Goal: Task Accomplishment & Management: Complete application form

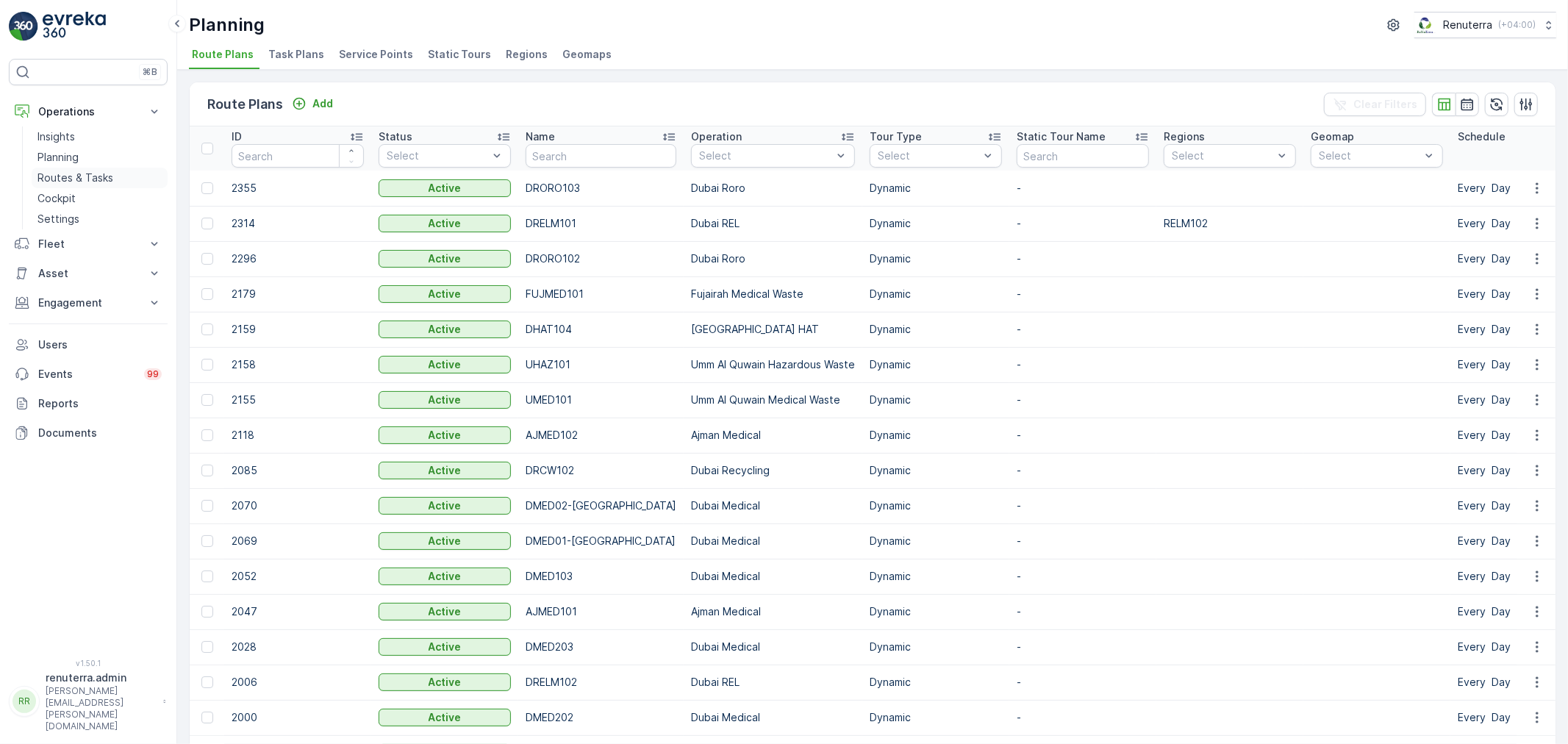
drag, startPoint x: 0, startPoint y: 0, endPoint x: 85, endPoint y: 173, distance: 192.8
click at [85, 179] on p "Routes & Tasks" at bounding box center [75, 177] width 75 height 14
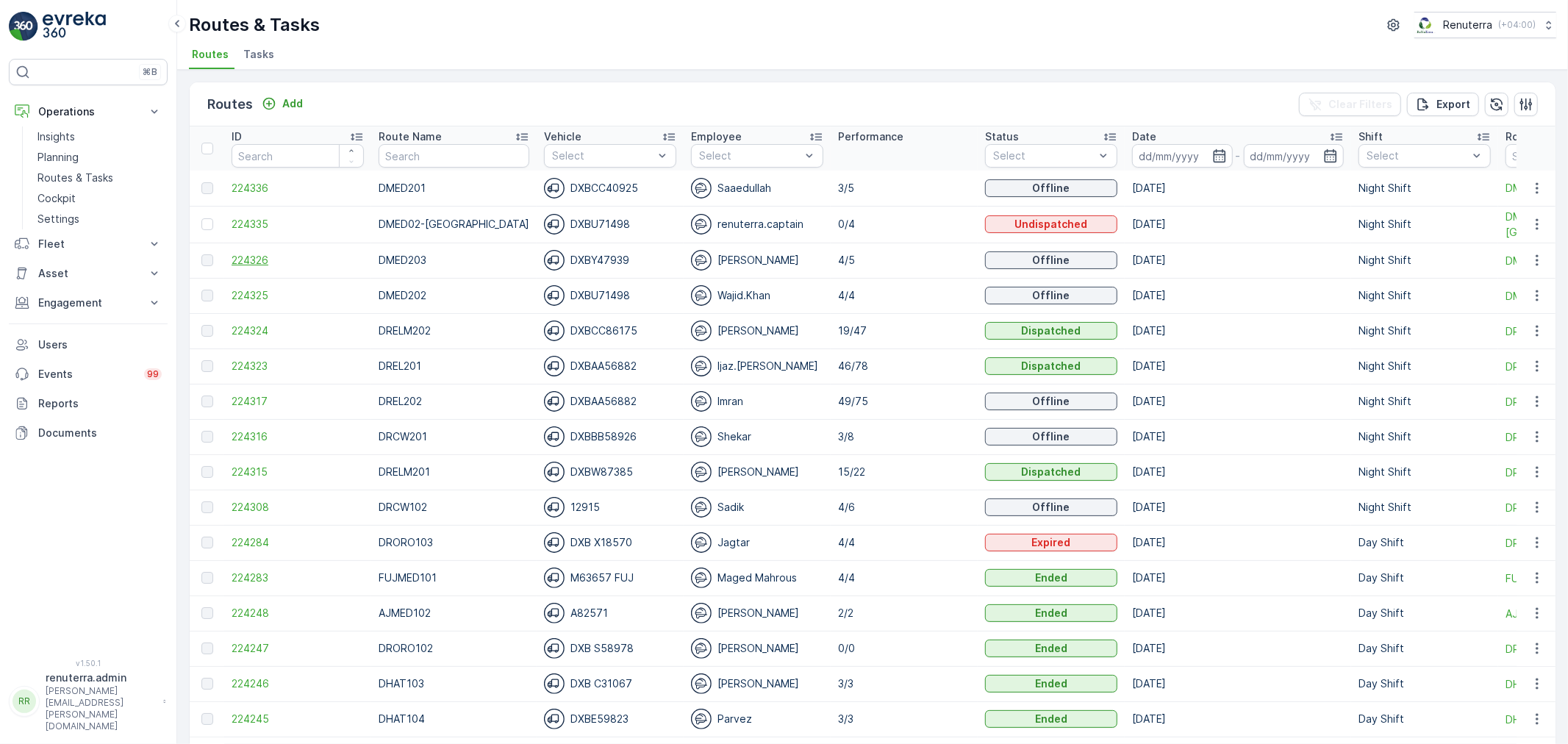
click at [247, 253] on span "224326" at bounding box center [298, 260] width 132 height 14
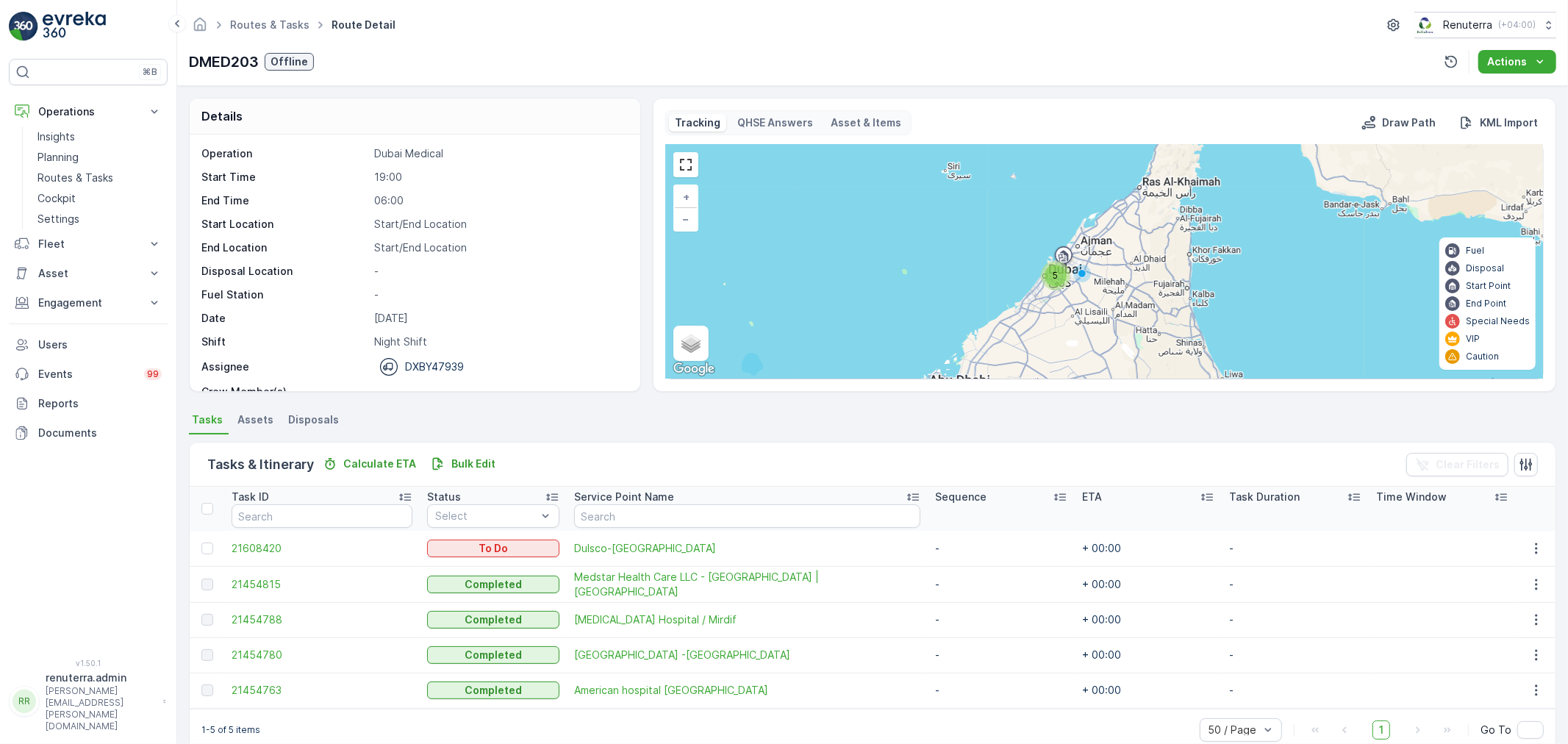
drag, startPoint x: 211, startPoint y: 542, endPoint x: 221, endPoint y: 542, distance: 10.0
click at [213, 543] on div at bounding box center [209, 548] width 15 height 11
click at [202, 543] on input "checkbox" at bounding box center [202, 543] width 0 height 0
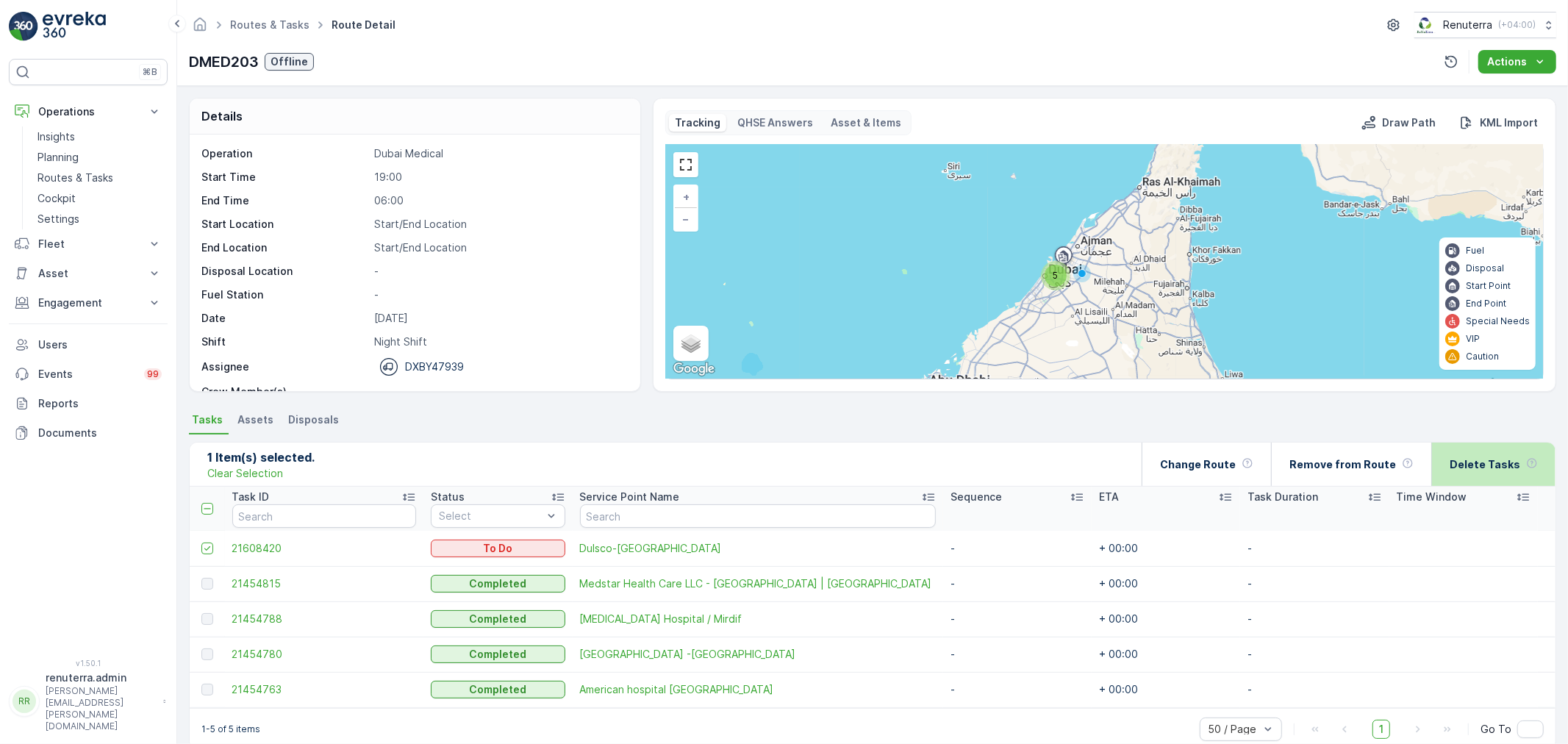
click at [1480, 458] on p "Delete Tasks" at bounding box center [1484, 465] width 71 height 14
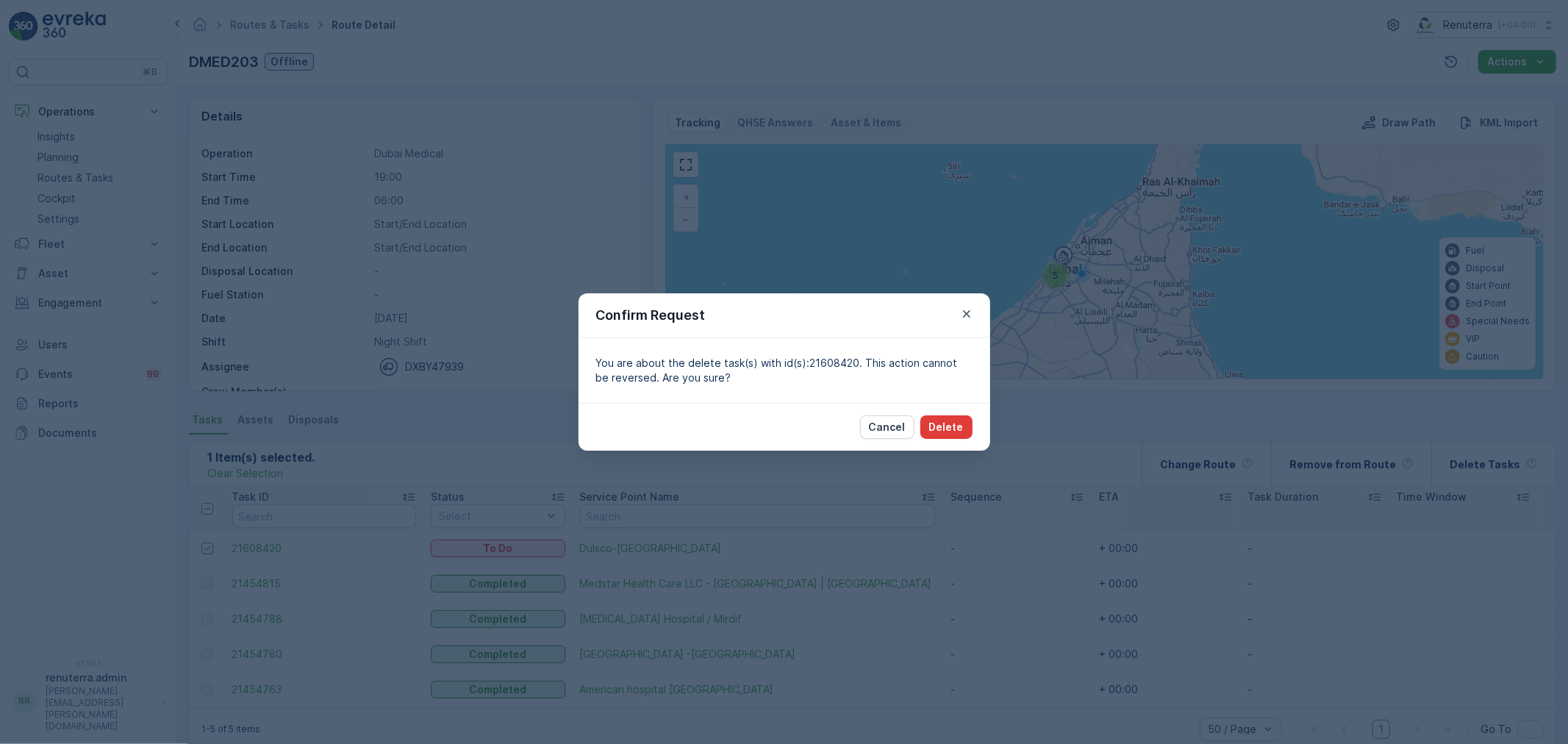
click at [950, 425] on p "Delete" at bounding box center [946, 426] width 34 height 14
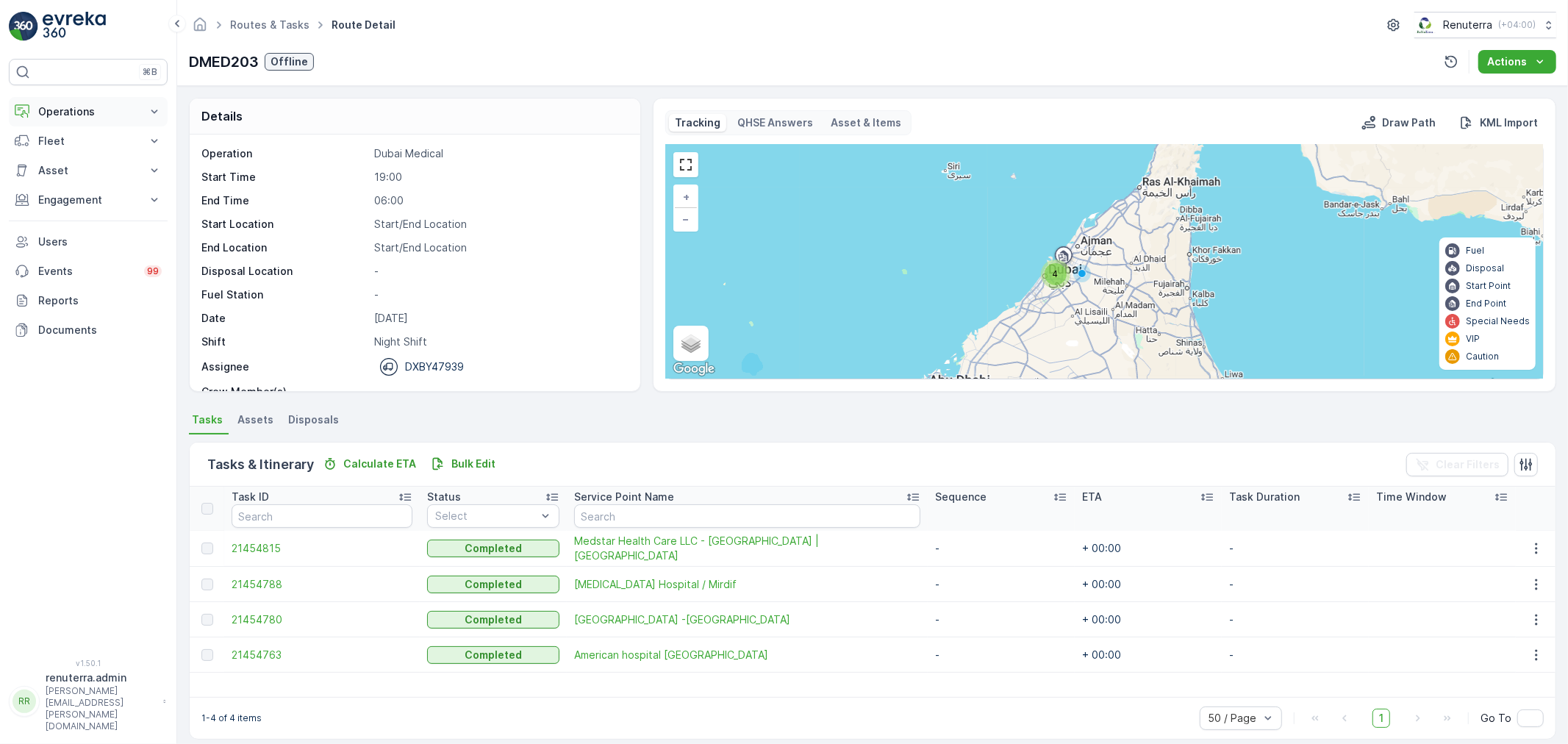
click at [85, 104] on button "Operations" at bounding box center [88, 111] width 159 height 30
click at [90, 148] on link "Planning" at bounding box center [100, 157] width 136 height 21
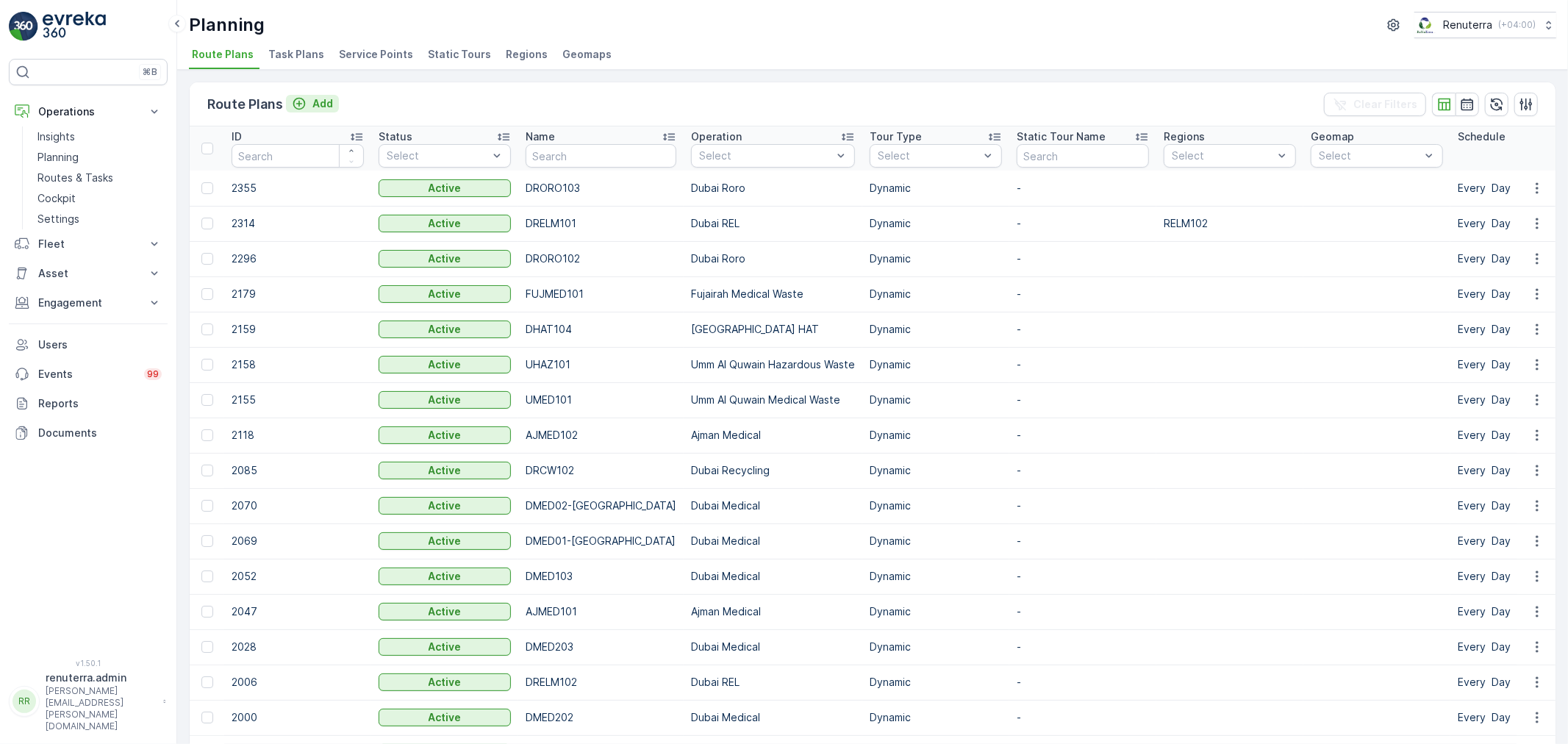
click at [318, 100] on p "Add" at bounding box center [322, 104] width 21 height 14
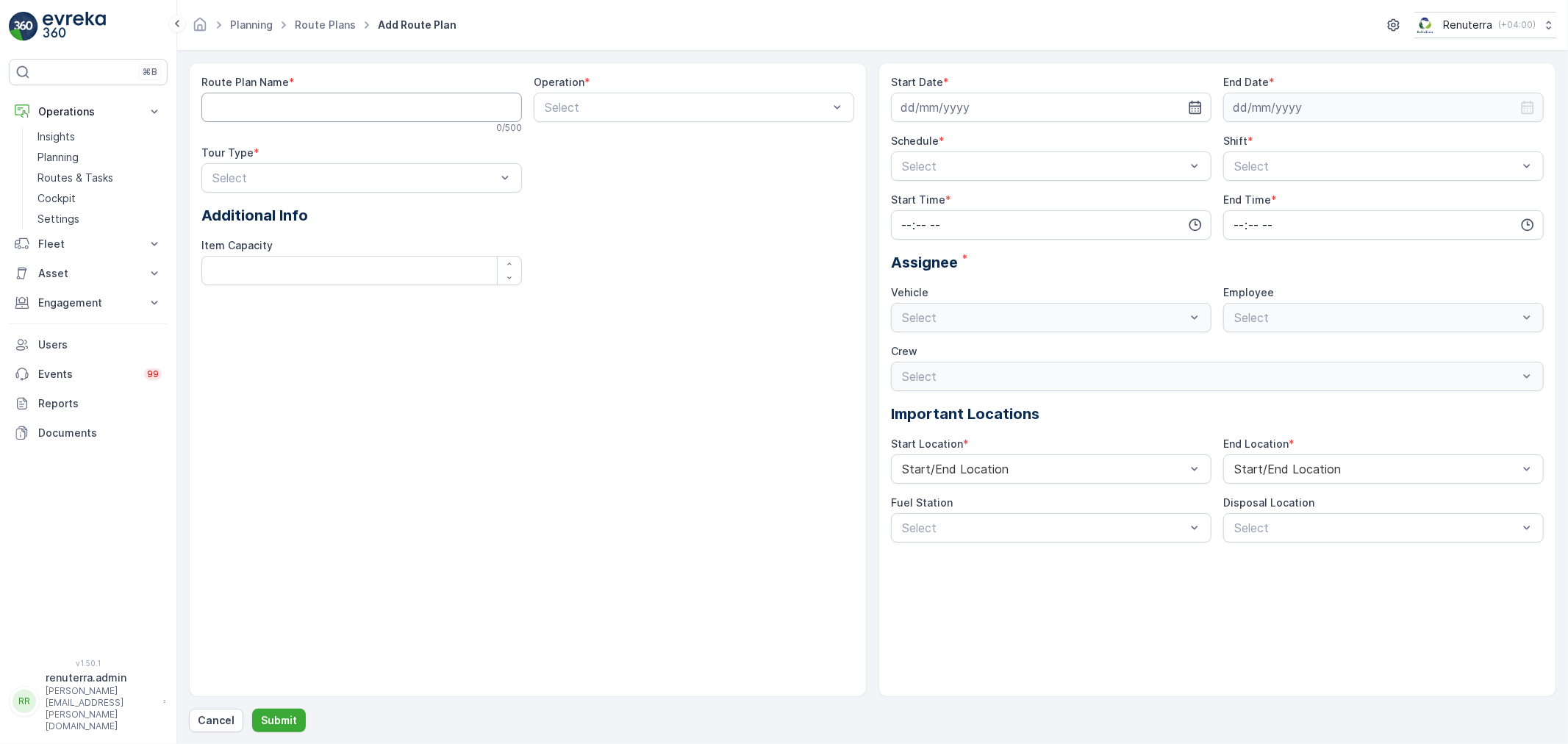
click at [289, 113] on Name "Route Plan Name" at bounding box center [362, 107] width 320 height 30
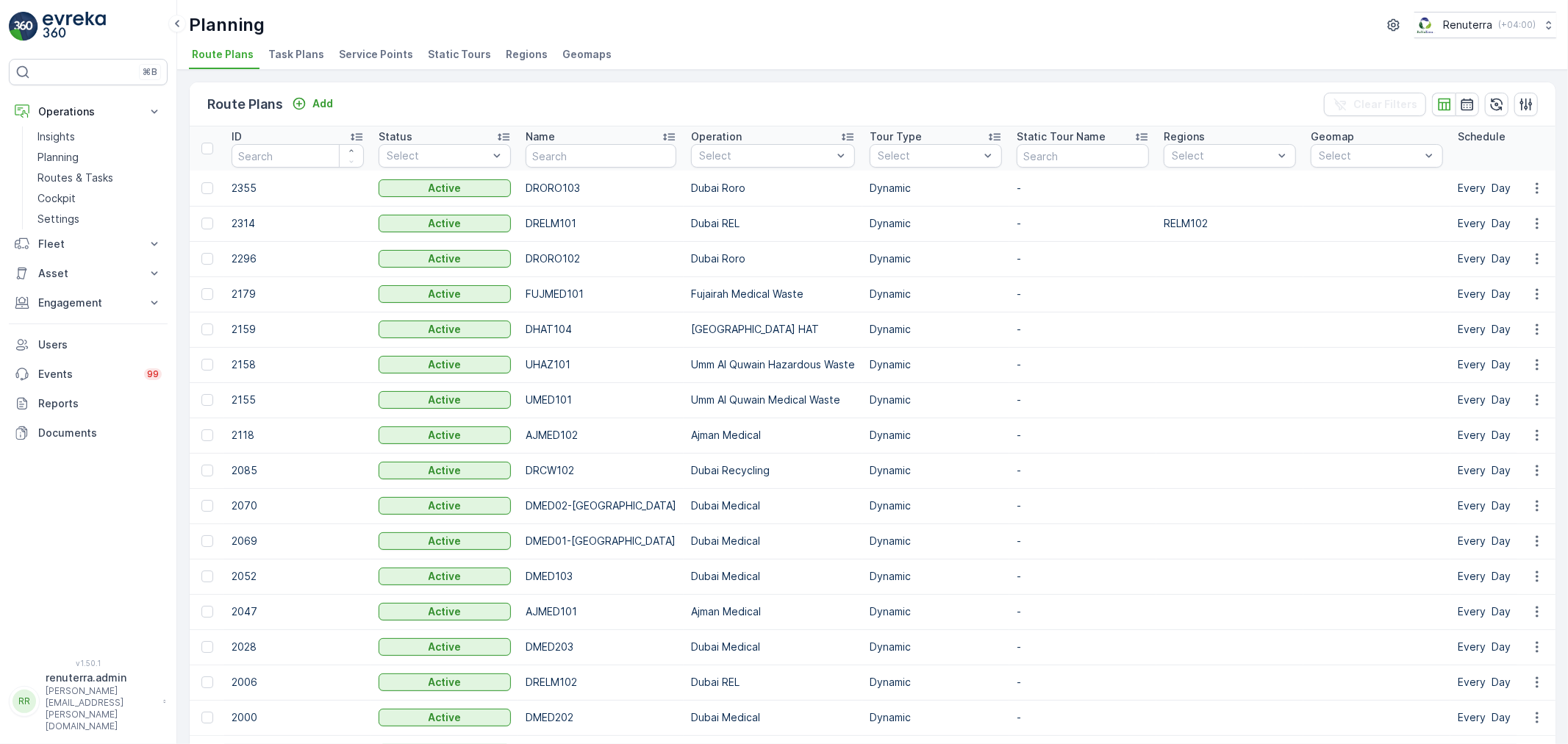
click at [364, 56] on span "Service Points" at bounding box center [376, 54] width 75 height 14
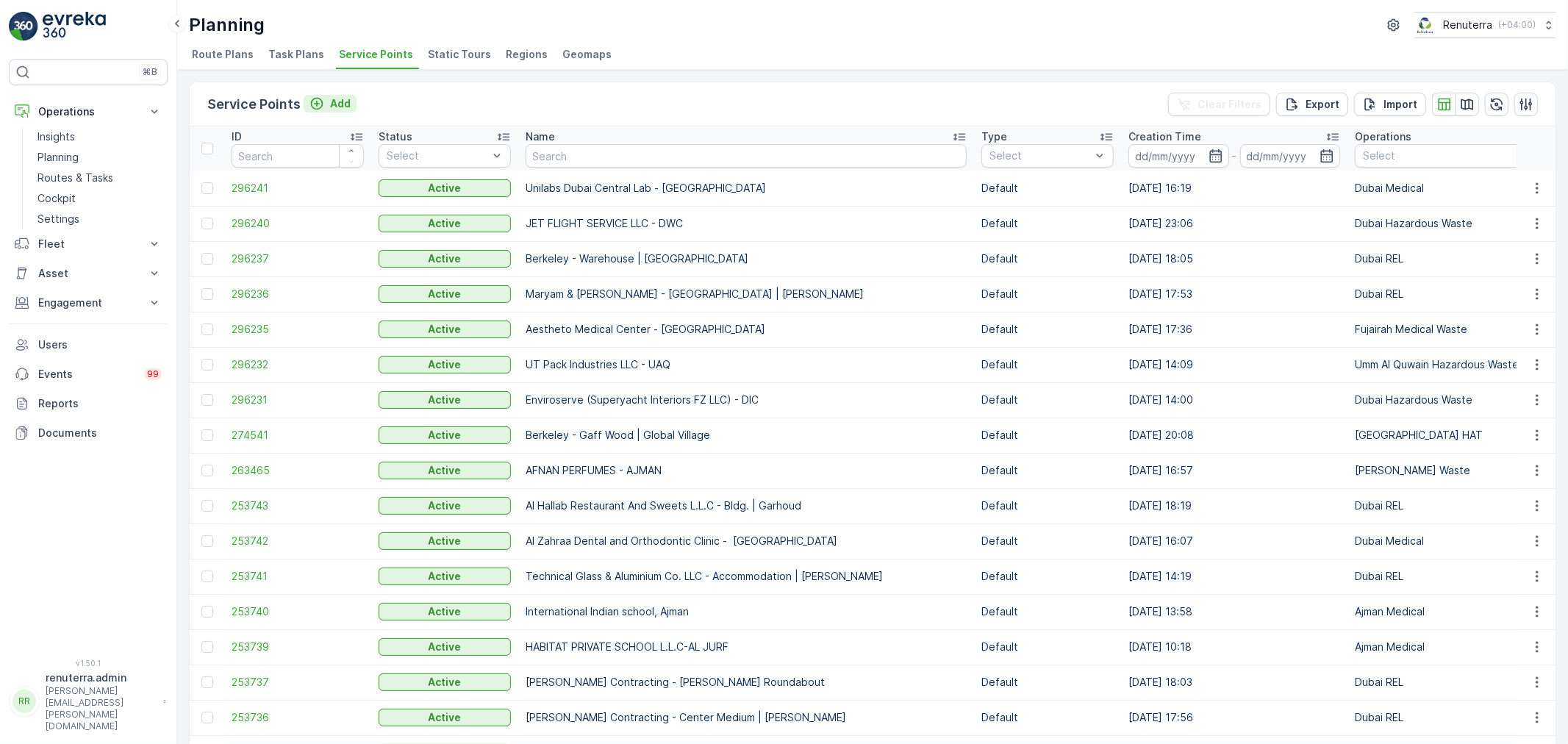
click at [330, 97] on p "Add" at bounding box center [340, 104] width 21 height 14
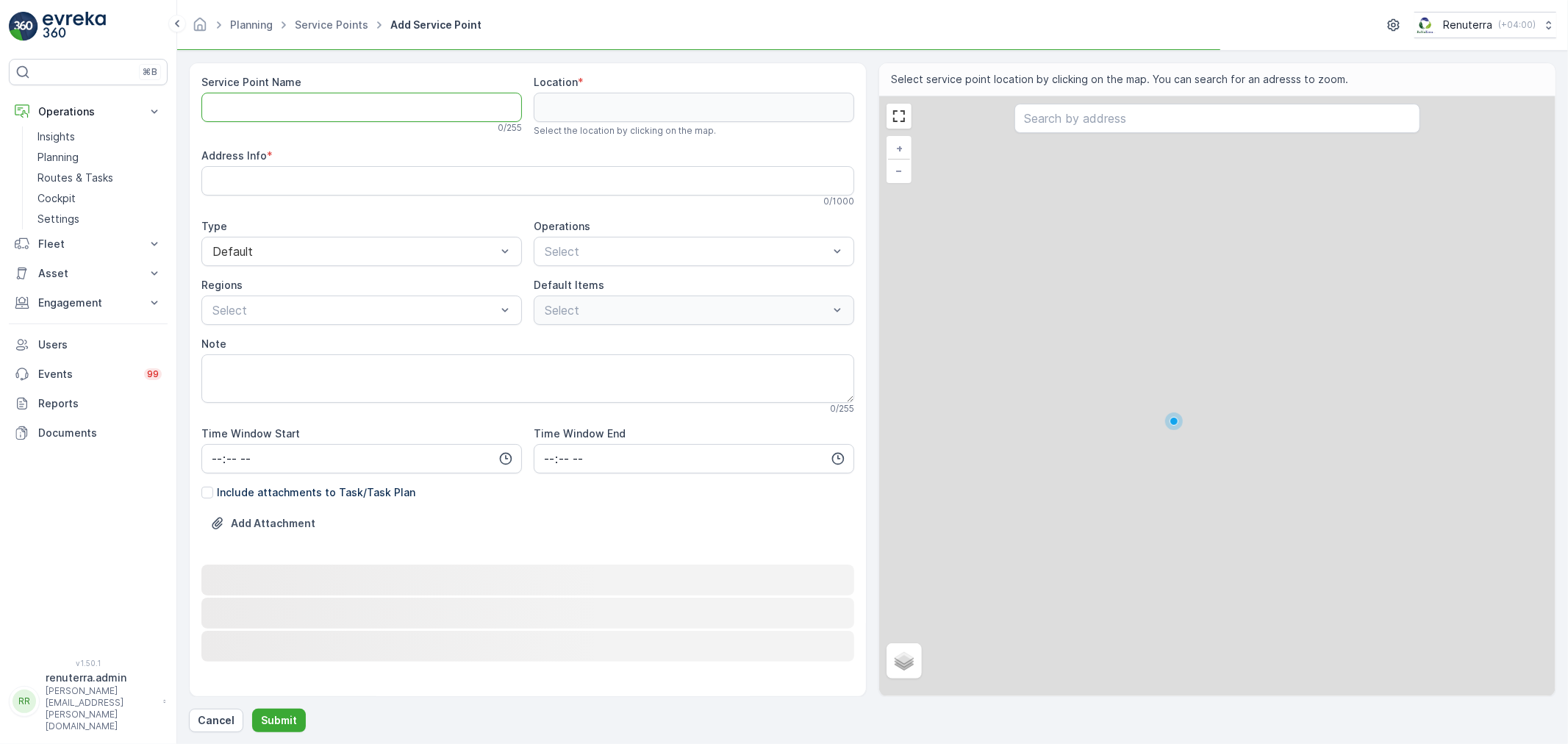
click at [321, 109] on Name "Service Point Name" at bounding box center [362, 107] width 320 height 30
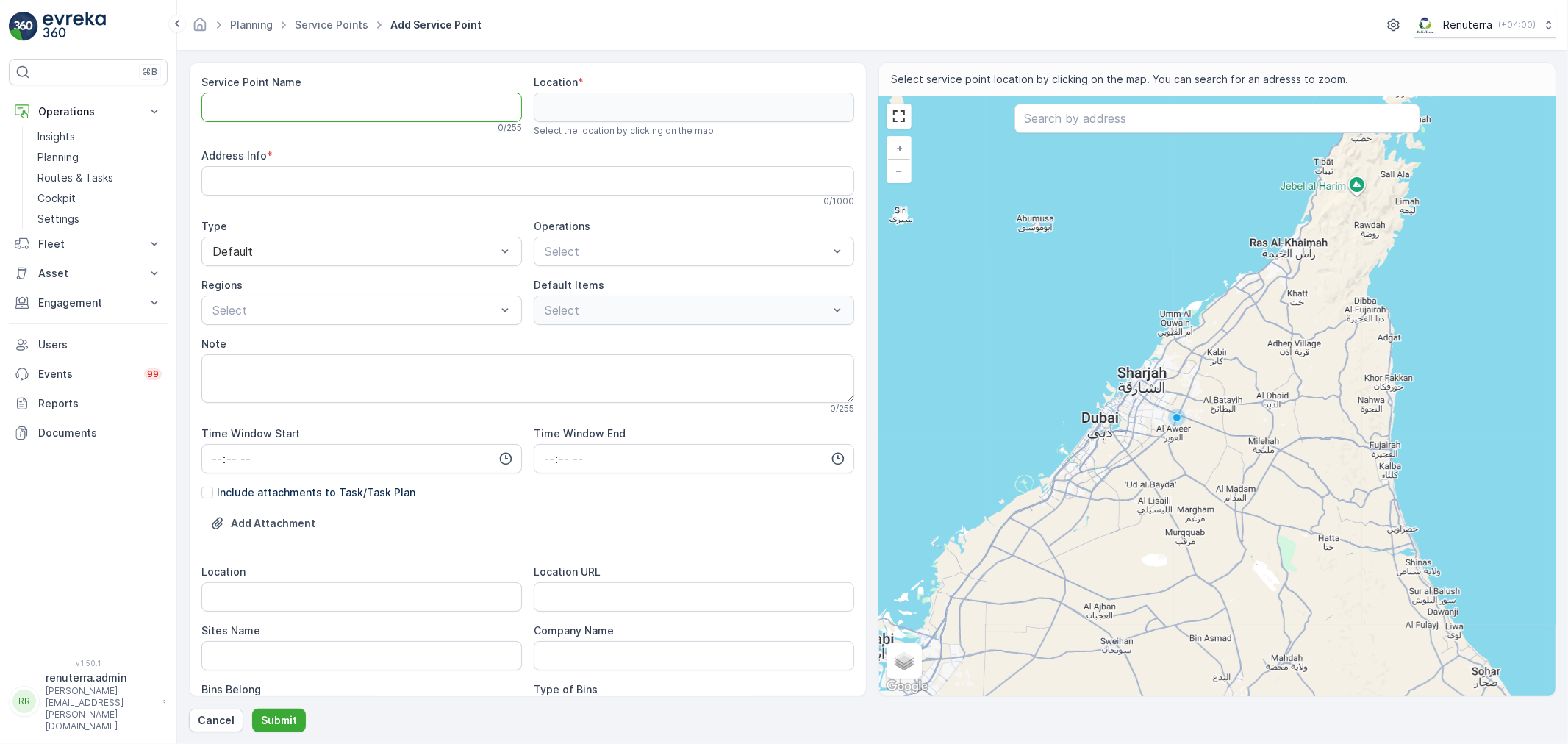
paste Name "AZURE RESTAURANT L.L.C"
type Name "AZURE RESTAURANT L.L.C"
click at [343, 178] on Info "Address Info" at bounding box center [528, 180] width 653 height 30
click at [256, 212] on div "Service Point Name AZURE RESTAURANT L.L.C This name is available 22 / 255 Locat…" at bounding box center [528, 550] width 653 height 949
click at [1105, 129] on input "text" at bounding box center [1217, 118] width 406 height 30
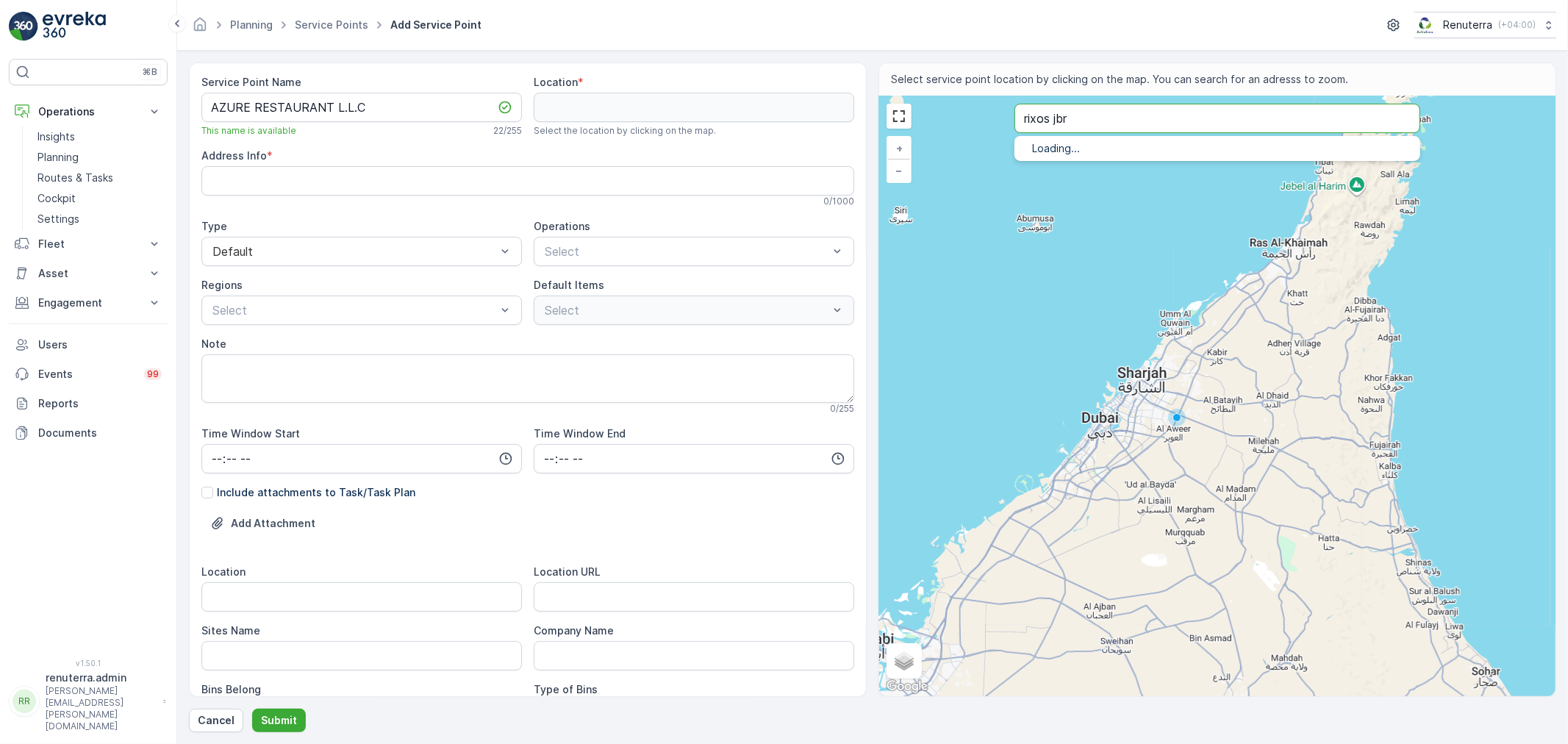
type input "rixos jbr"
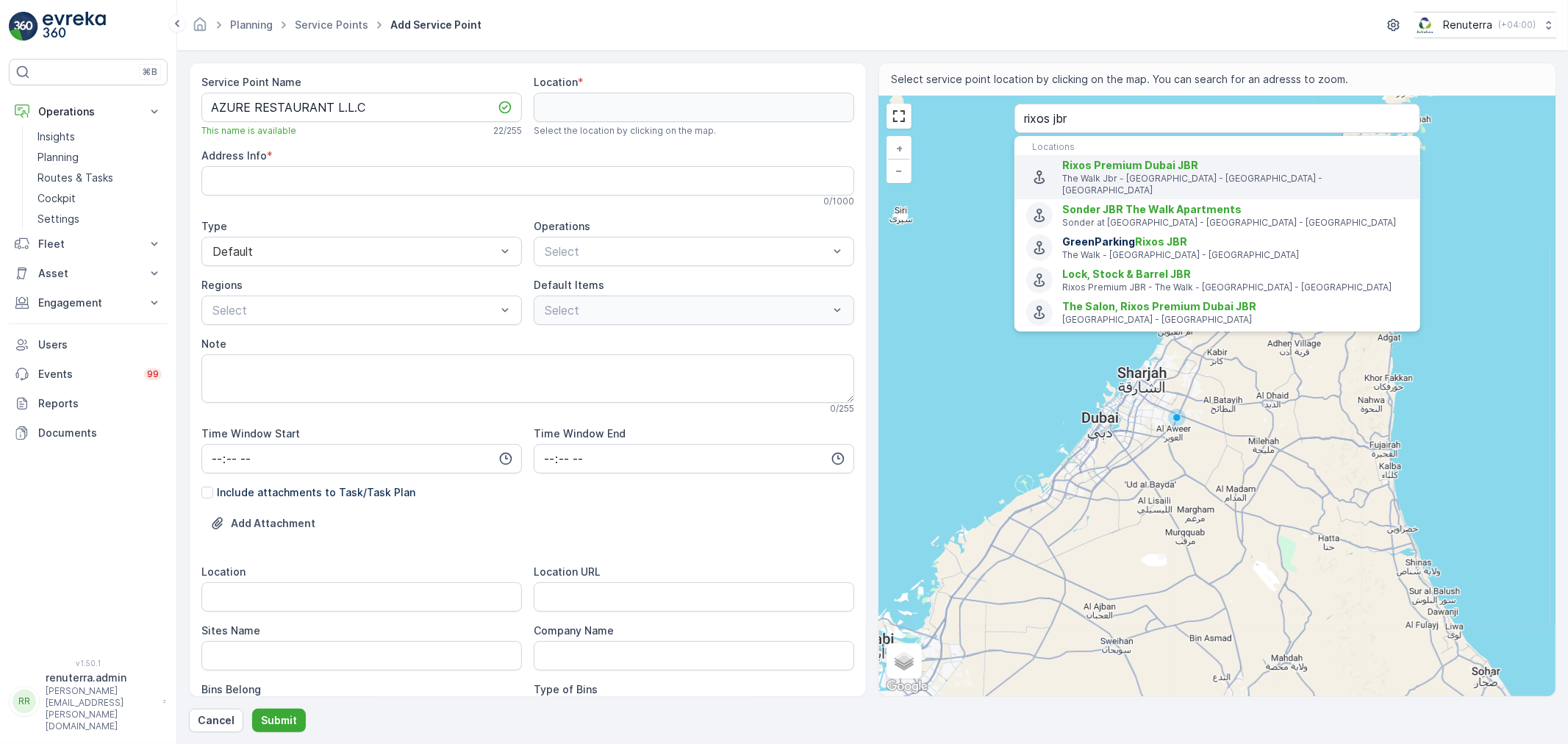
click at [1162, 180] on p "The Walk Jbr - Al Mamsha Street - Dubai - United Arab Emirates" at bounding box center [1235, 184] width 346 height 24
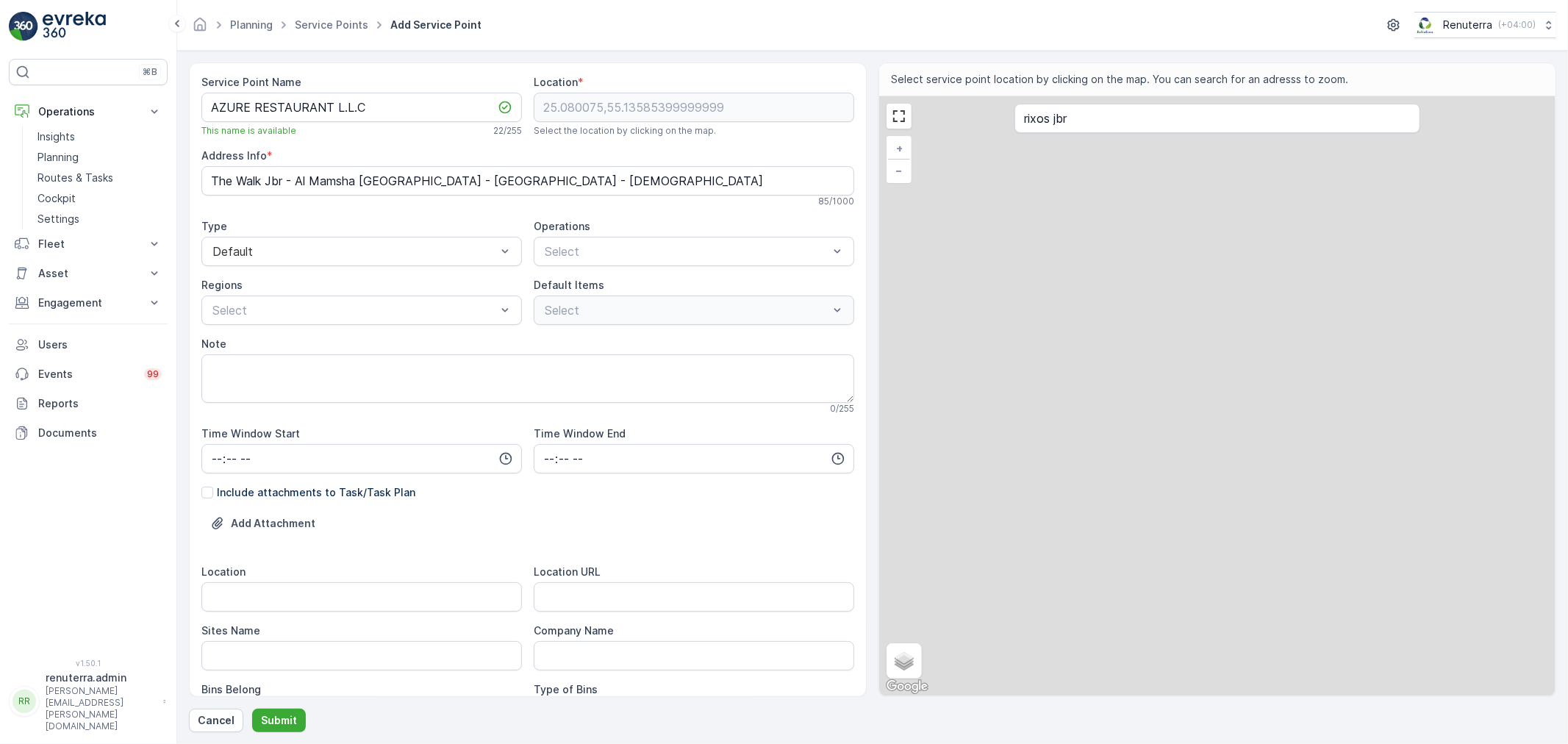
type input "25.080075,55.13585399999999"
type Info "The Walk Jbr - Al Mamsha St - Jumeirah Beach Residence - Dubai - United Arab Em…"
drag, startPoint x: 1185, startPoint y: 175, endPoint x: 1171, endPoint y: 180, distance: 14.9
click at [1186, 175] on div "+ − Satellite Roadmap Terrain Hybrid Leaflet Keyboard shortcuts Map Data Map da…" at bounding box center [1217, 397] width 676 height 600
type input "25.084170451048852,55.136441868754446"
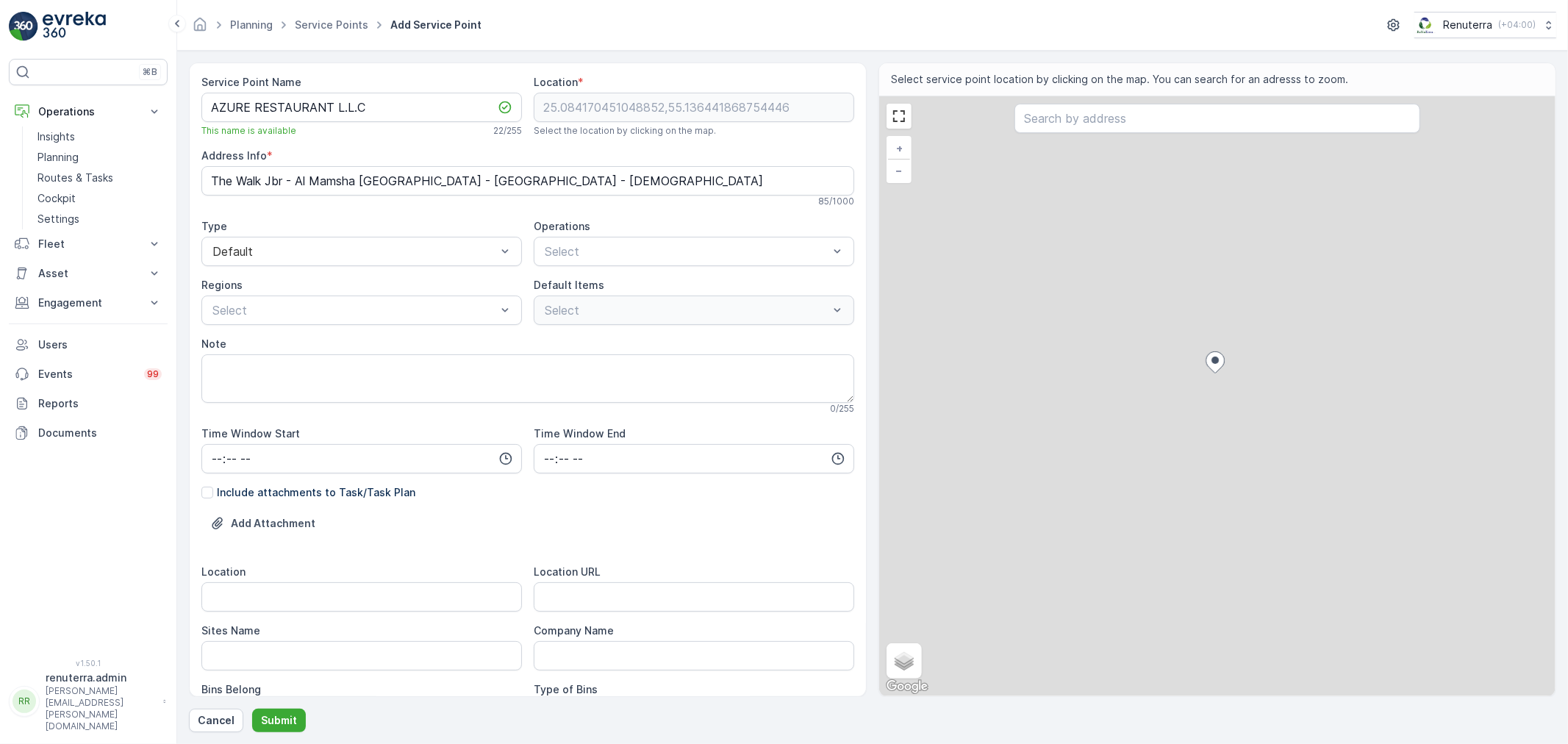
type Info "34MP+PP - Dubai Marina - Dubai - United Arab Emirates"
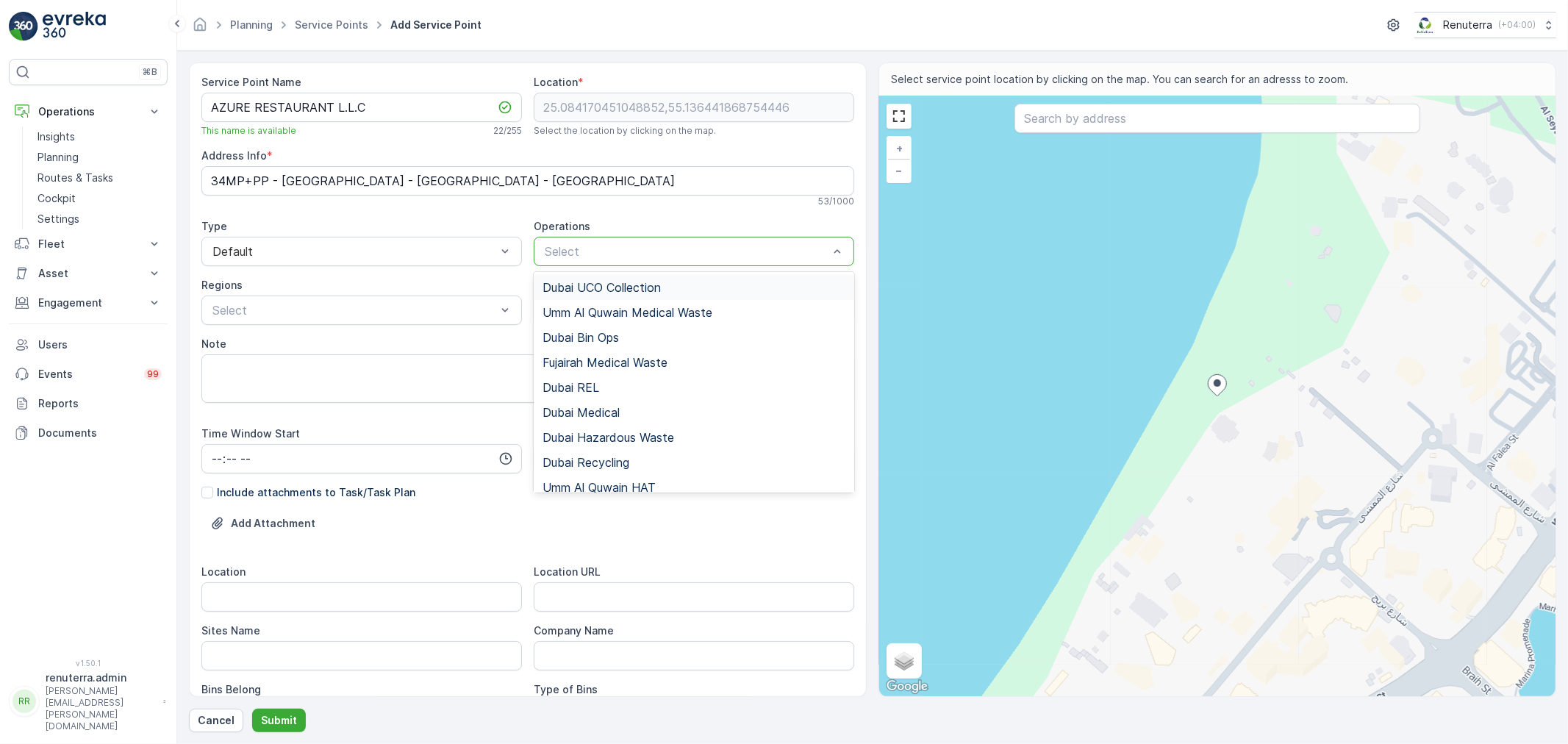
click at [696, 207] on div "53 / 1000" at bounding box center [528, 201] width 653 height 11
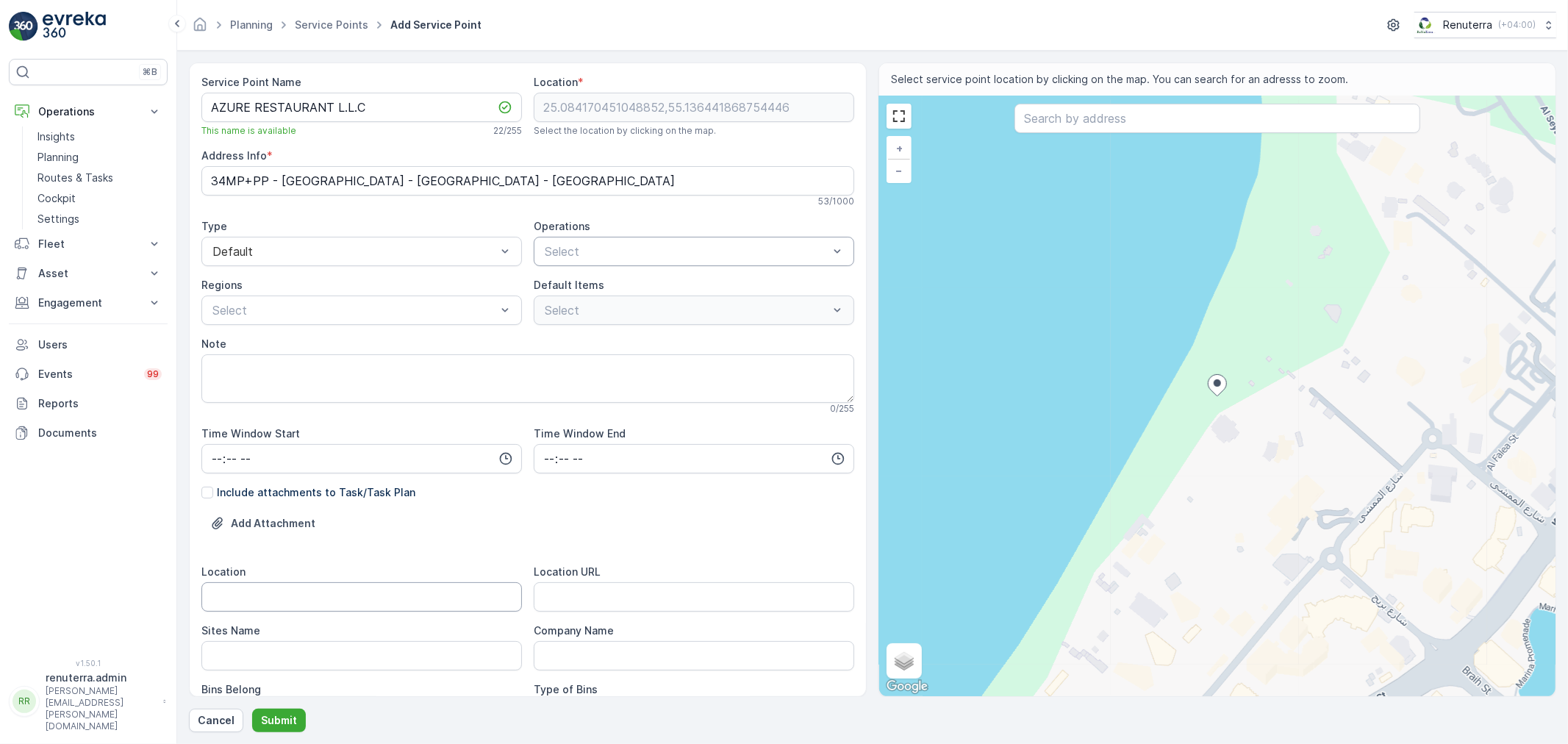
click at [333, 611] on input "Location" at bounding box center [362, 597] width 320 height 30
type input "Marina"
click at [588, 586] on URL "Location URL" at bounding box center [693, 597] width 320 height 30
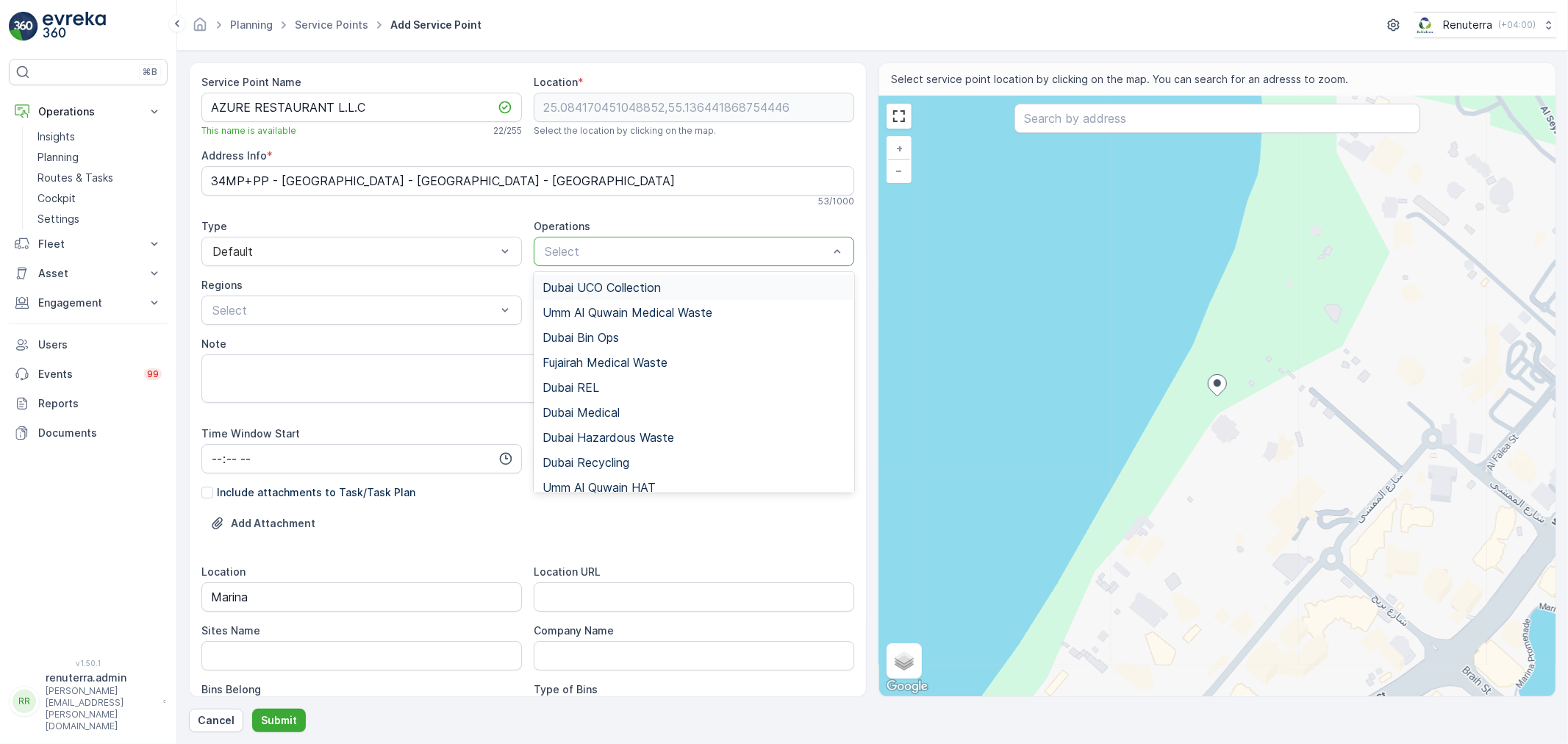
click at [633, 237] on div "Select" at bounding box center [693, 251] width 320 height 30
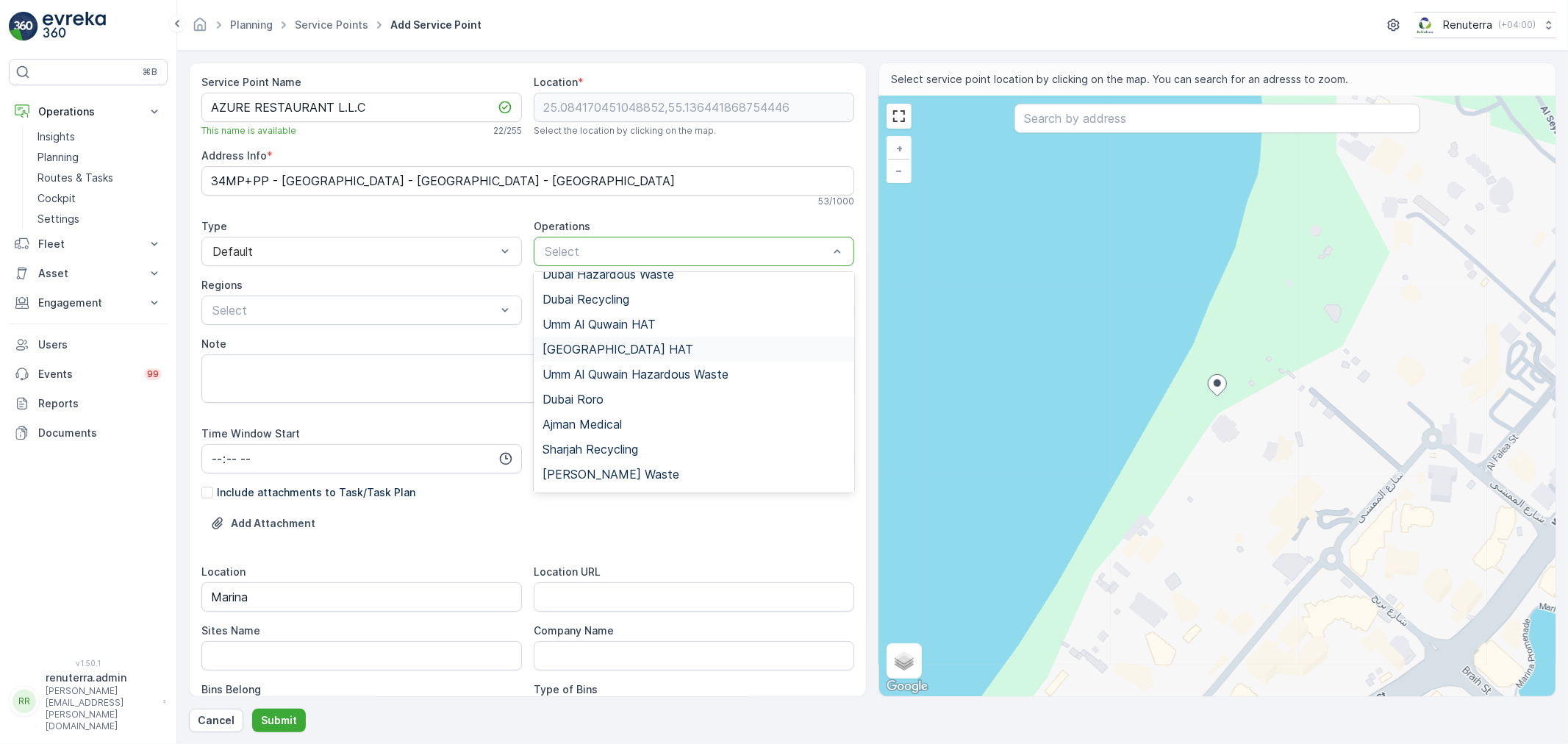
click at [599, 354] on div "[GEOGRAPHIC_DATA] HAT" at bounding box center [694, 349] width 303 height 13
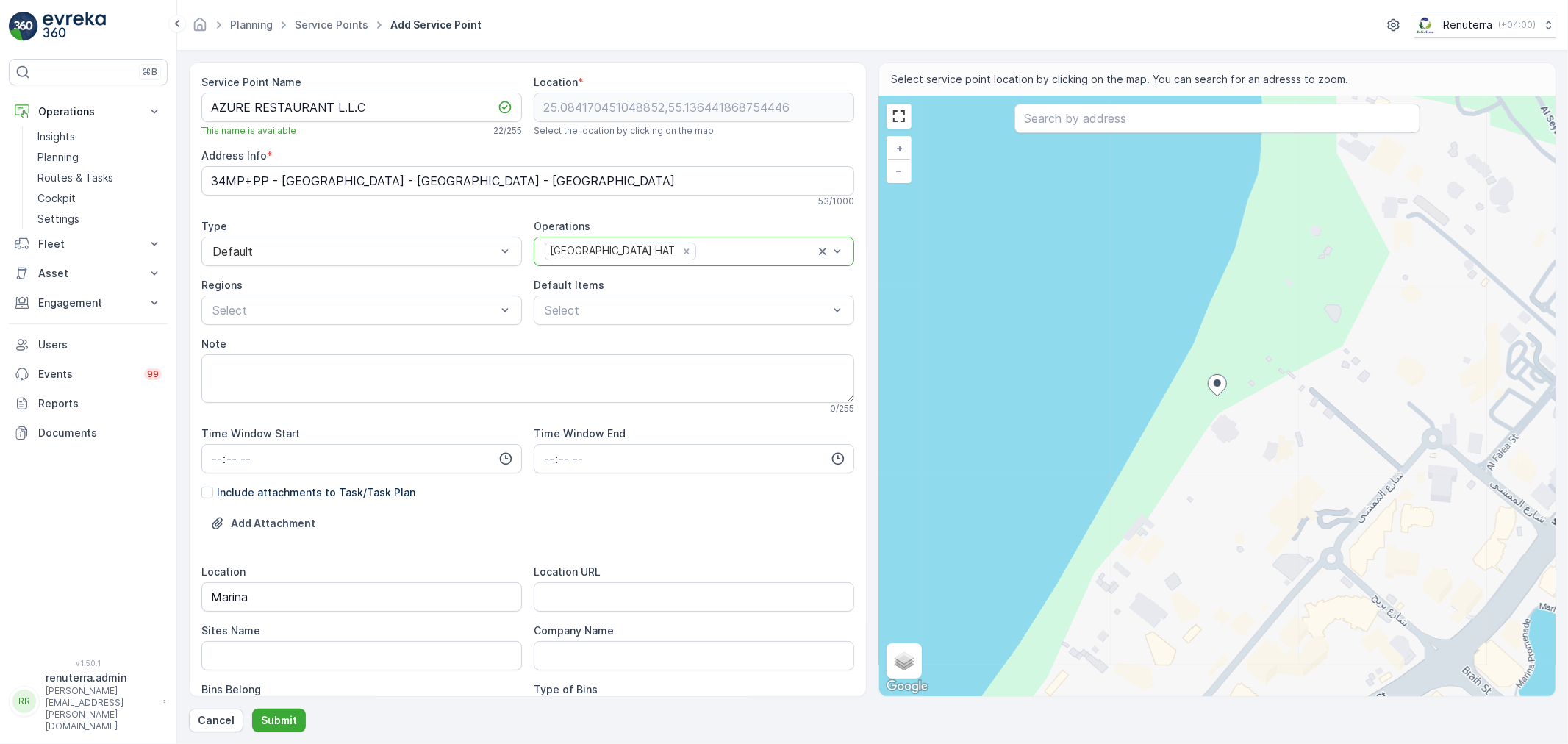
click at [660, 207] on div "53 / 1000" at bounding box center [528, 201] width 653 height 11
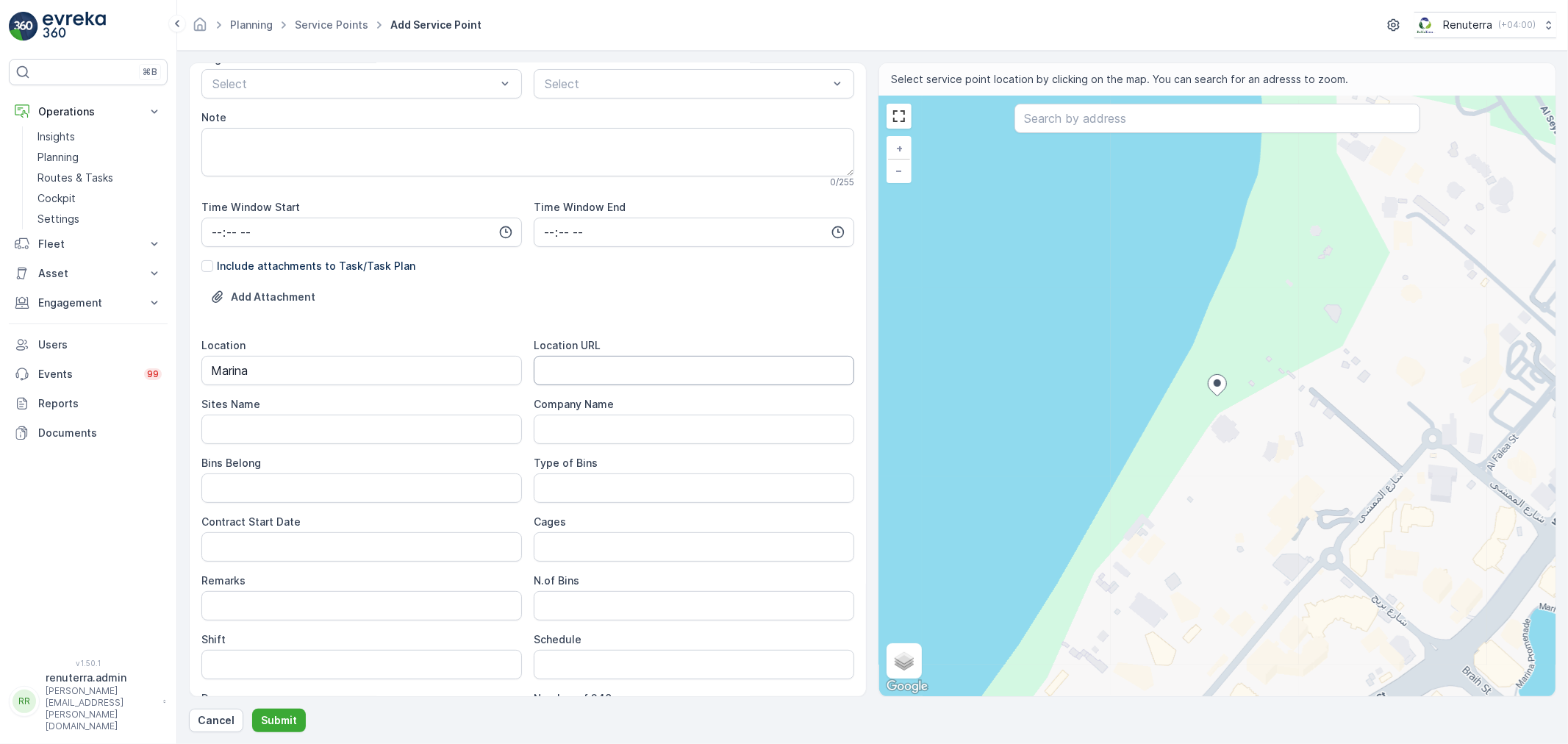
scroll to position [245, 0]
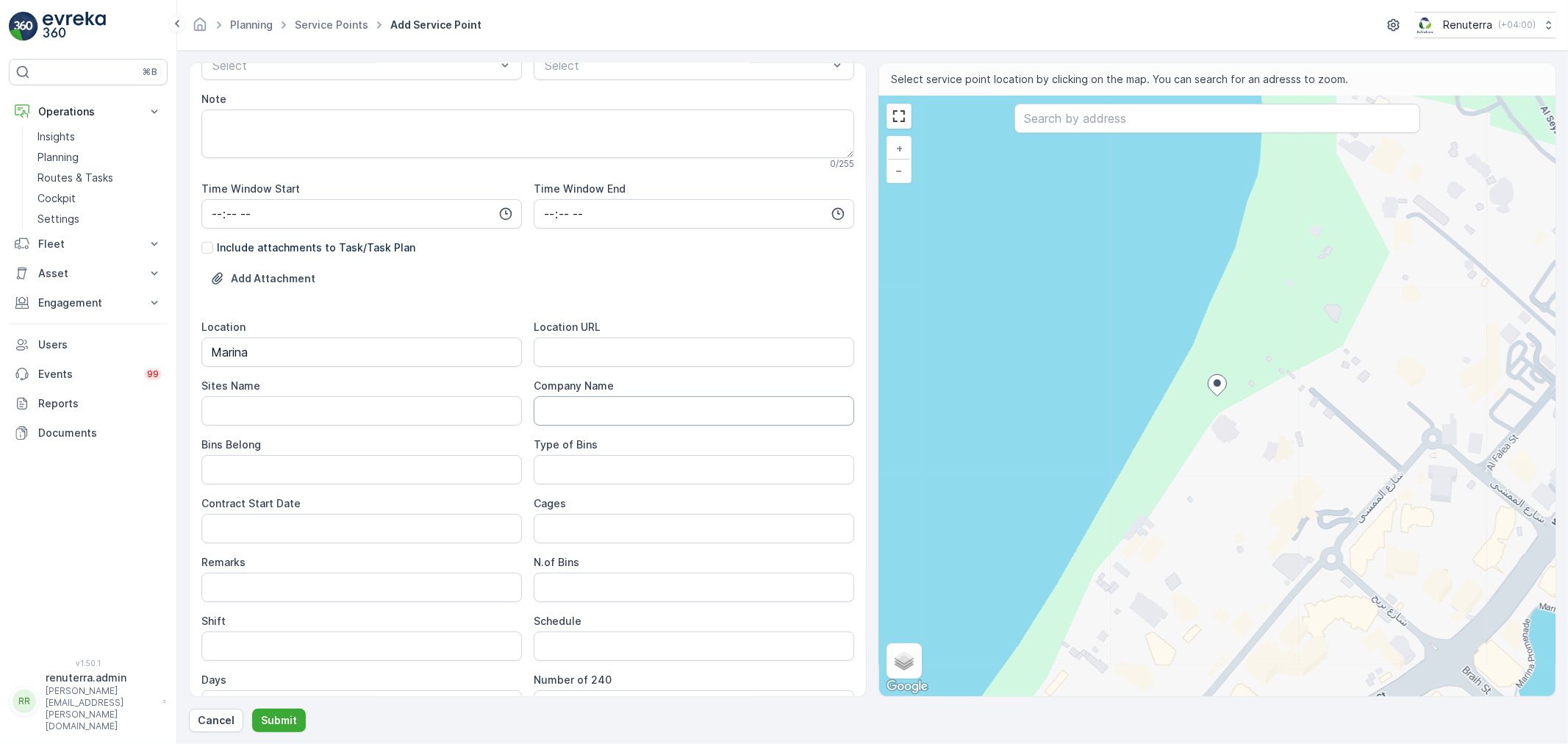
click at [657, 417] on Name "Company Name" at bounding box center [693, 411] width 320 height 30
paste Name "AZURE RESTAURANT L.L.C"
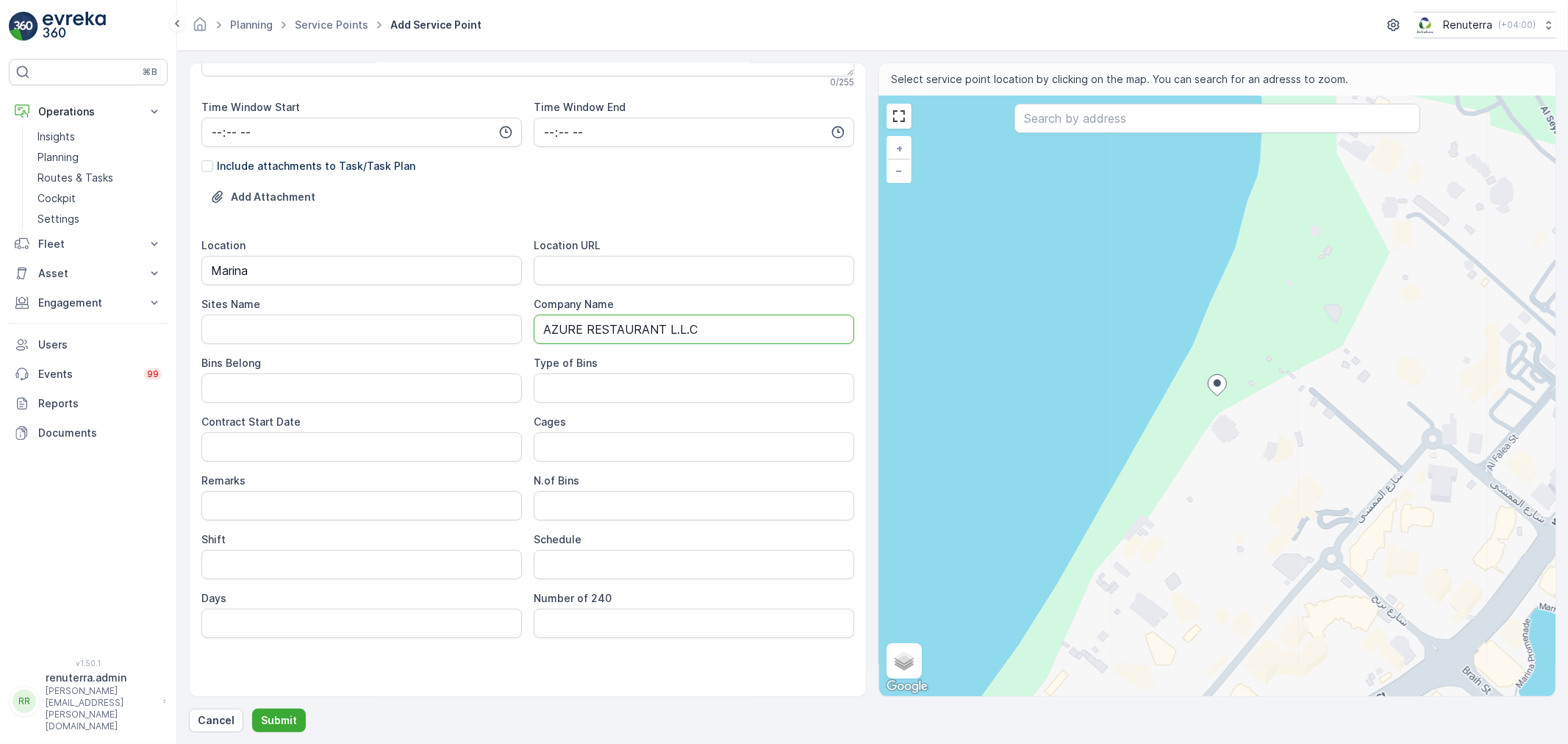
scroll to position [327, 0]
drag, startPoint x: 723, startPoint y: 327, endPoint x: 351, endPoint y: 388, distance: 377.0
click at [351, 388] on div "Location Marina Location URL Sites Name Company Name AZURE RESTAURANT L.L.C Bin…" at bounding box center [528, 437] width 653 height 400
type Name "AZURE RESTAURANT L.L.C"
click at [346, 342] on Name "Sites Name" at bounding box center [362, 328] width 320 height 30
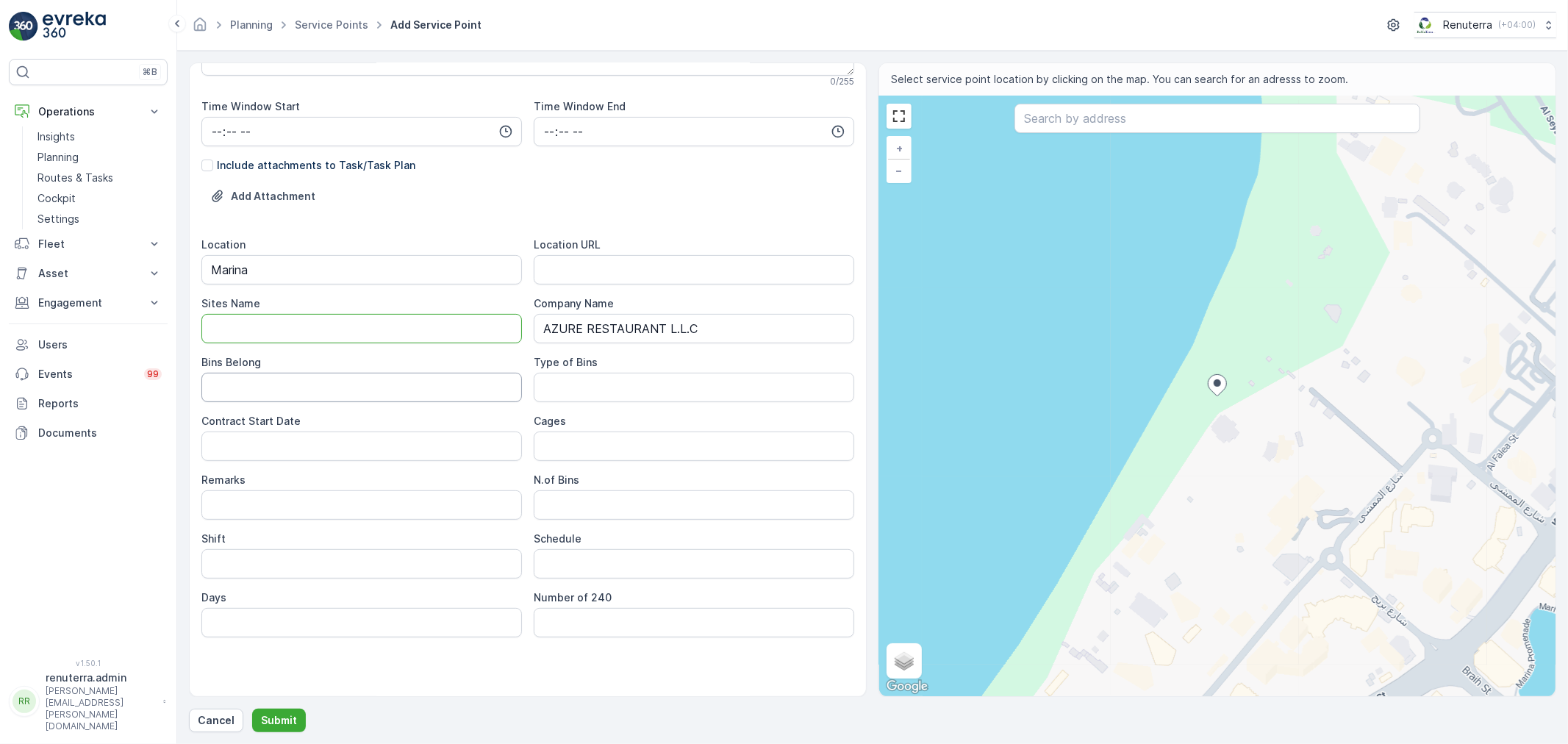
click at [416, 393] on Belong "Bins Belong" at bounding box center [362, 388] width 320 height 30
click at [655, 540] on div "Schedule" at bounding box center [693, 538] width 320 height 14
click at [333, 561] on input "Shift" at bounding box center [362, 564] width 320 height 30
drag, startPoint x: 649, startPoint y: 537, endPoint x: 641, endPoint y: 537, distance: 8.0
click at [643, 537] on div "Schedule" at bounding box center [693, 538] width 320 height 14
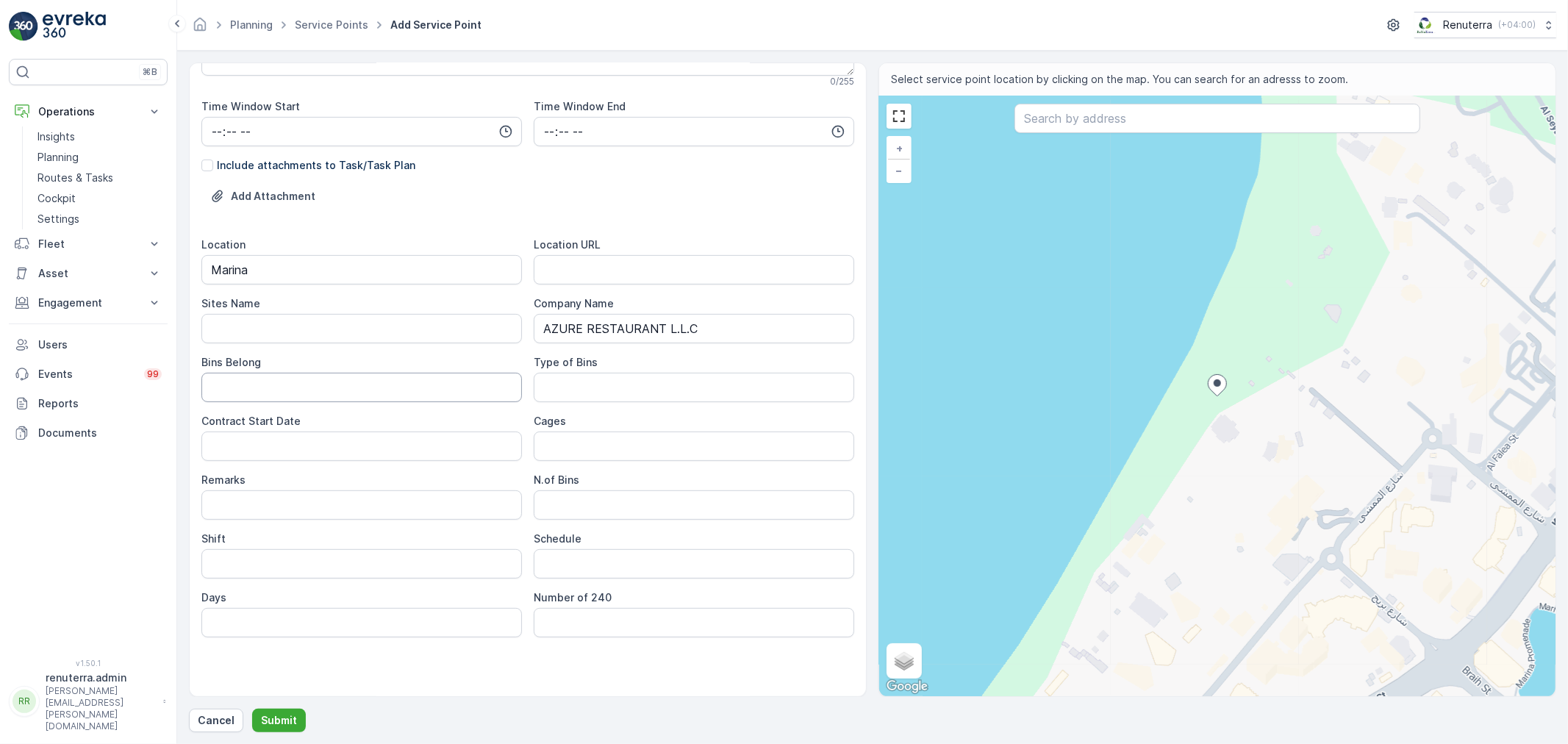
click at [283, 394] on Belong "Bins Belong" at bounding box center [362, 388] width 320 height 30
type Belong "Service Provider"
click at [622, 385] on Bins "Type of Bins" at bounding box center [693, 388] width 320 height 30
type Bins "10 CBM"
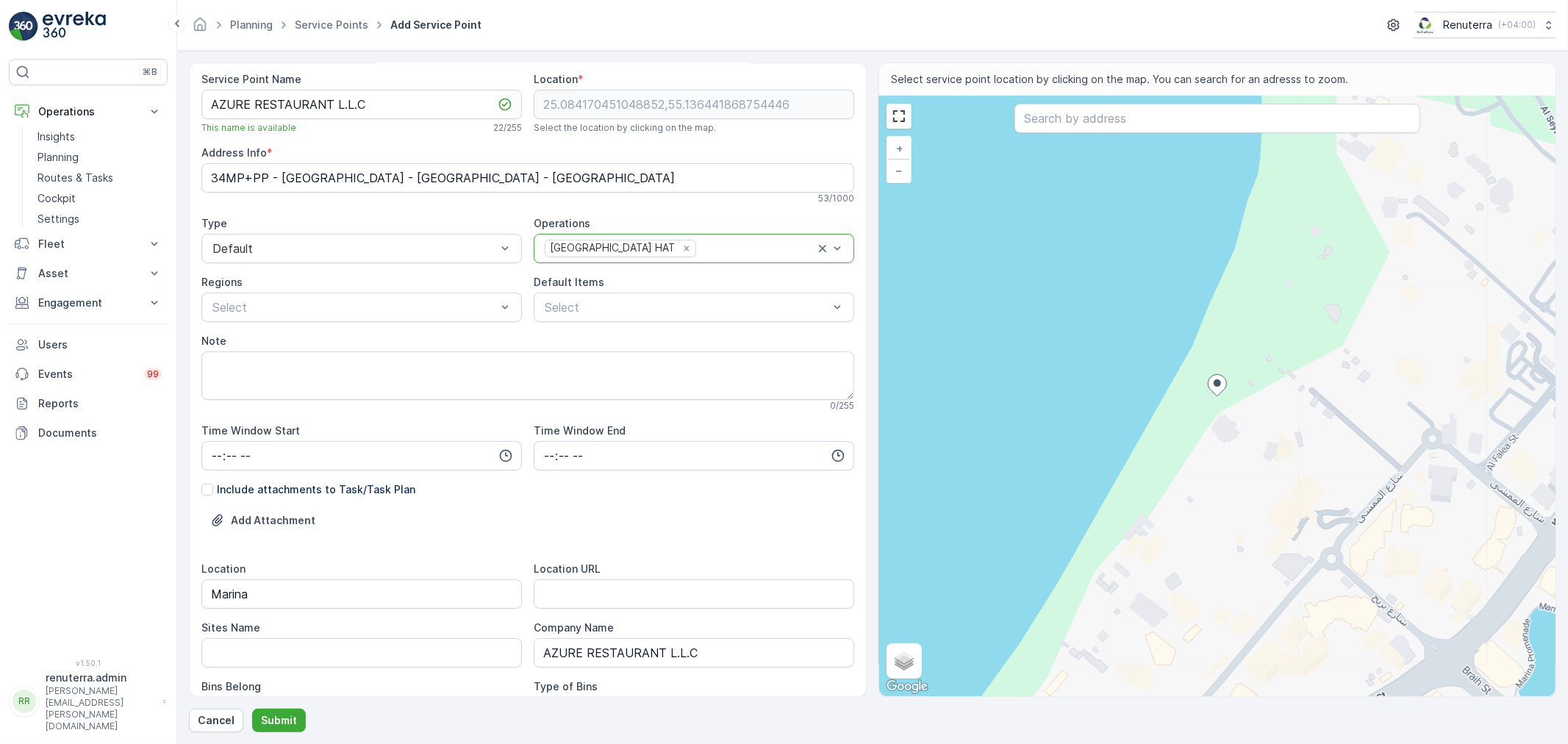
scroll to position [0, 0]
click at [320, 378] on textarea "Note" at bounding box center [528, 378] width 653 height 49
type textarea "OFFHIRED"
click at [645, 522] on div "Add Attachment" at bounding box center [528, 532] width 653 height 41
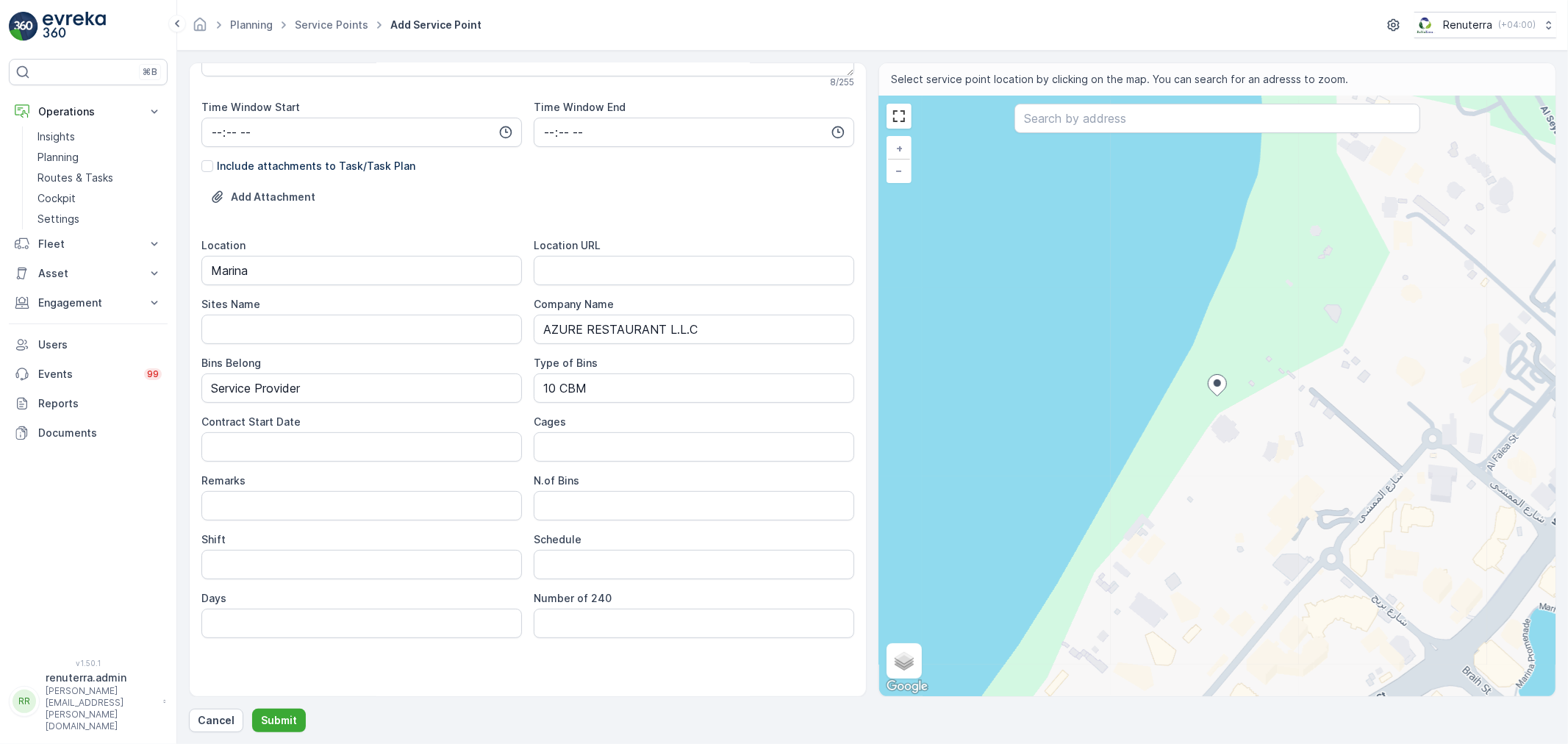
scroll to position [327, 0]
click at [601, 501] on Bins "N.of Bins" at bounding box center [693, 505] width 320 height 30
click at [479, 480] on div "Remarks" at bounding box center [362, 480] width 320 height 14
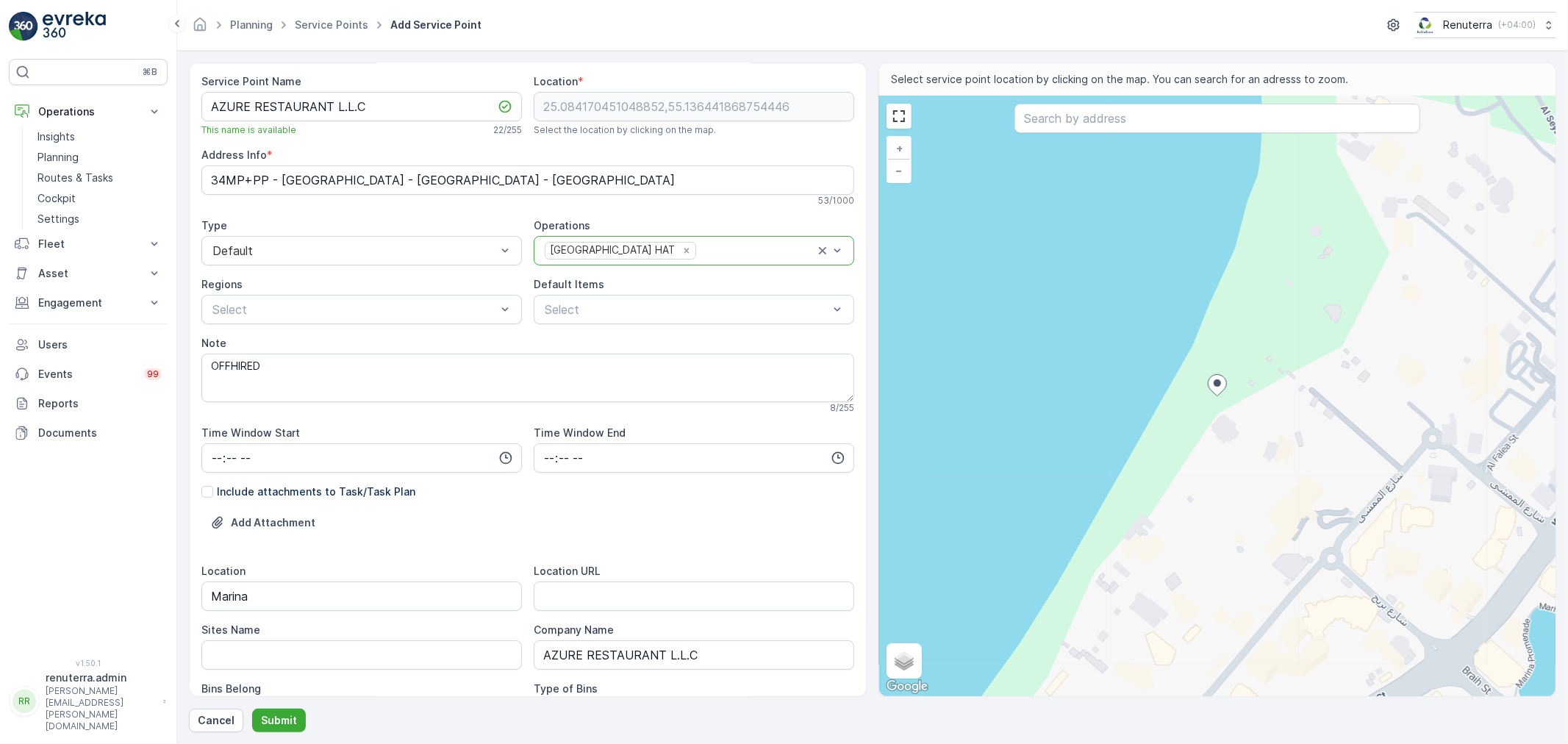
scroll to position [0, 0]
click at [288, 712] on button "Submit" at bounding box center [279, 720] width 53 height 24
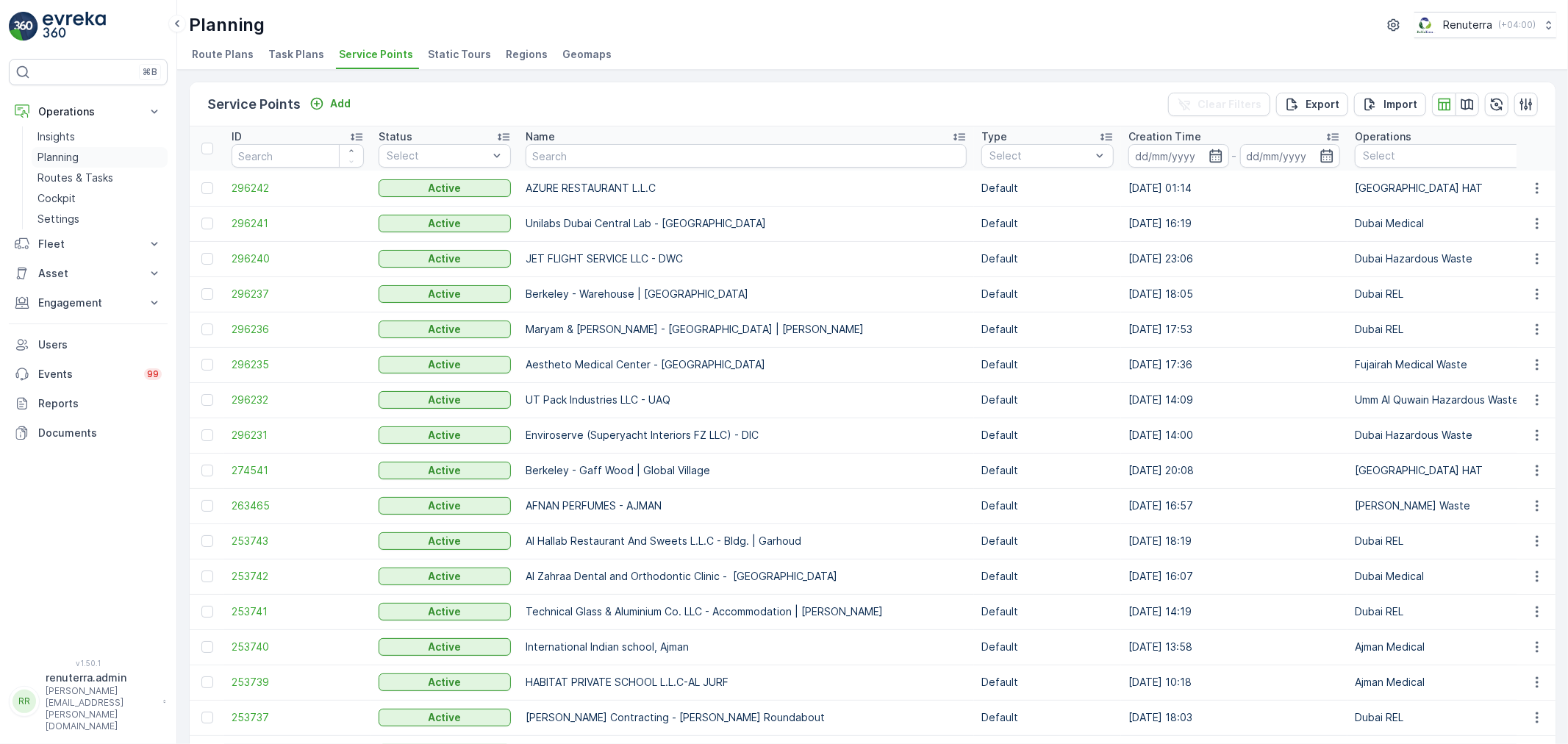
click at [81, 161] on link "Planning" at bounding box center [100, 157] width 136 height 21
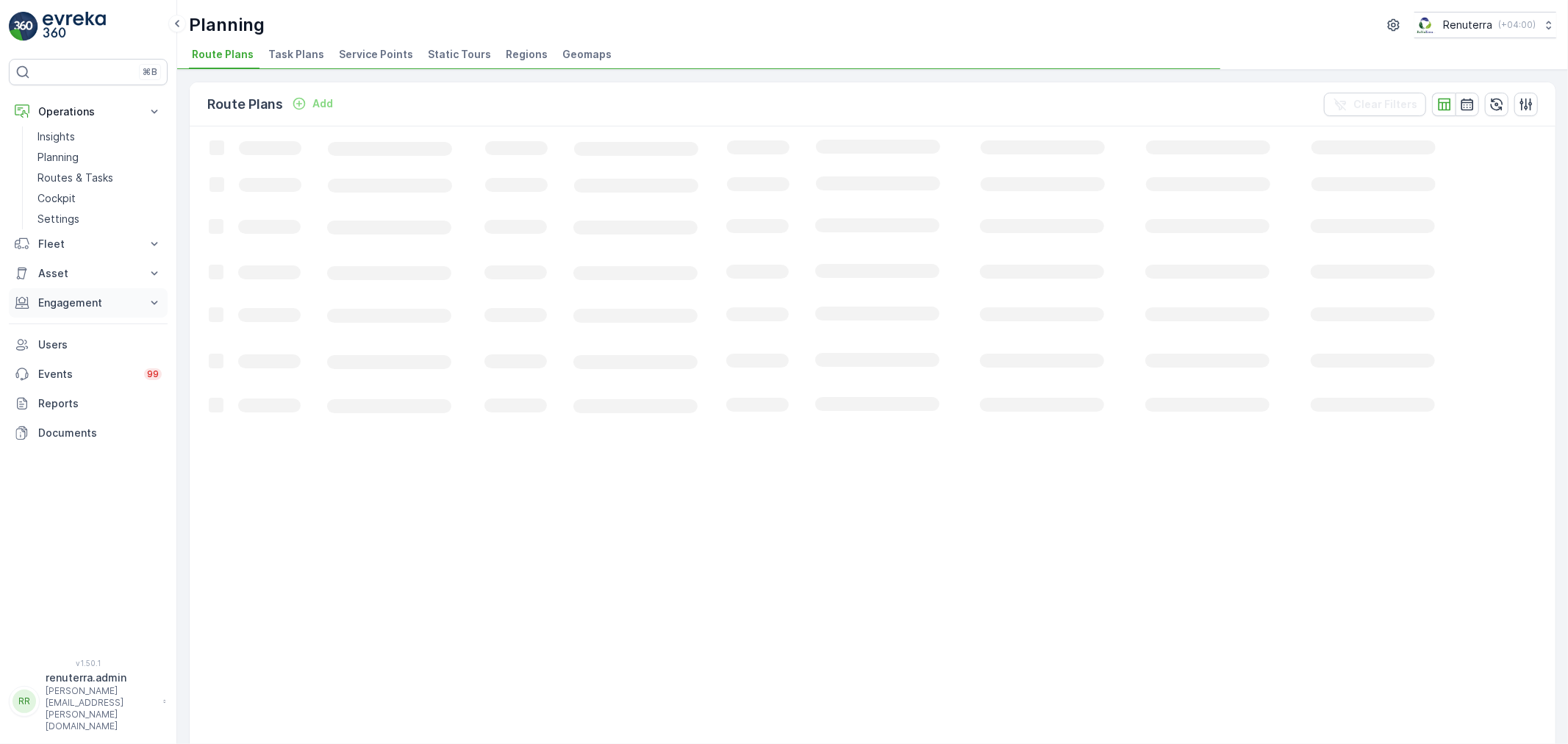
click at [77, 312] on button "Engagement" at bounding box center [88, 303] width 159 height 30
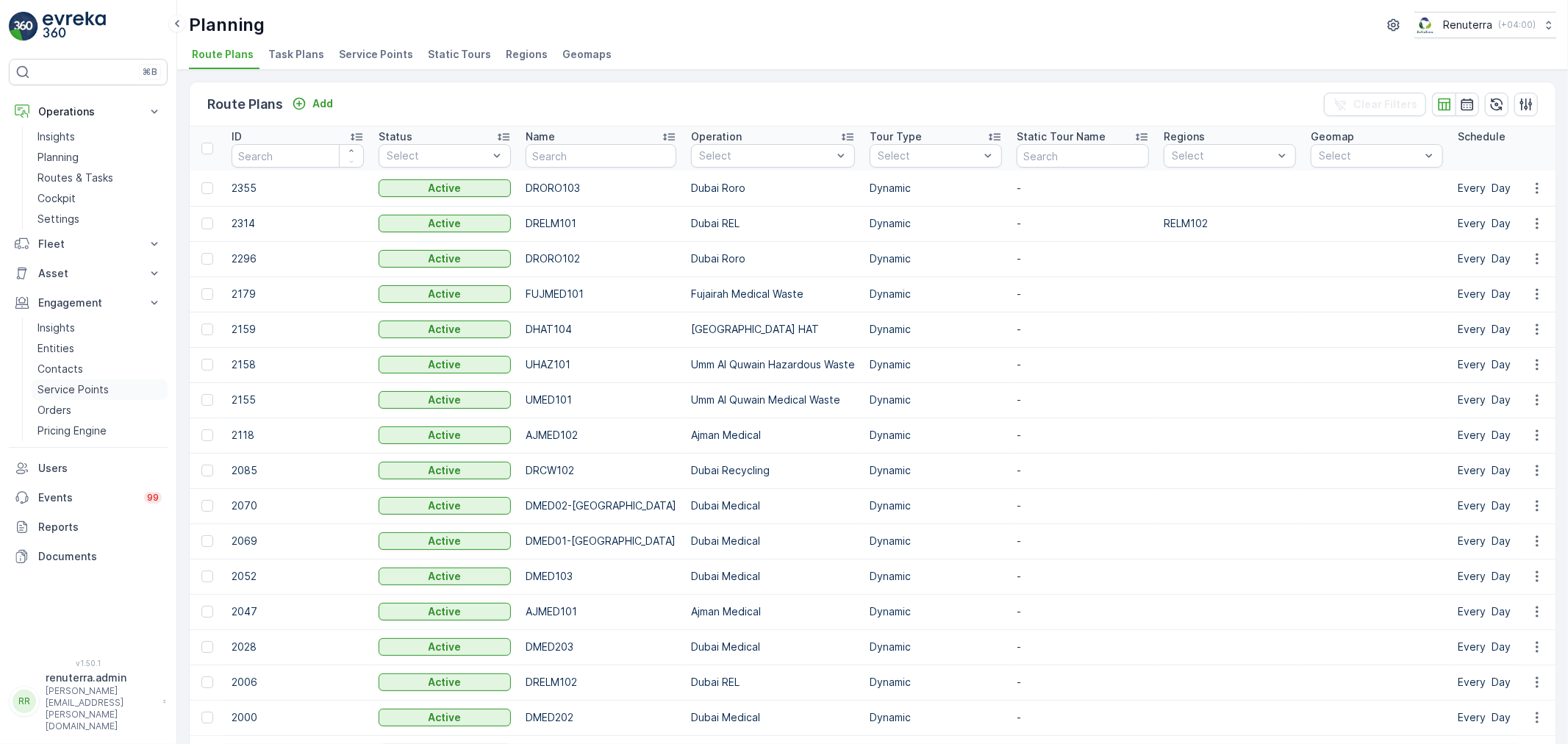
click at [72, 385] on p "Service Points" at bounding box center [73, 389] width 72 height 14
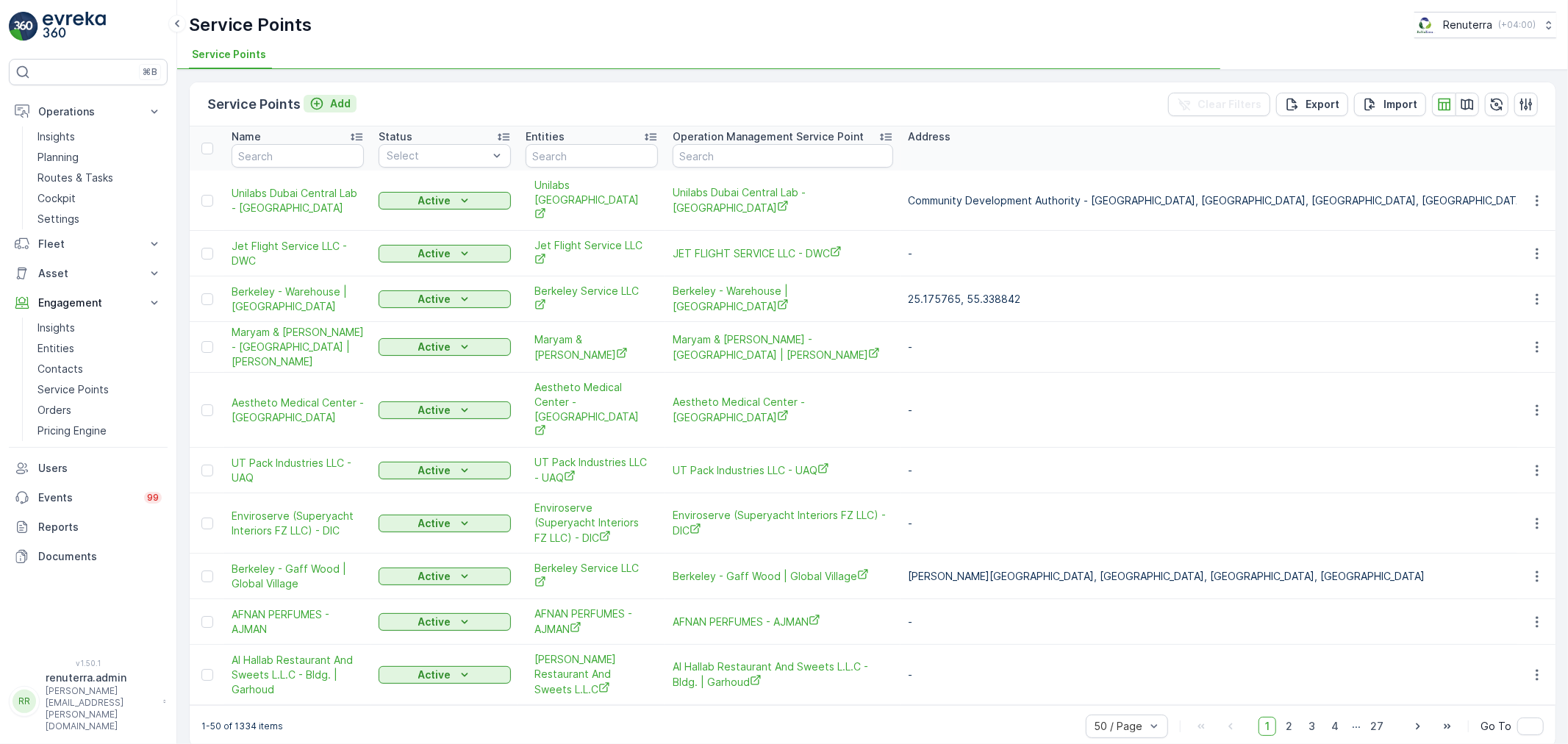
click at [338, 96] on div "Service Points Add Clear Filters Export Import" at bounding box center [872, 104] width 1366 height 44
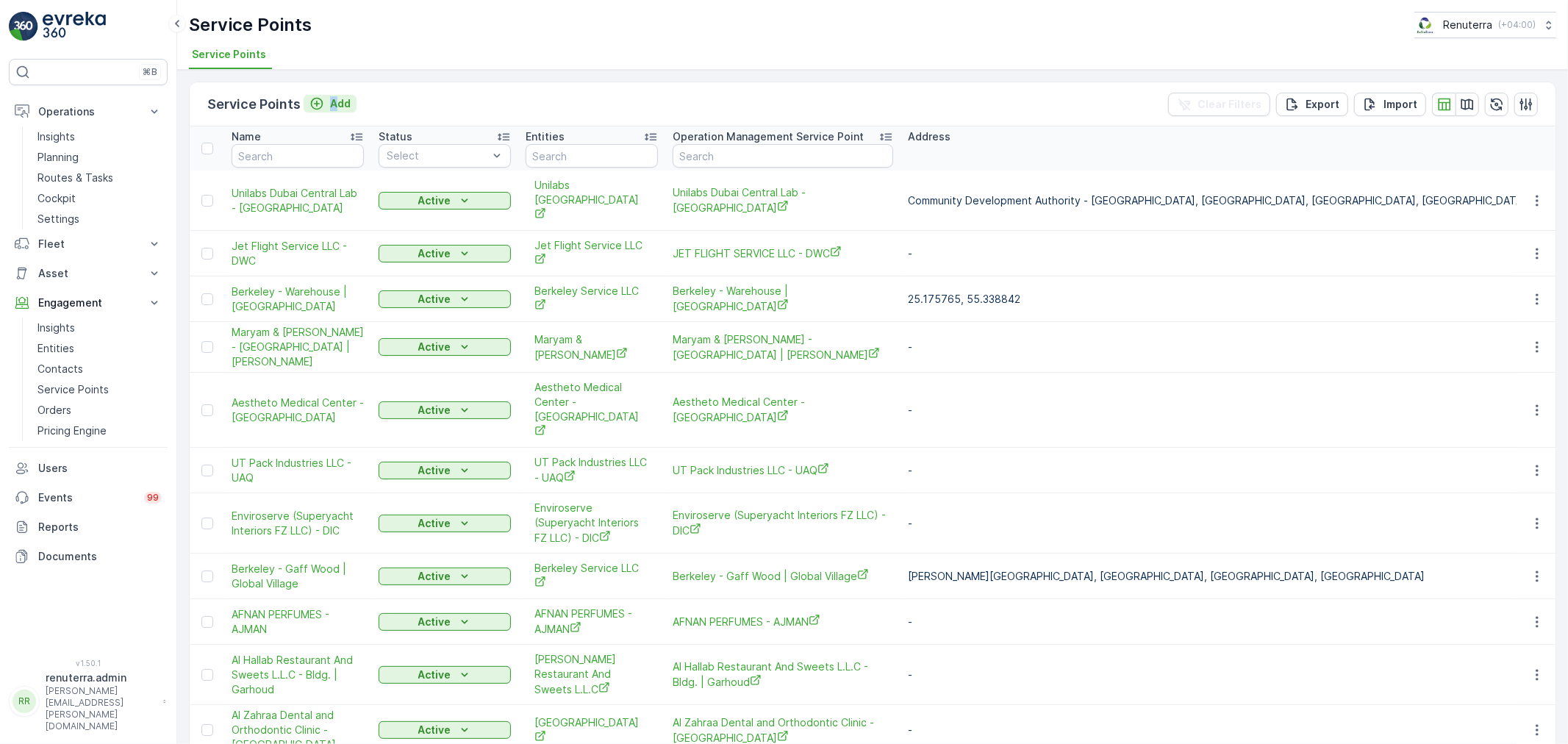
click at [336, 104] on p "Add" at bounding box center [340, 104] width 21 height 14
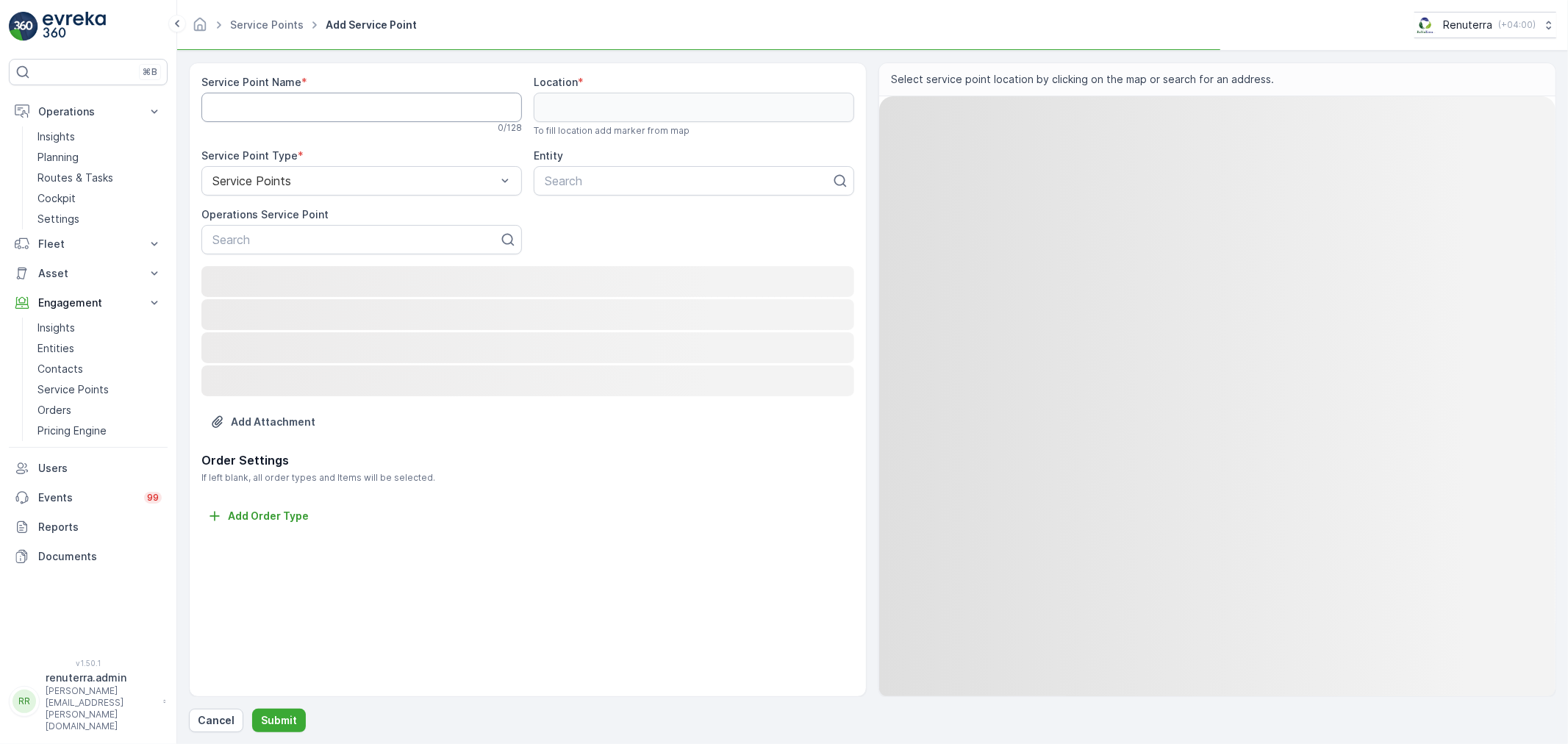
click at [331, 118] on Name "Service Point Name" at bounding box center [362, 107] width 320 height 30
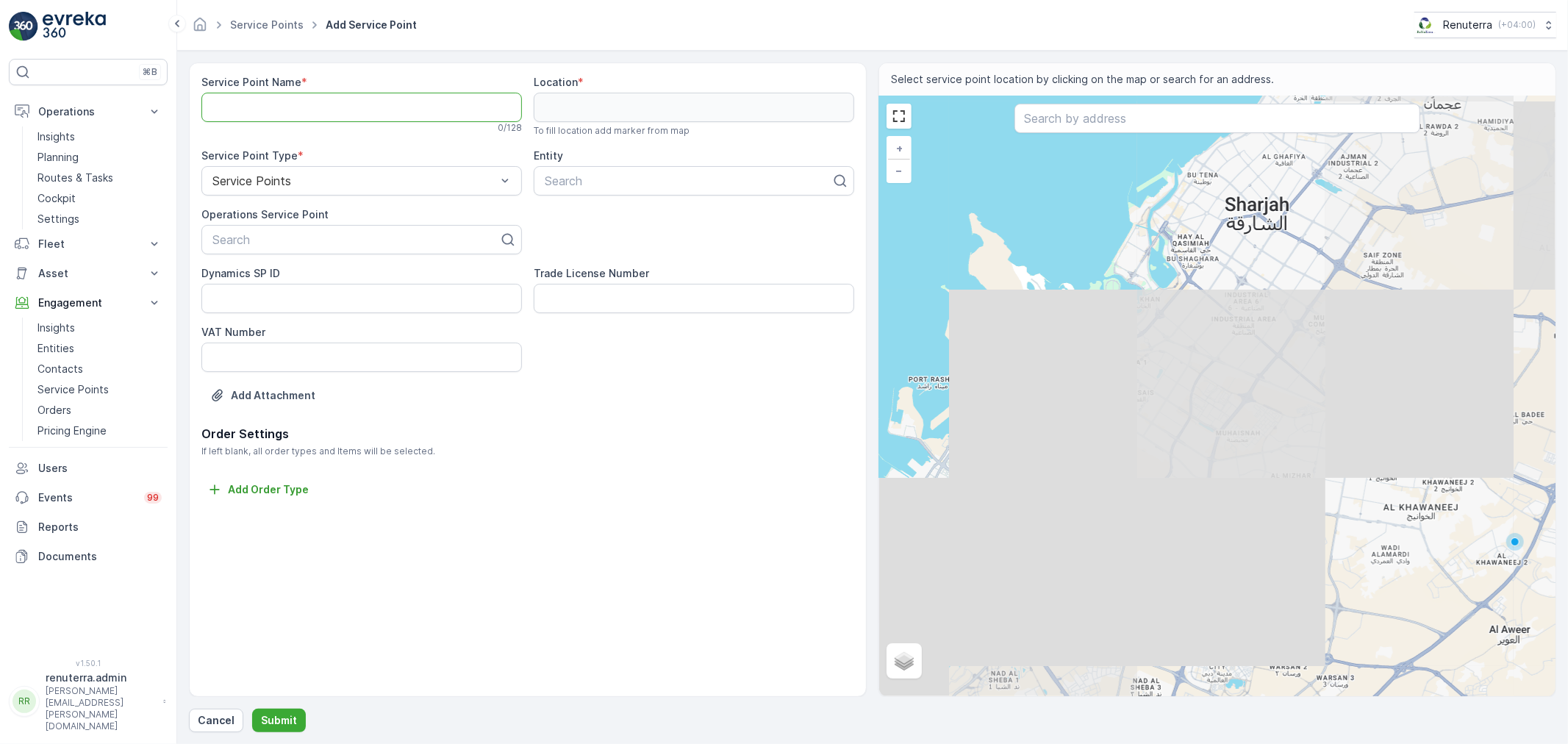
paste Name "AZURE RESTAURANT L.L.C"
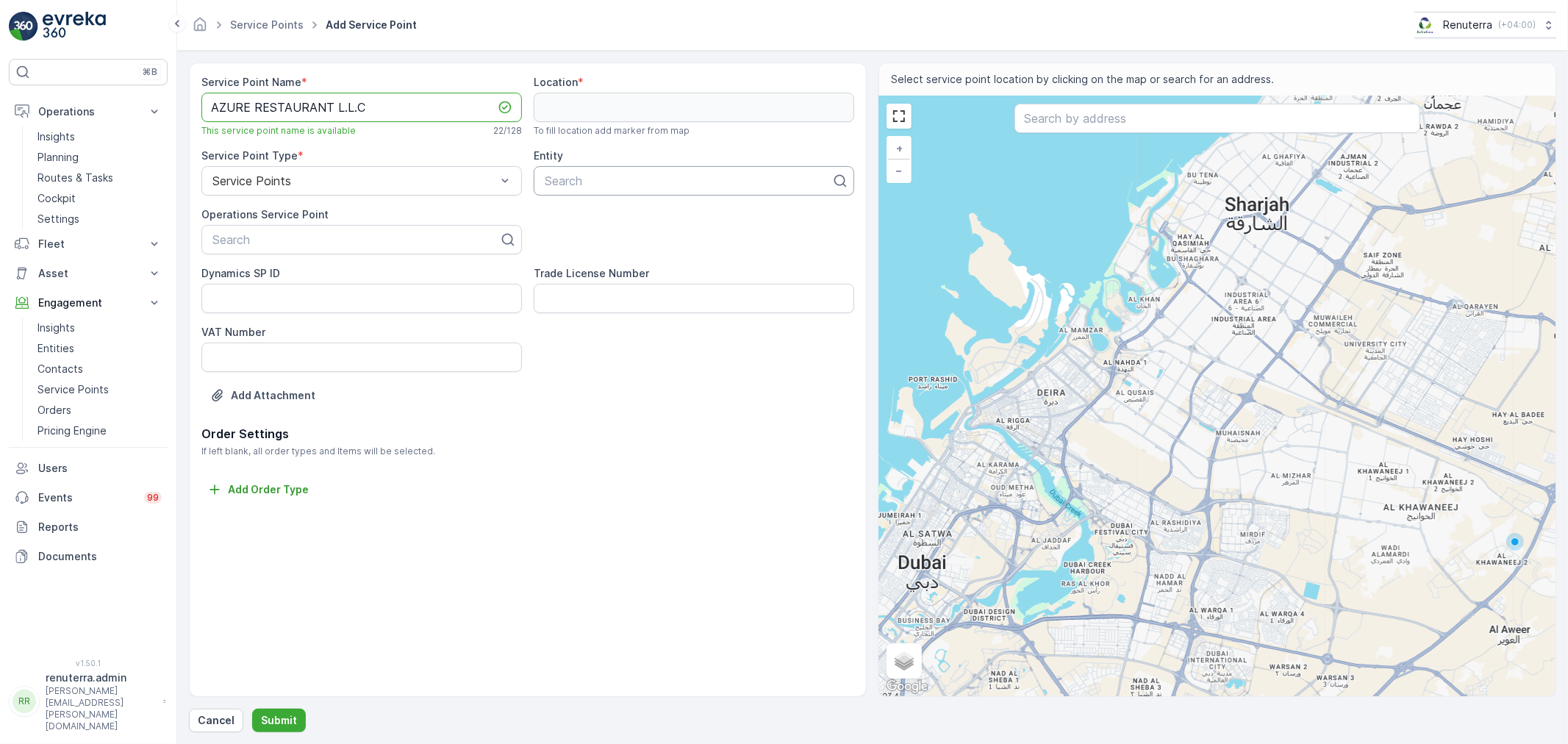
type Name "AZURE RESTAURANT L.L.C"
click at [654, 182] on div at bounding box center [688, 180] width 289 height 13
paste input "AZURE RESTAURANT L.L.C"
type input "AZURE RESTAURANT L.L.C"
click at [626, 436] on p "Order Settings" at bounding box center [528, 433] width 653 height 18
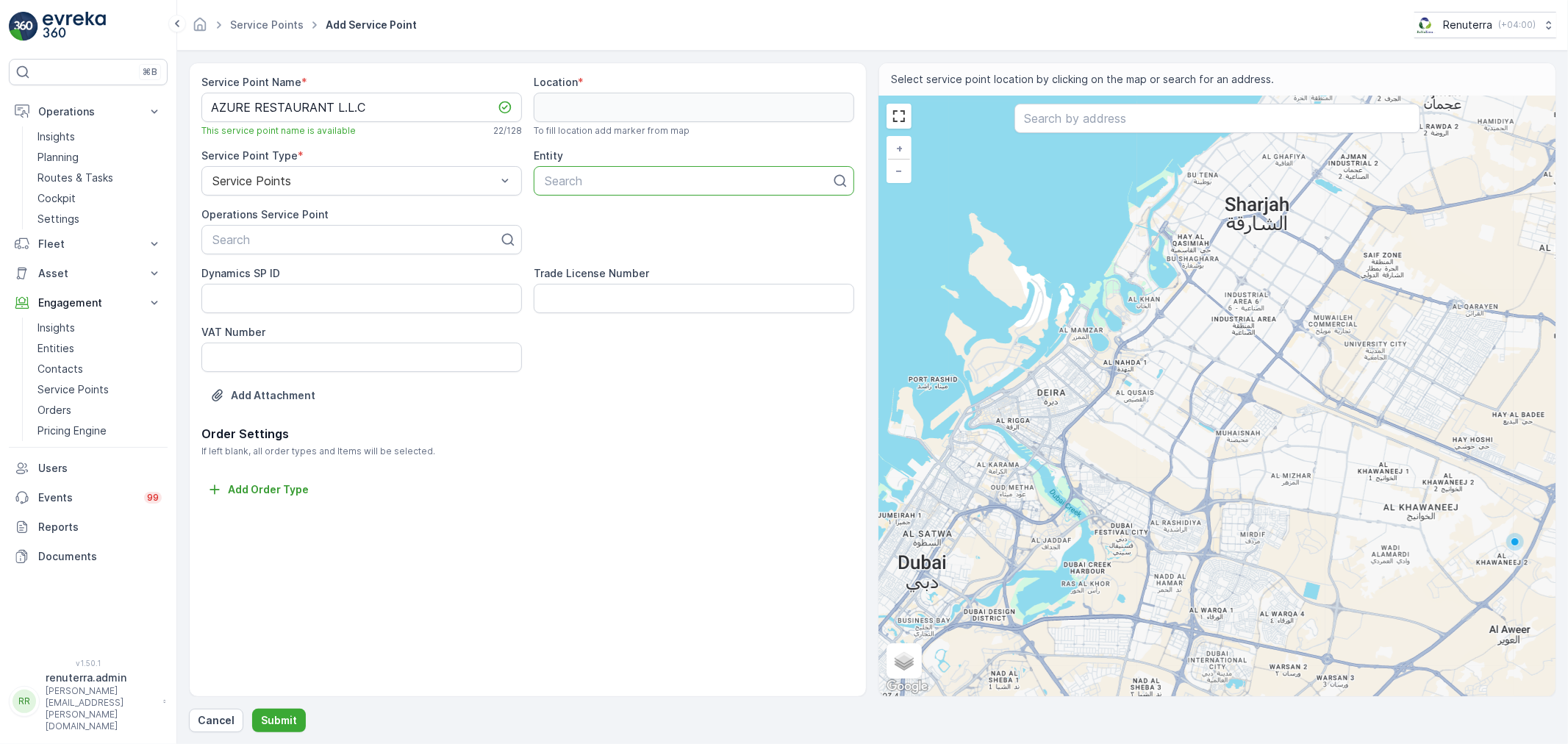
click at [591, 178] on div at bounding box center [688, 180] width 289 height 13
click at [595, 182] on div at bounding box center [688, 180] width 289 height 13
paste input "AZURE RESTAURANT L.L.C"
type input "AZURE RESTAURANT L.L.C"
click at [770, 180] on div at bounding box center [688, 180] width 289 height 13
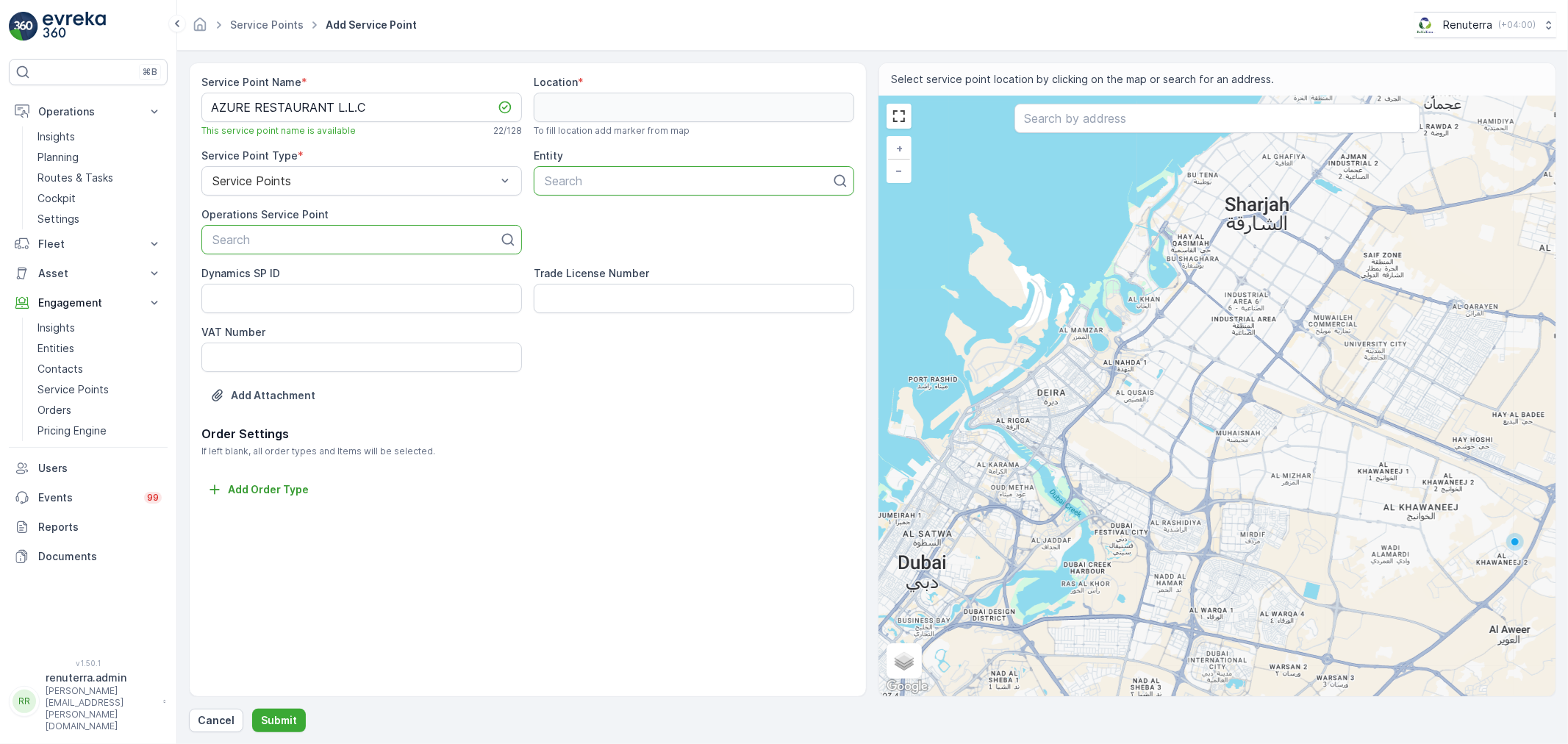
click at [327, 241] on div at bounding box center [355, 239] width 289 height 13
click at [320, 247] on p "Search" at bounding box center [355, 239] width 287 height 18
click at [287, 240] on div at bounding box center [355, 239] width 289 height 13
paste input "AZURE RESTAURANT L.L.C"
type input "AZURE RESTAURANT L.L.C"
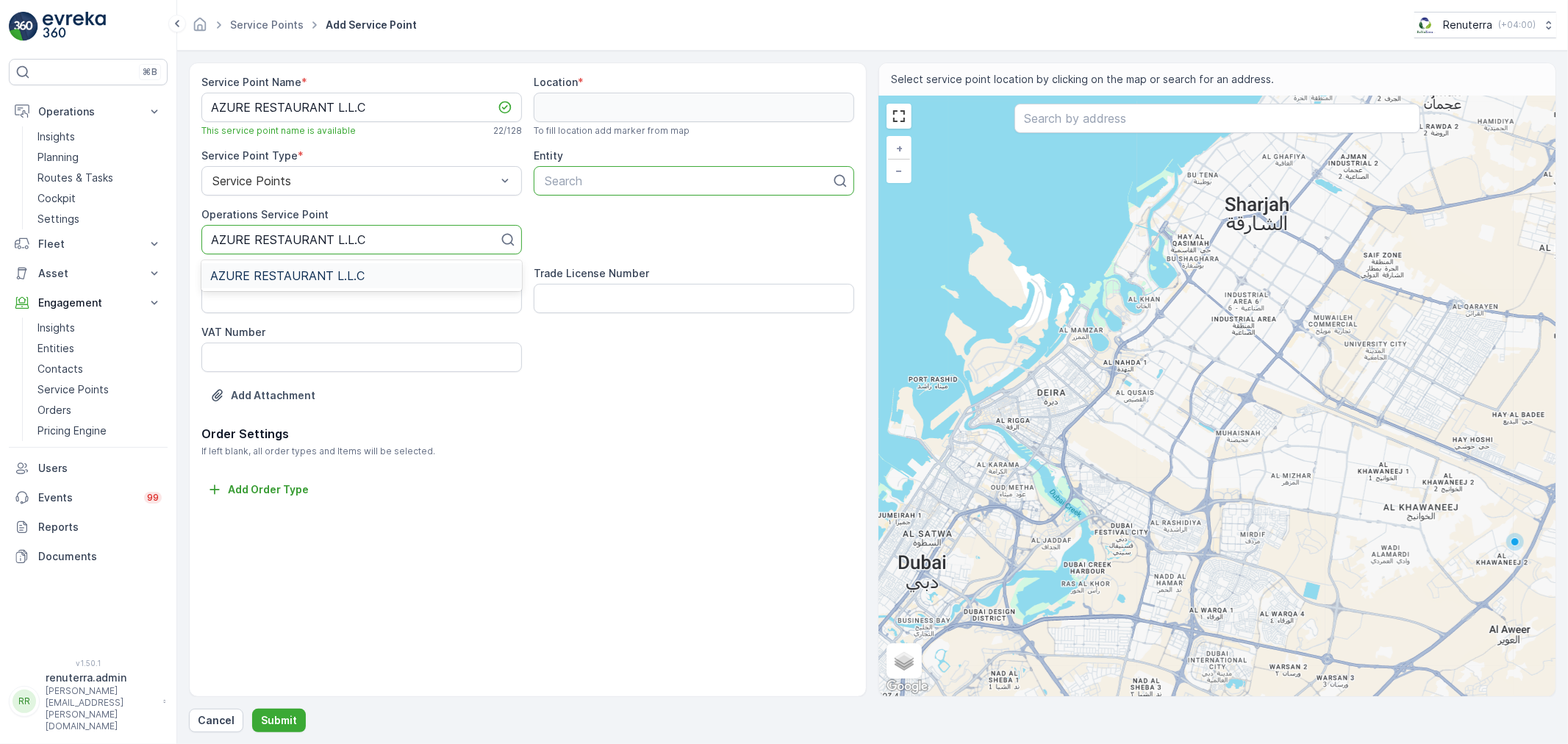
click at [318, 279] on span "AZURE RESTAURANT L.L.C" at bounding box center [287, 275] width 155 height 13
click at [611, 396] on div "Add Attachment" at bounding box center [528, 404] width 653 height 41
click at [585, 180] on div at bounding box center [688, 180] width 289 height 13
drag, startPoint x: 672, startPoint y: 230, endPoint x: 641, endPoint y: 203, distance: 41.1
click at [663, 228] on div "Service Point Name * AZURE RESTAURANT L.L.C This service point name is availabl…" at bounding box center [528, 251] width 653 height 350
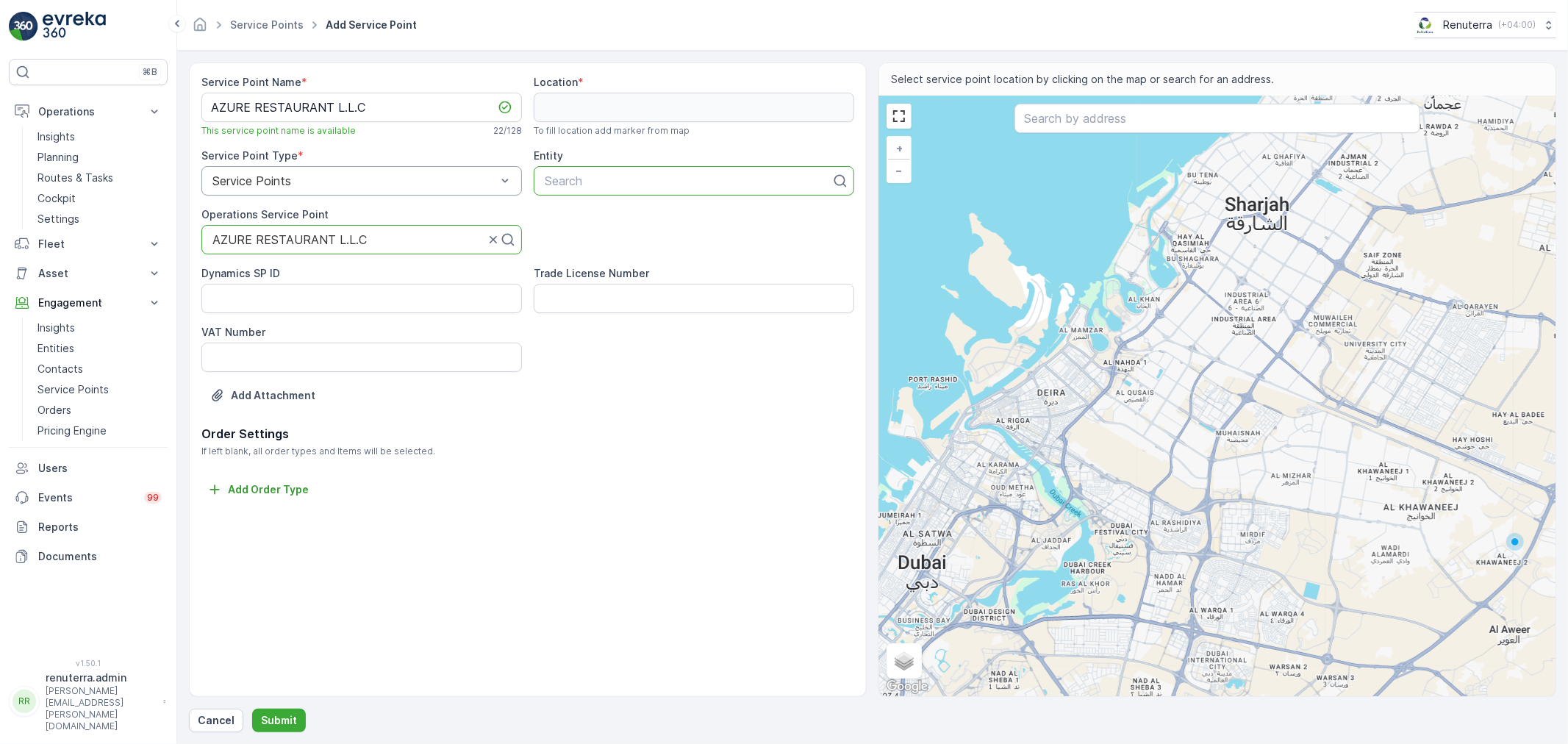
click at [643, 177] on div at bounding box center [688, 180] width 289 height 13
click at [637, 180] on div at bounding box center [688, 180] width 289 height 13
click at [636, 180] on div at bounding box center [688, 180] width 289 height 13
click at [1082, 115] on input "text" at bounding box center [1217, 118] width 406 height 30
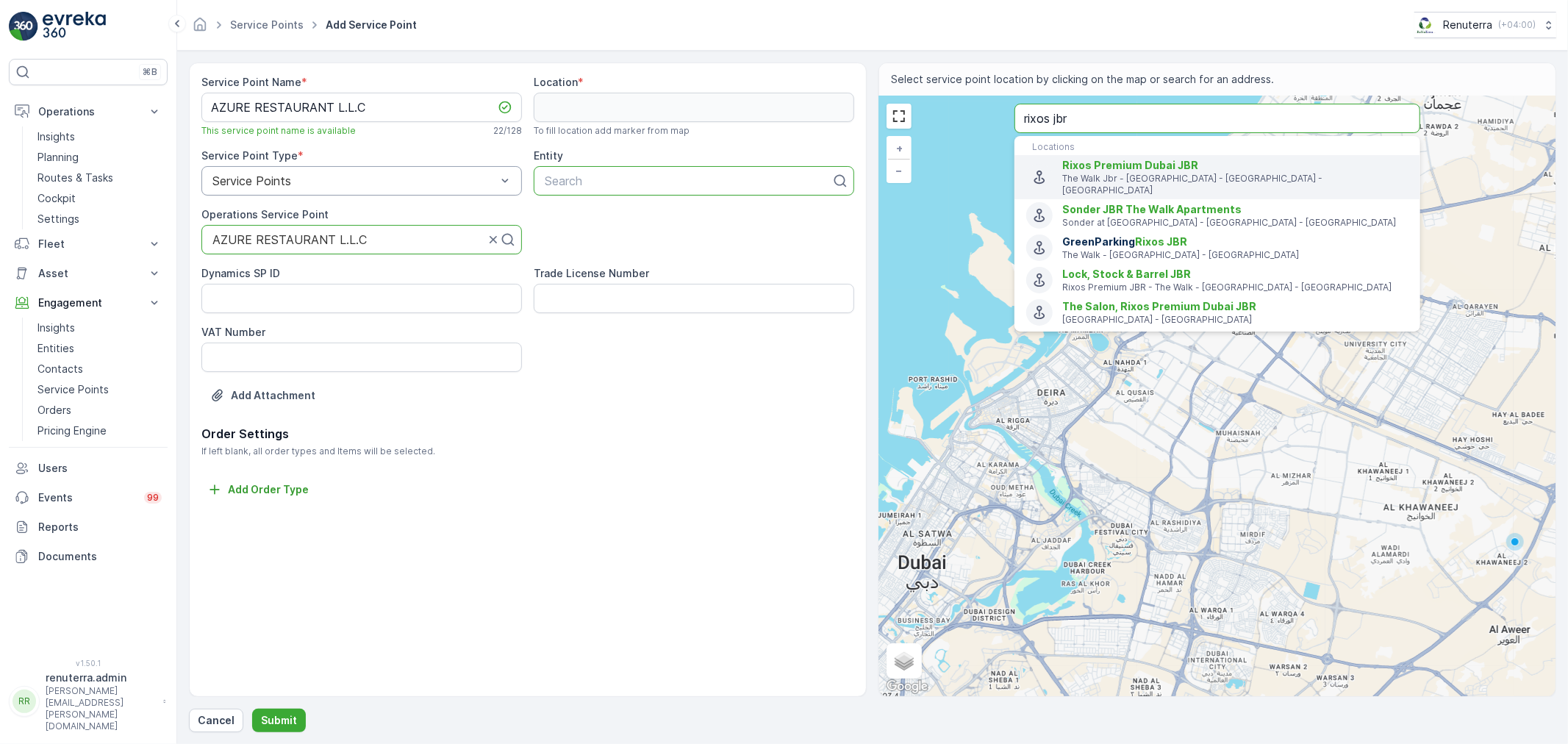
type input "rixos jbr"
click at [1174, 165] on span "Rixos Premium Dubai JBR" at bounding box center [1130, 165] width 136 height 12
type input "25.080075,55.13585399999999"
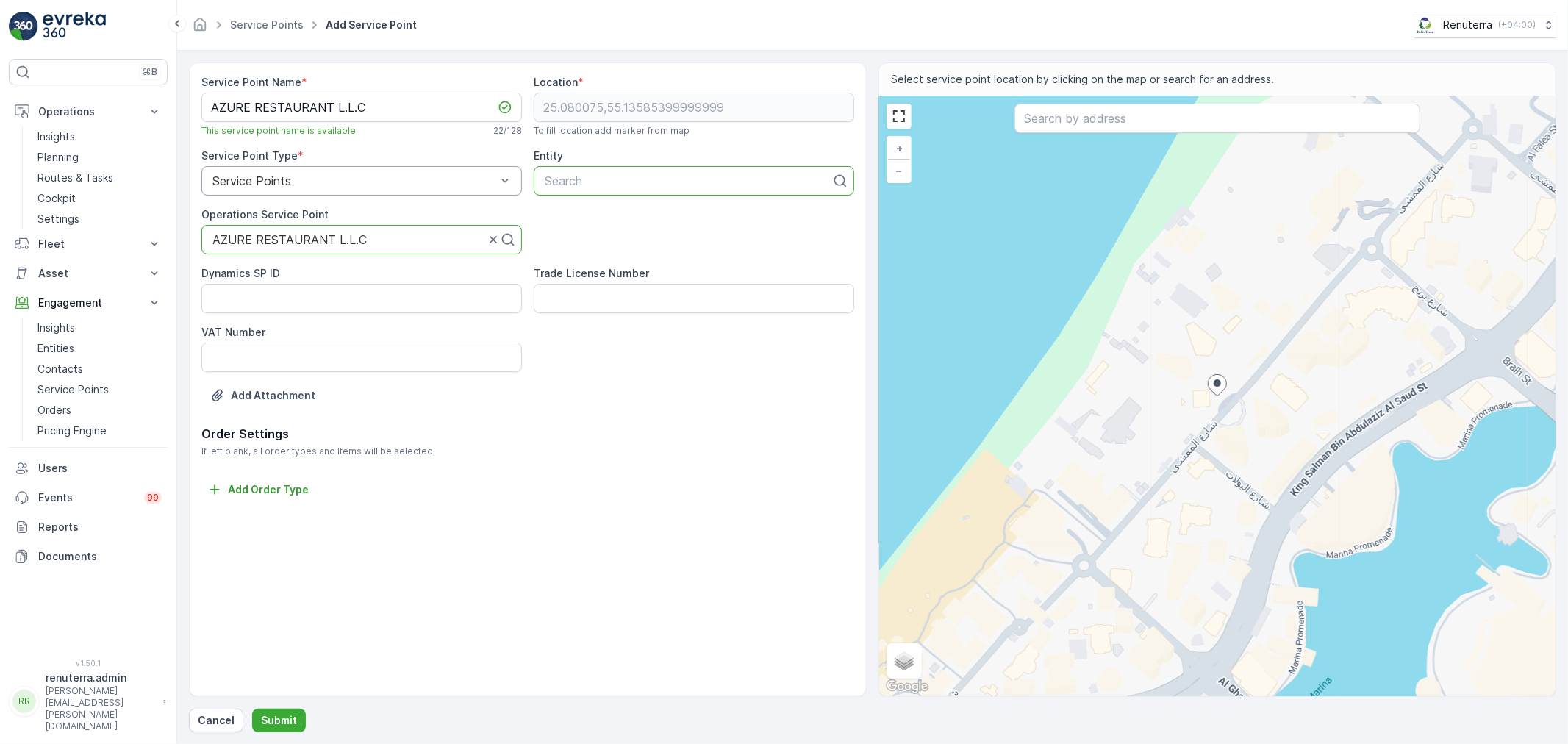
click at [579, 179] on div at bounding box center [688, 180] width 289 height 13
click at [69, 349] on p "Entities" at bounding box center [56, 348] width 37 height 14
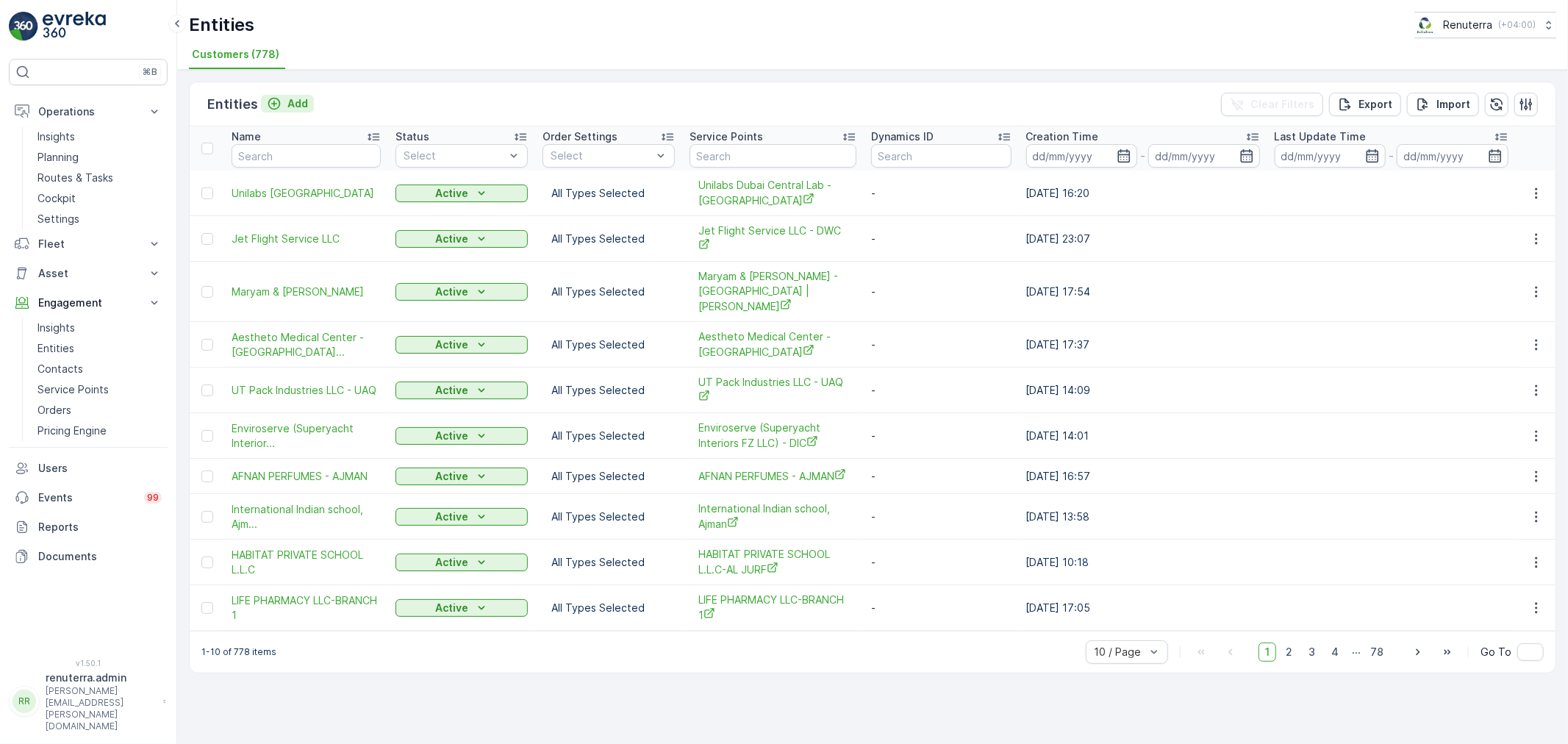
click at [288, 101] on p "Add" at bounding box center [298, 104] width 21 height 14
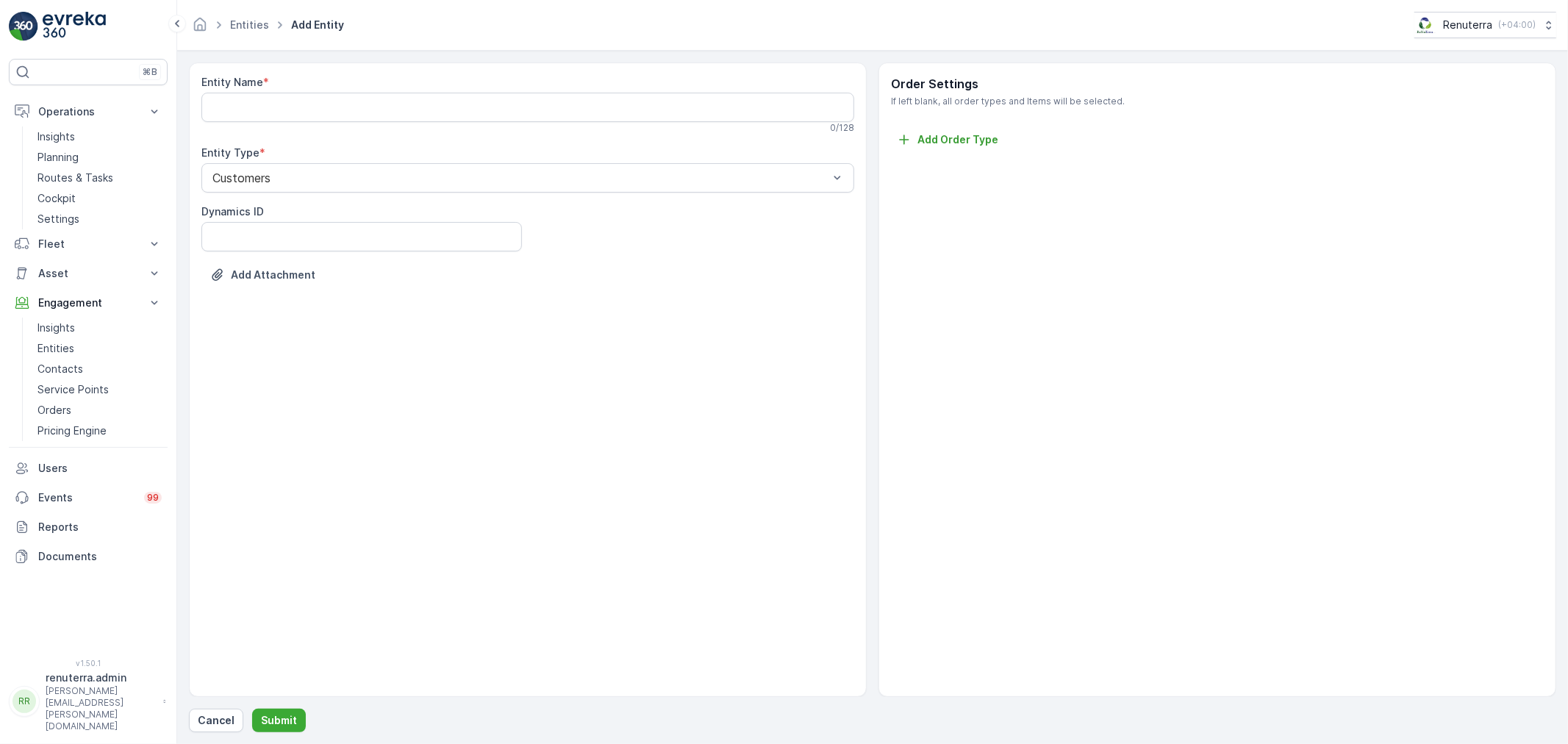
drag, startPoint x: 388, startPoint y: 130, endPoint x: 394, endPoint y: 118, distance: 13.4
click at [392, 128] on div "0 / 128" at bounding box center [528, 127] width 653 height 11
click at [396, 110] on Name "Entity Name" at bounding box center [528, 107] width 653 height 30
paste Name "AZURE RESTAURANT L.L.C"
type Name "AZURE RESTAURANT L.L.C"
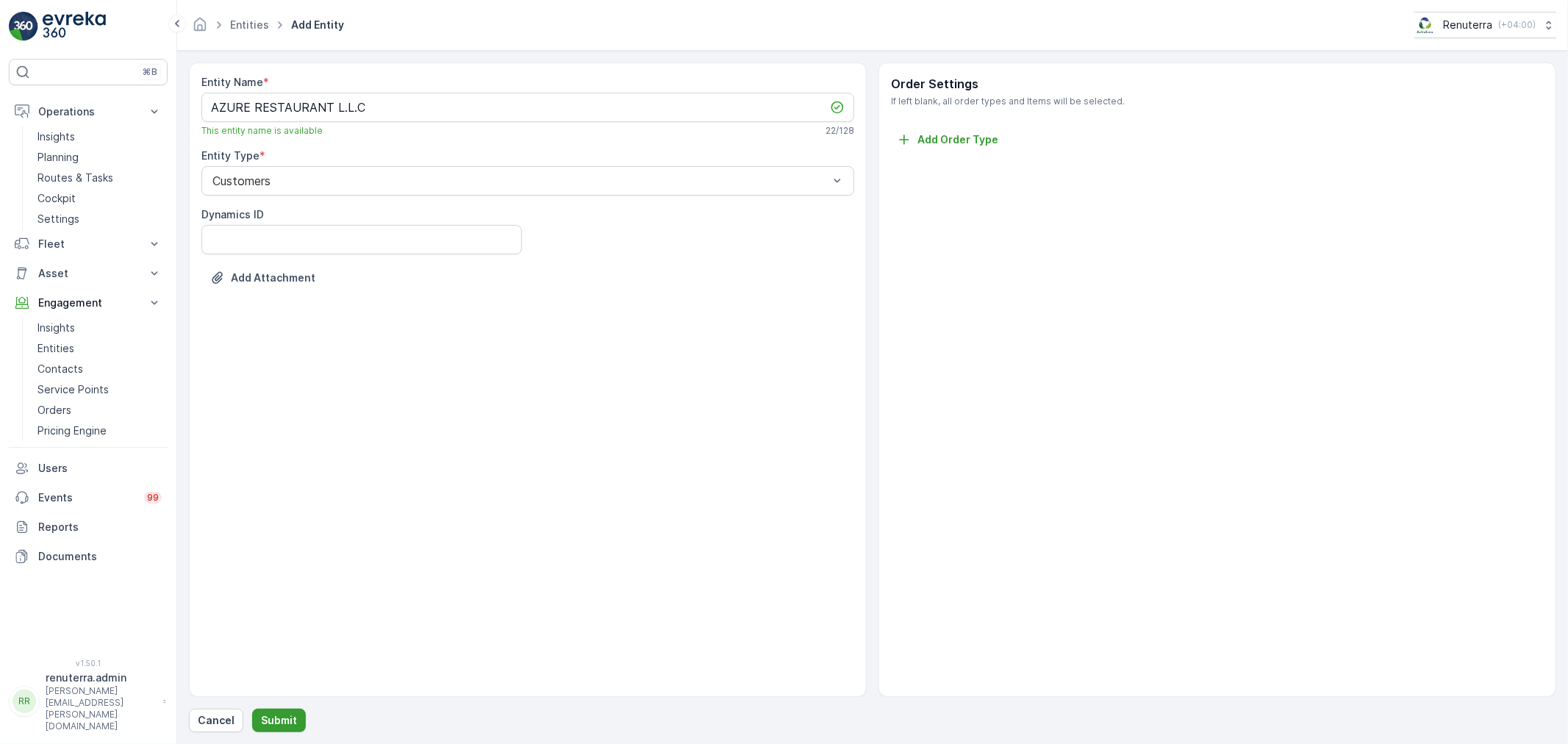
click at [282, 723] on p "Submit" at bounding box center [279, 720] width 36 height 14
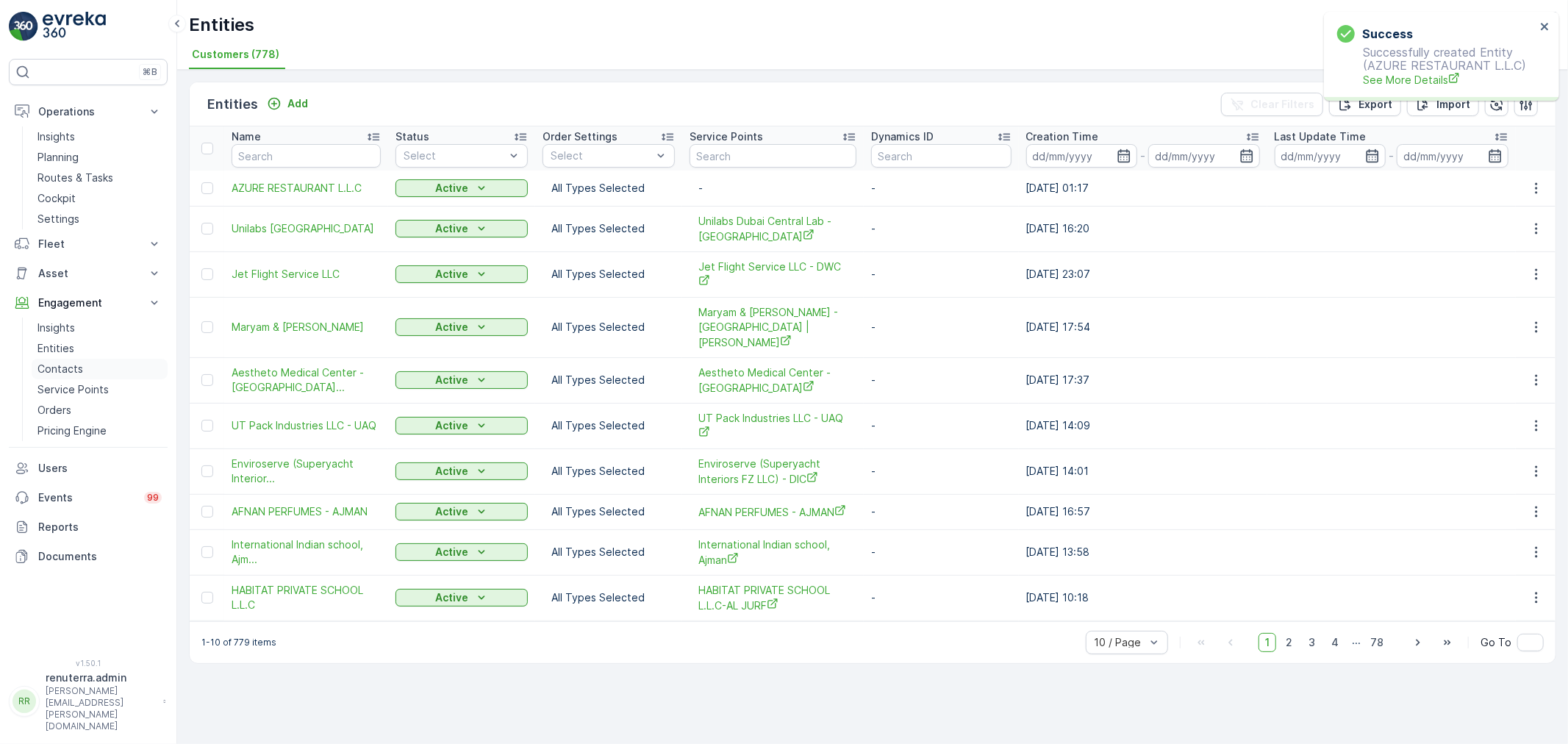
click at [75, 366] on p "Contacts" at bounding box center [60, 369] width 46 height 14
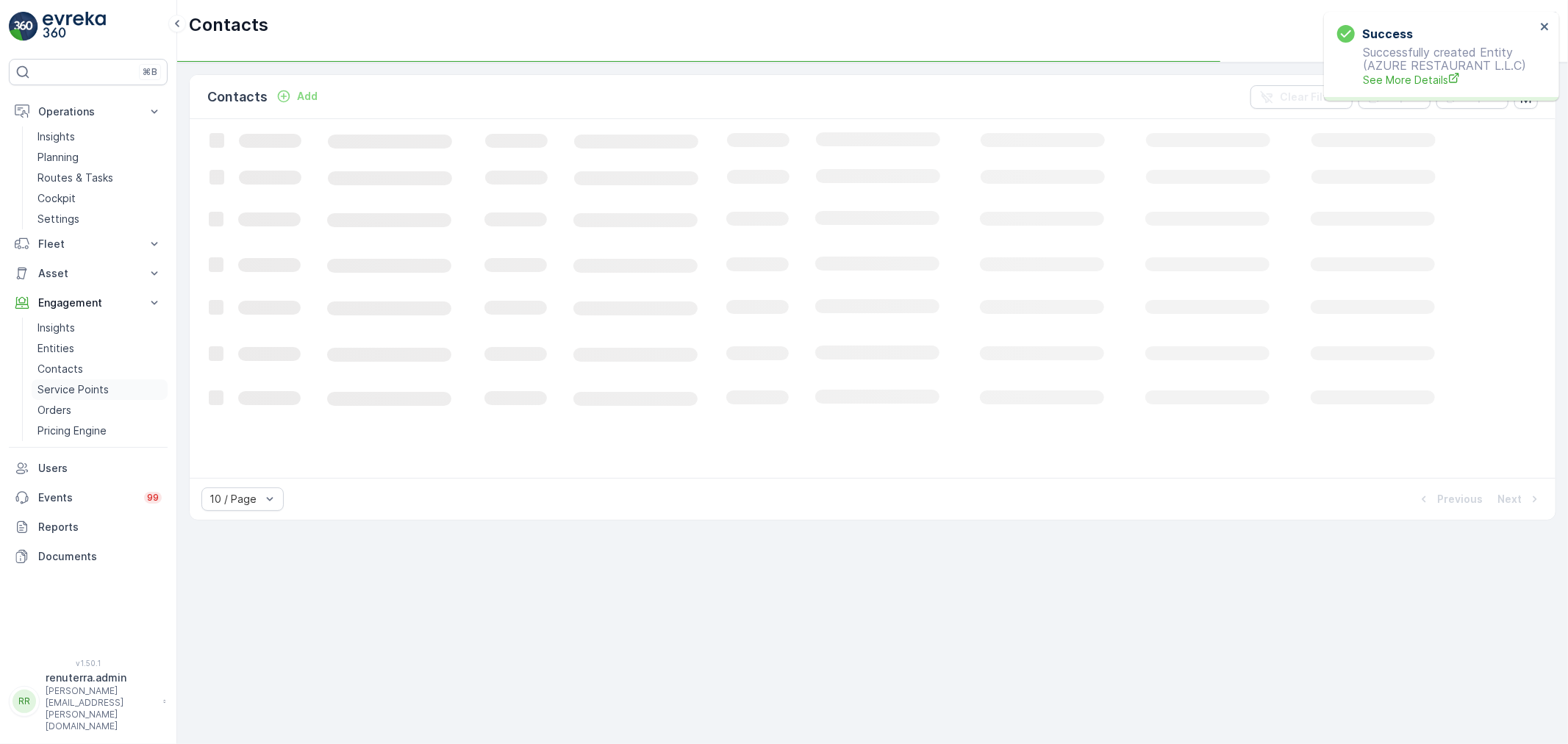
click at [75, 379] on link "Service Points" at bounding box center [100, 389] width 136 height 21
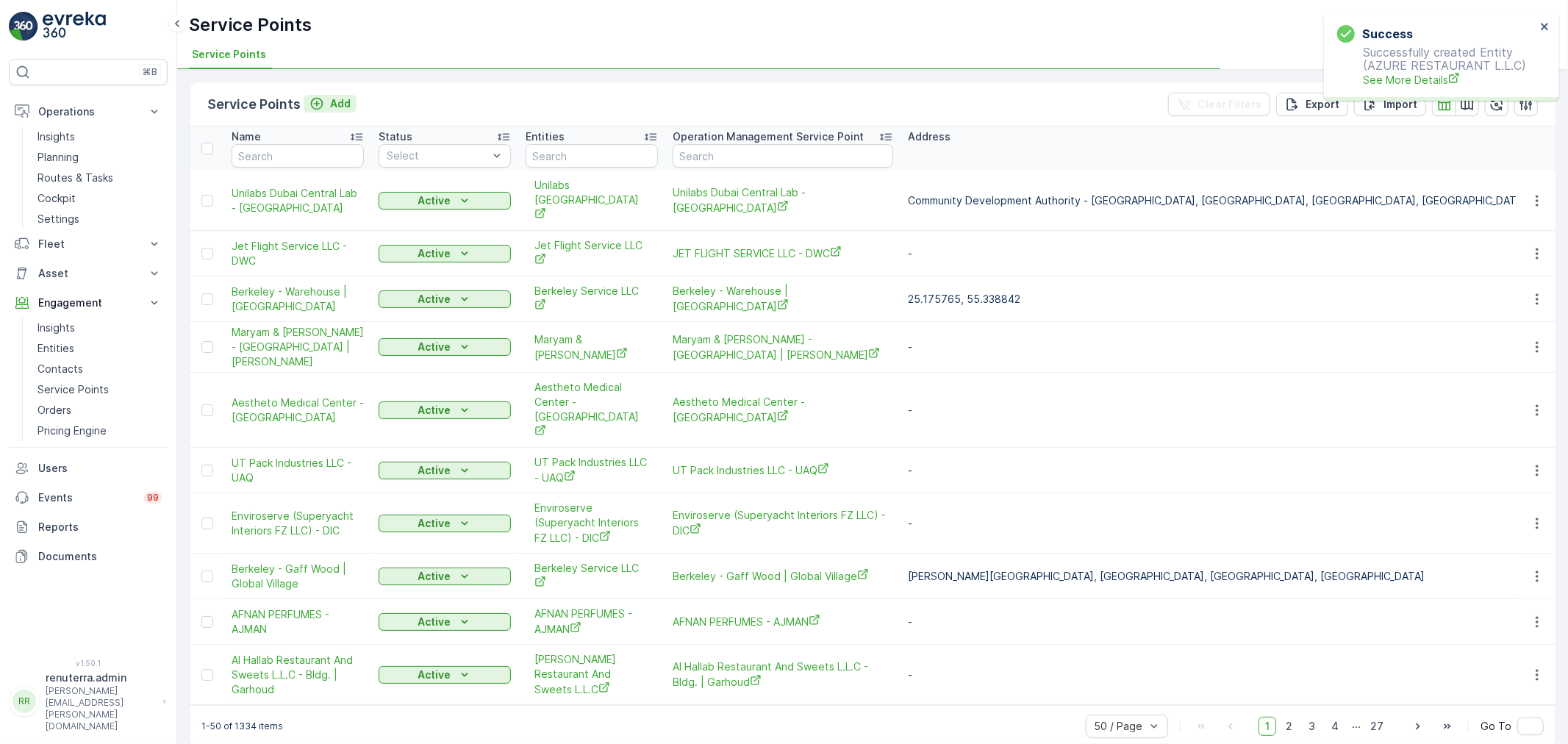
click at [324, 101] on div "Add" at bounding box center [330, 104] width 41 height 14
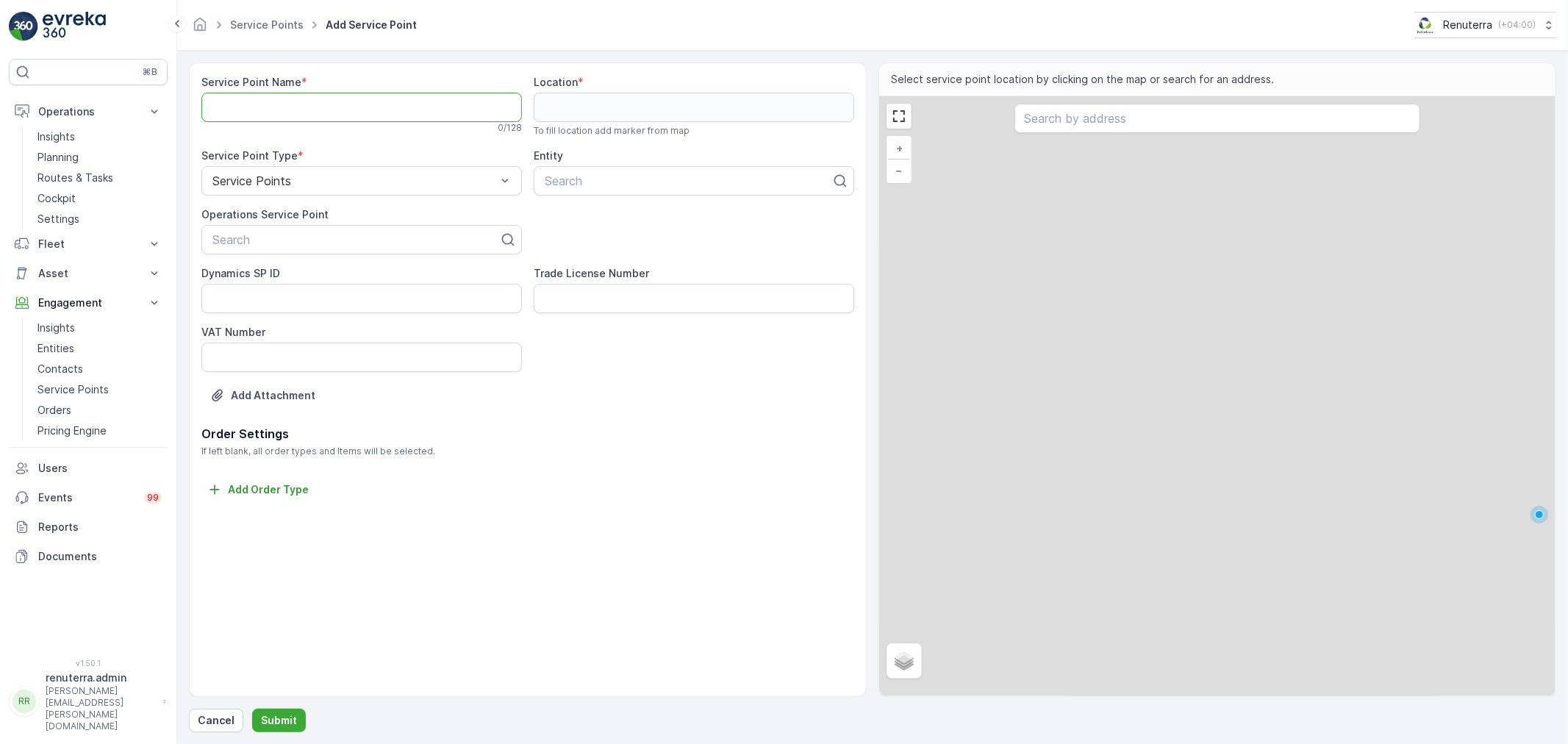
click at [326, 101] on Name "Service Point Name" at bounding box center [362, 107] width 320 height 30
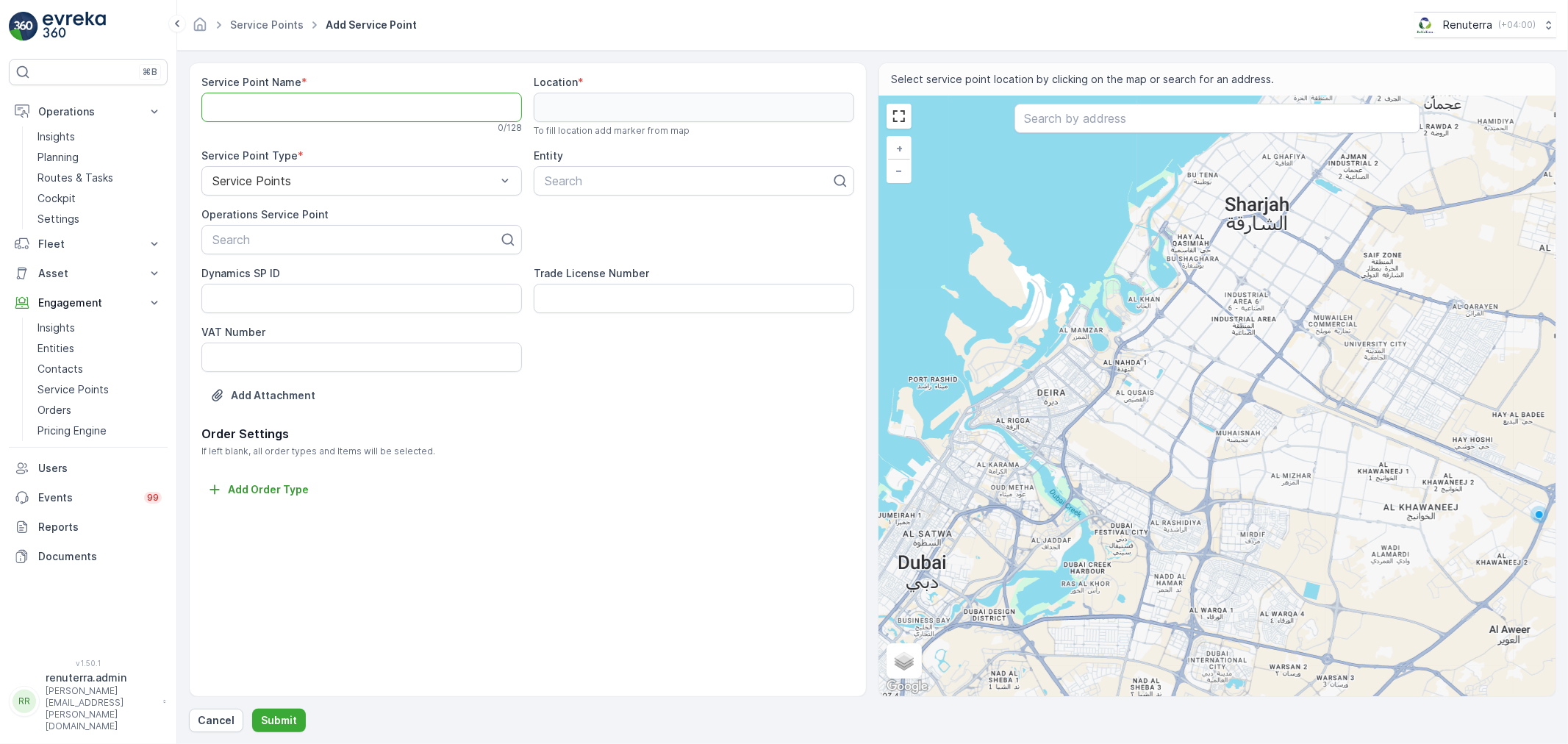
paste Name "AZURE RESTAURANT L.L.C"
type Name "AZURE RESTAURANT L.L.C"
click at [606, 174] on div at bounding box center [688, 180] width 289 height 13
paste input "AZURE RESTAURANT L.L.C"
type input "AZURE RESTAURANT L.L.C"
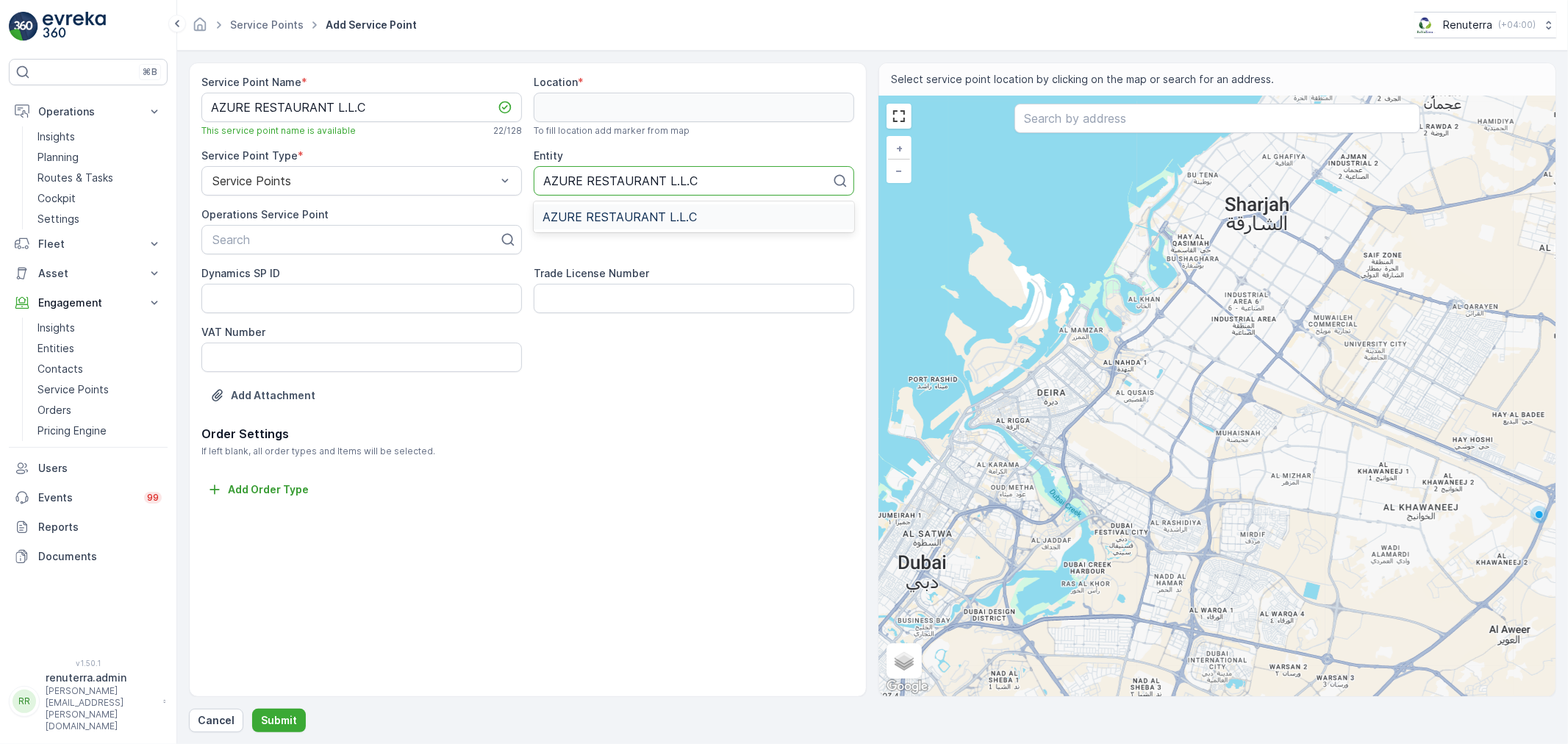
click at [607, 222] on span "AZURE RESTAURANT L.L.C" at bounding box center [620, 216] width 155 height 13
click at [314, 237] on div at bounding box center [355, 239] width 289 height 13
paste input "AZURE RESTAURANT L.L.C"
type input "AZURE RESTAURANT L.L.C"
click at [304, 277] on span "AZURE RESTAURANT L.L.C" at bounding box center [287, 275] width 155 height 13
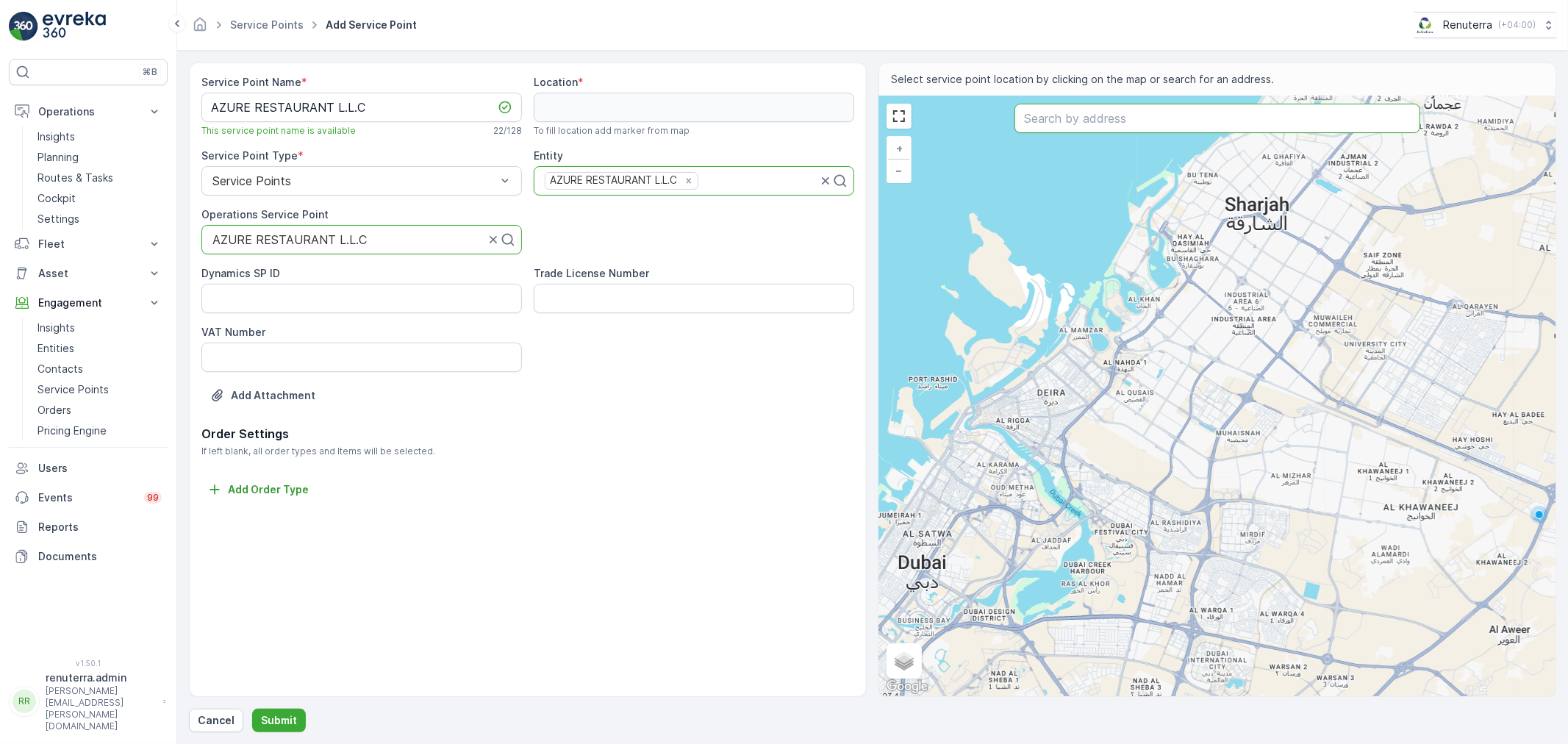
click at [1069, 121] on input "text" at bounding box center [1217, 118] width 406 height 30
type input "rixos jbr"
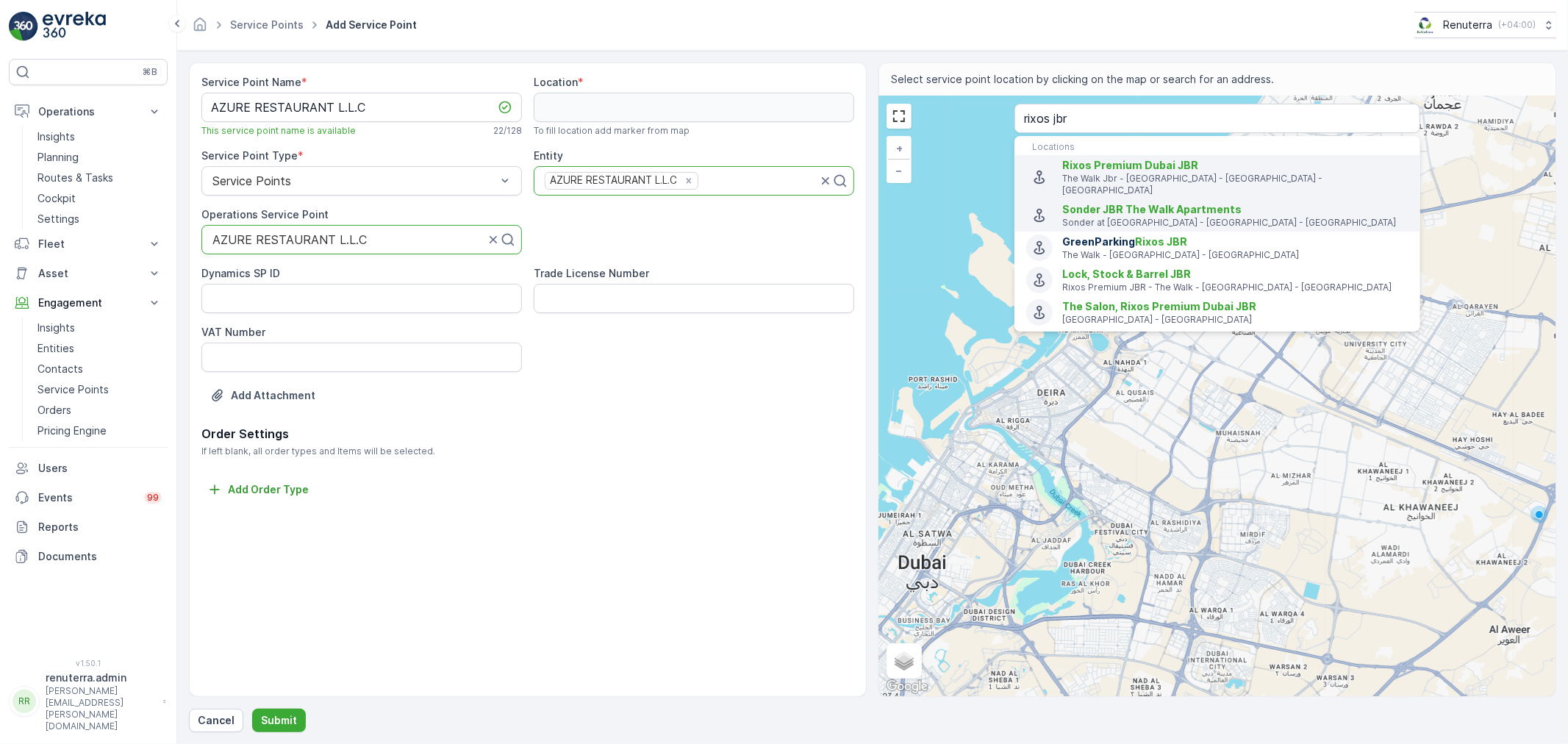
drag, startPoint x: 1173, startPoint y: 172, endPoint x: 1133, endPoint y: 187, distance: 42.7
click at [1171, 173] on div "Rixos Premium Dubai JBR The Walk Jbr - Al Mamsha Street - Dubai - United Arab E…" at bounding box center [1235, 177] width 346 height 38
type input "25.080075,55.13585399999999"
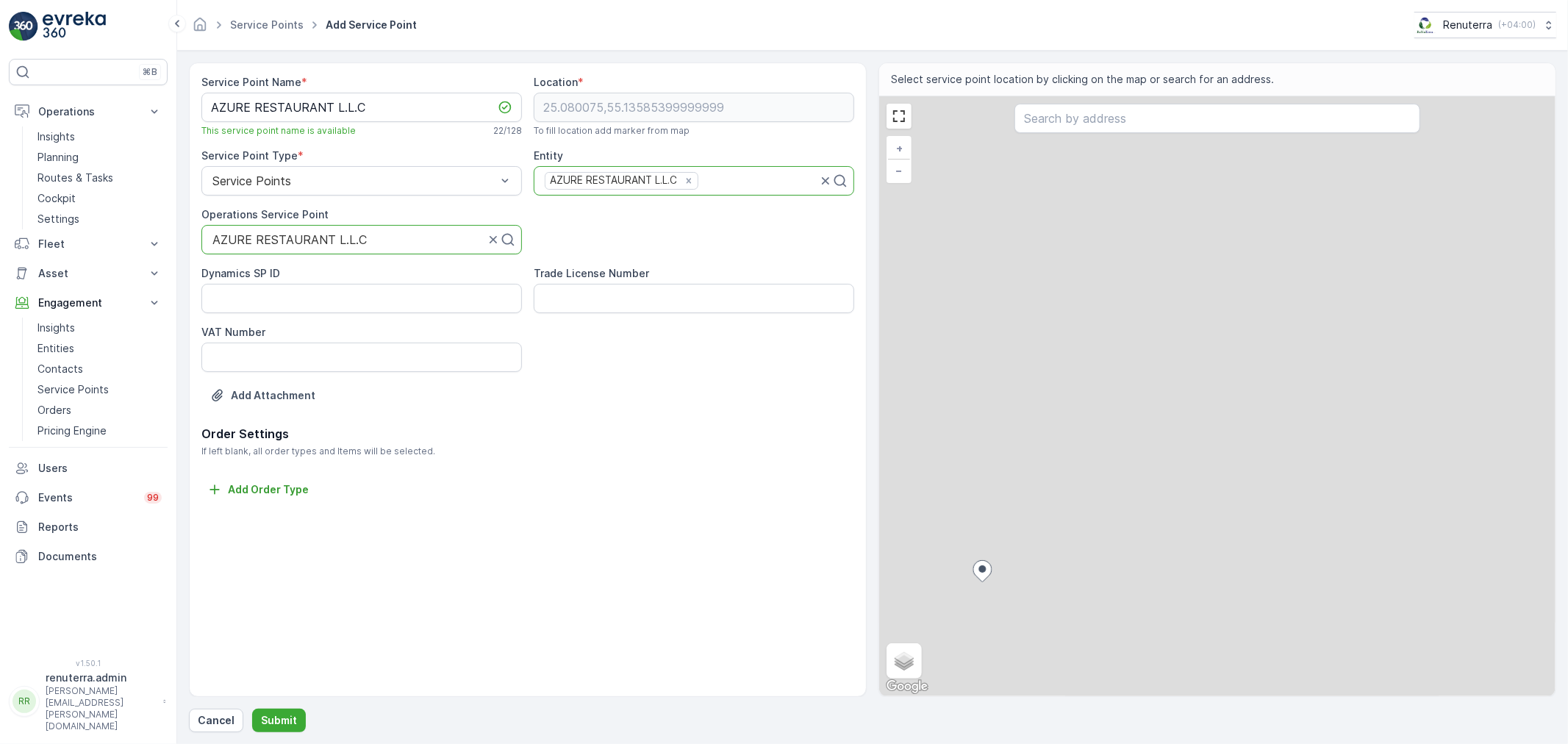
click at [1111, 169] on div "+ − Satellite Roadmap Terrain Hybrid Leaflet Keyboard shortcuts Map Data Map da…" at bounding box center [1217, 397] width 676 height 600
type input "25.083541646730602,55.13494060609111"
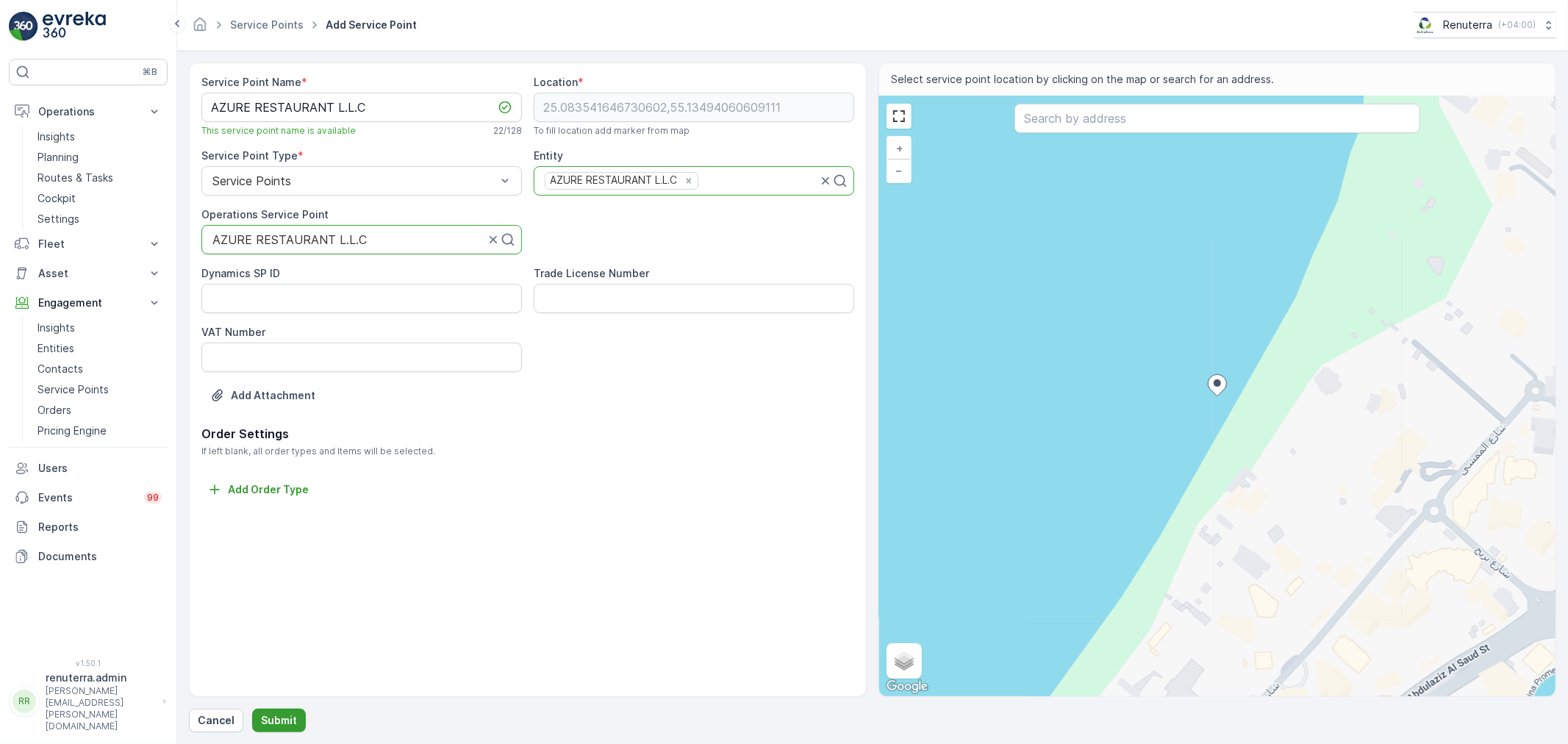
click at [275, 715] on p "Submit" at bounding box center [279, 720] width 36 height 14
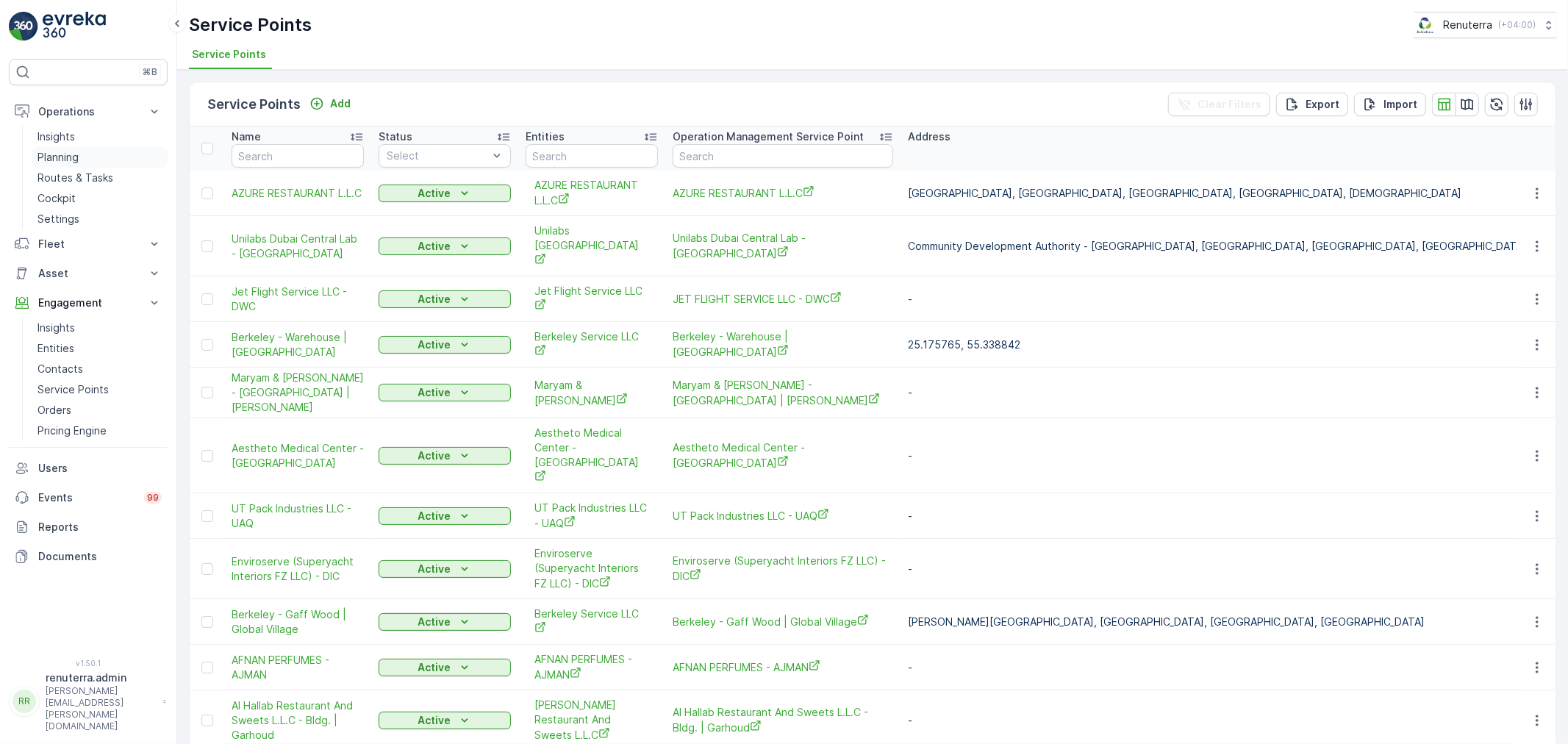
click at [62, 159] on p "Planning" at bounding box center [58, 157] width 41 height 14
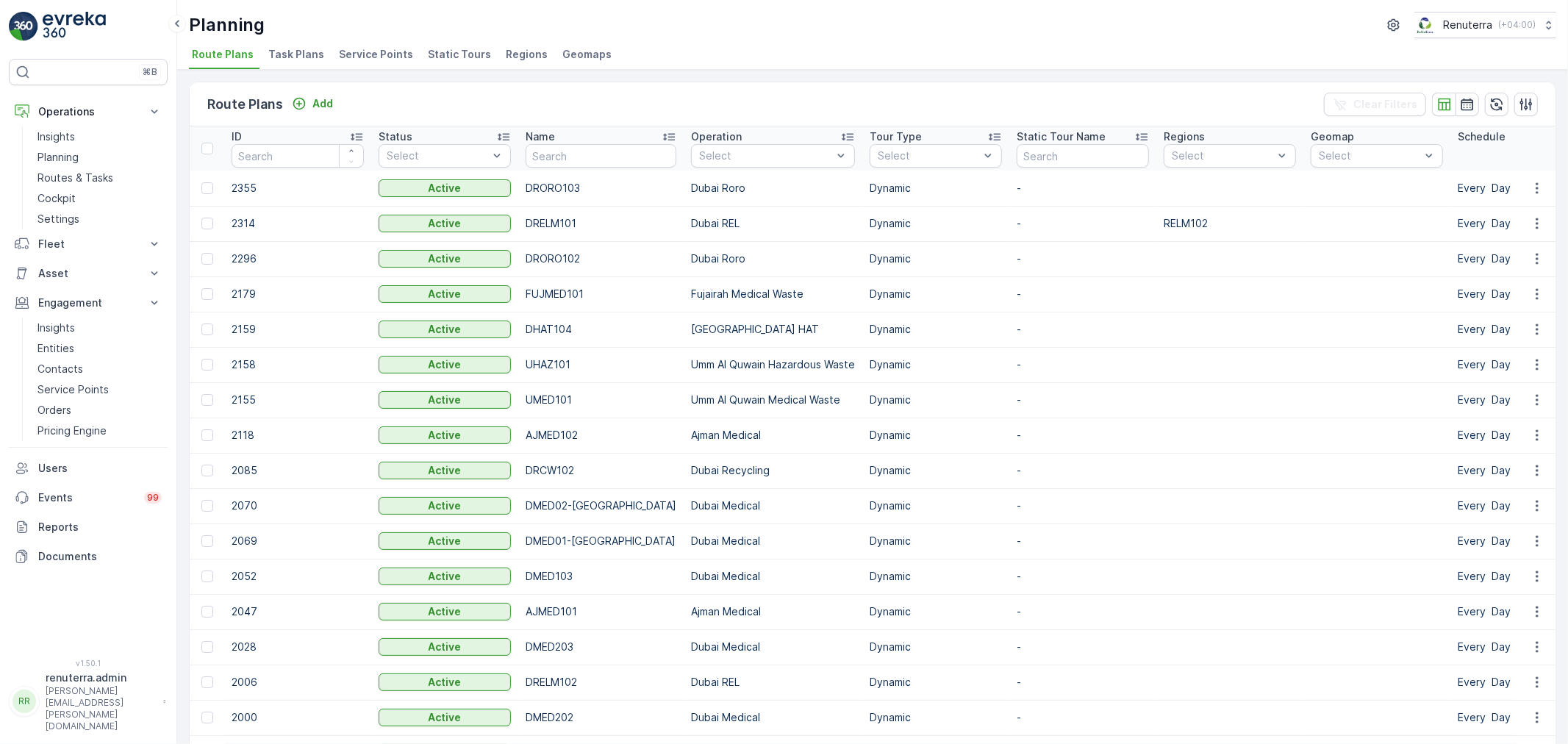
click at [405, 62] on li "Service Points" at bounding box center [377, 56] width 83 height 25
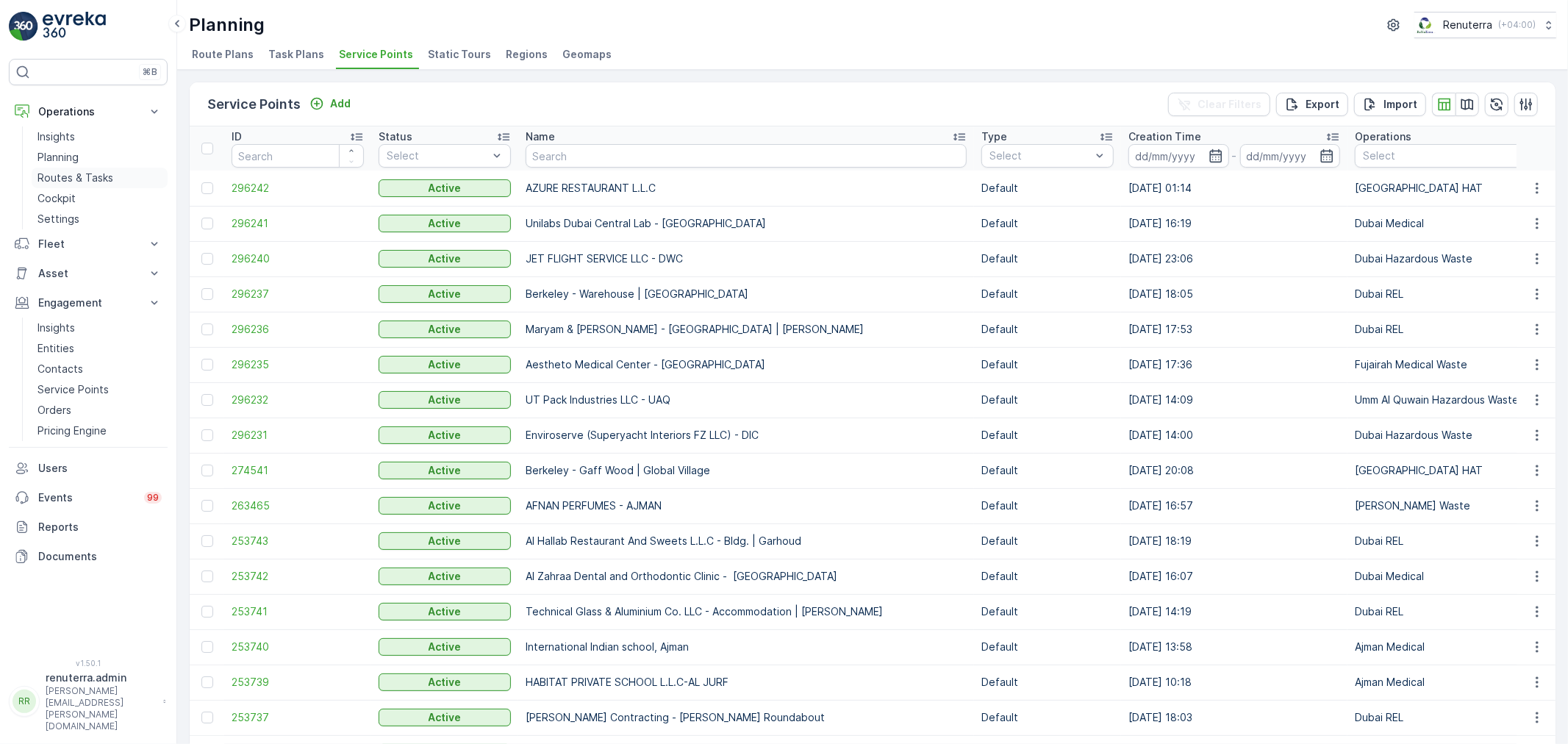
click at [87, 179] on p "Routes & Tasks" at bounding box center [75, 177] width 75 height 14
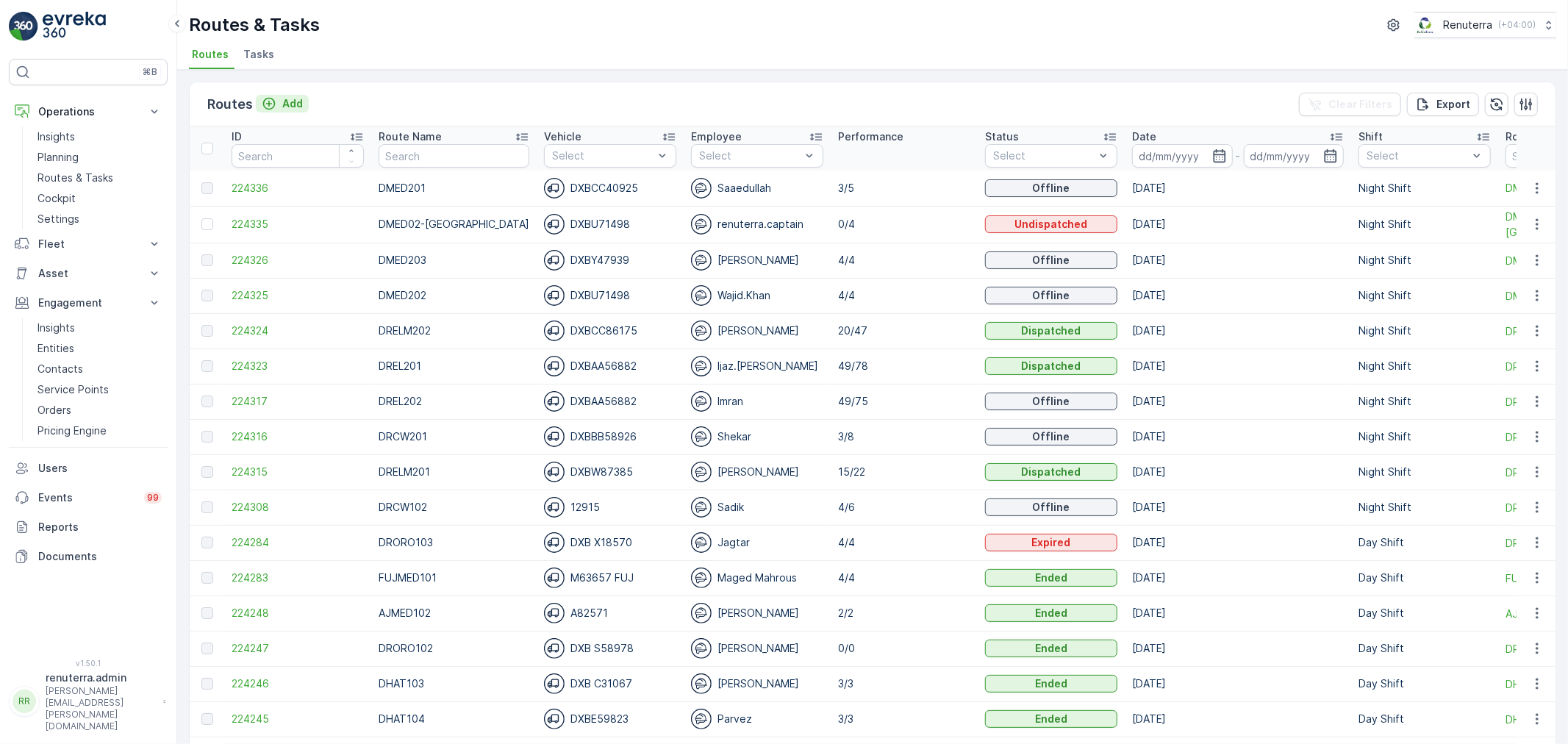
click at [297, 98] on p "Add" at bounding box center [292, 104] width 21 height 14
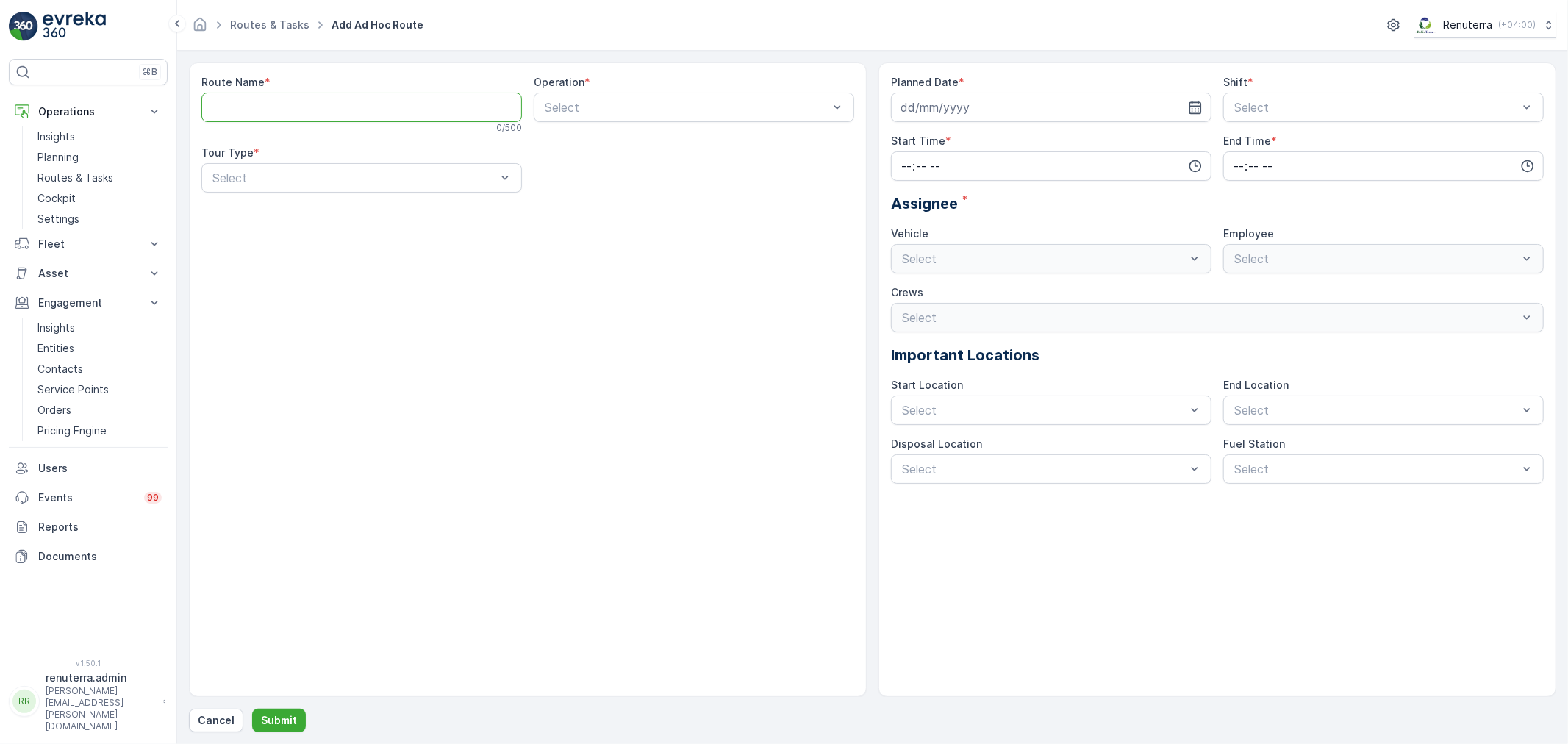
click at [336, 107] on Name "Route Name" at bounding box center [362, 107] width 320 height 30
type Name "d"
type Name "DHAT105"
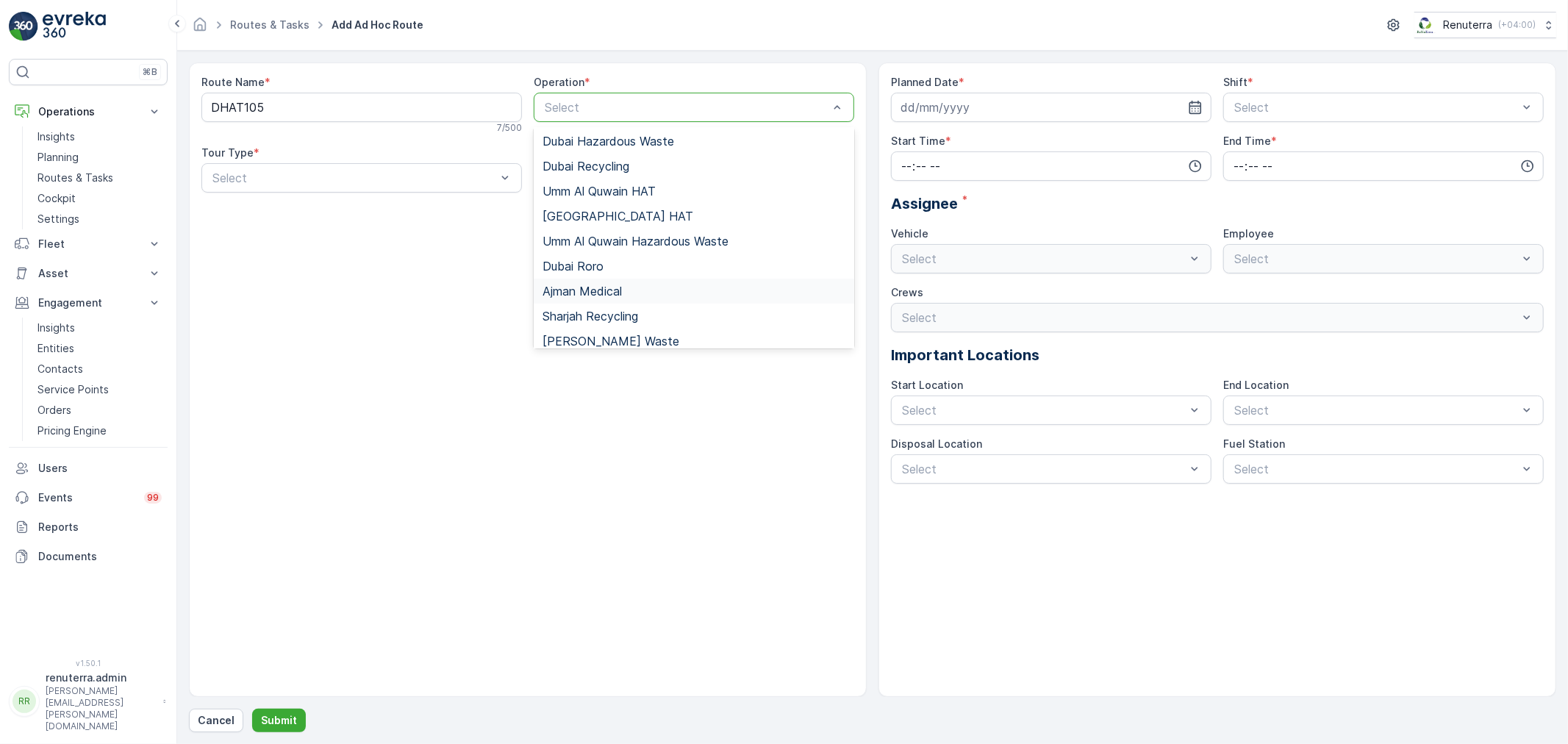
scroll to position [163, 0]
drag, startPoint x: 579, startPoint y: 197, endPoint x: 563, endPoint y: 216, distance: 24.8
click at [579, 199] on span "[GEOGRAPHIC_DATA] HAT" at bounding box center [618, 205] width 151 height 13
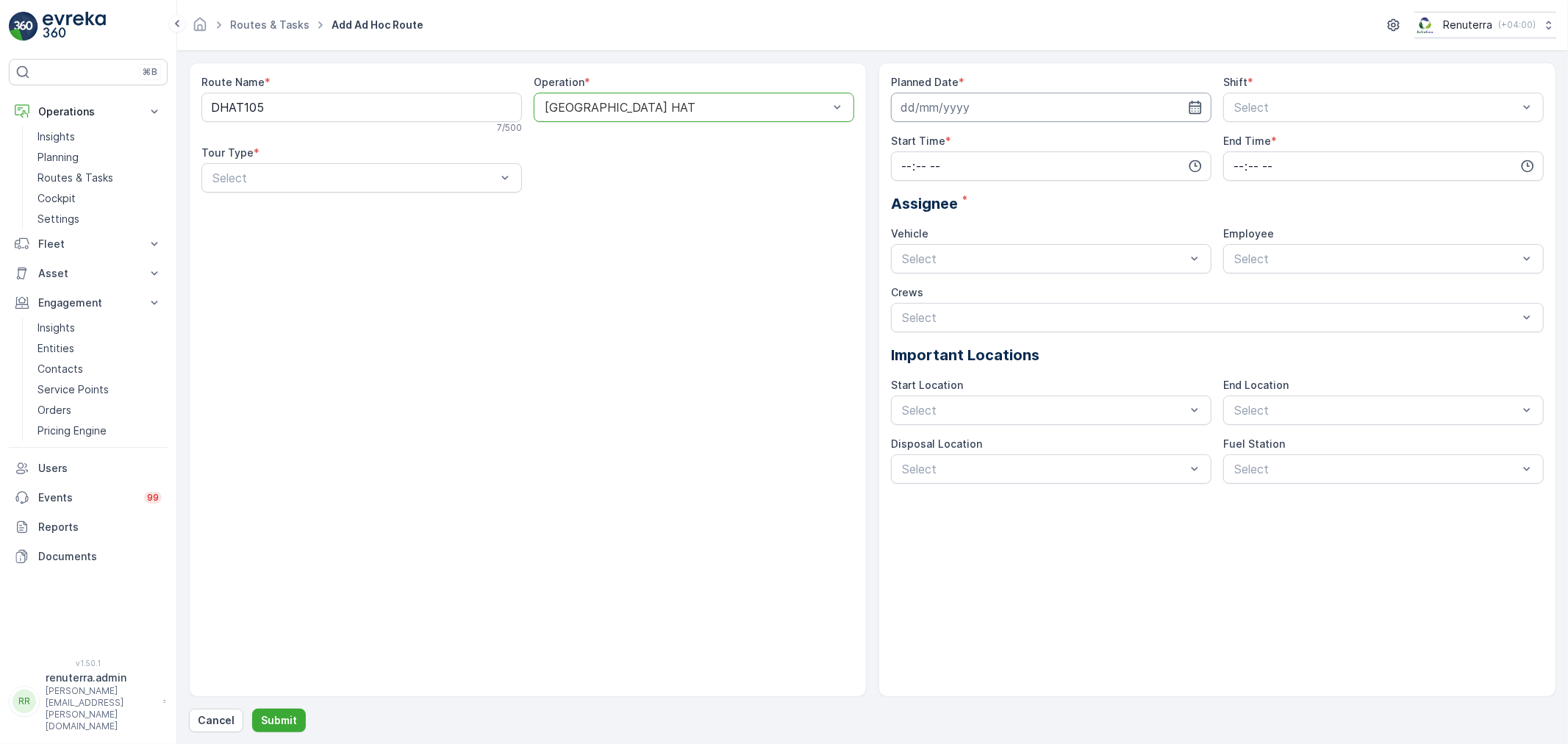
drag, startPoint x: 1194, startPoint y: 107, endPoint x: 1187, endPoint y: 108, distance: 7.1
click at [1194, 107] on icon "button" at bounding box center [1195, 107] width 14 height 14
click at [917, 256] on div "14" at bounding box center [916, 260] width 24 height 24
type input "14.09.2025"
drag, startPoint x: 1493, startPoint y: 104, endPoint x: 1449, endPoint y: 113, distance: 44.9
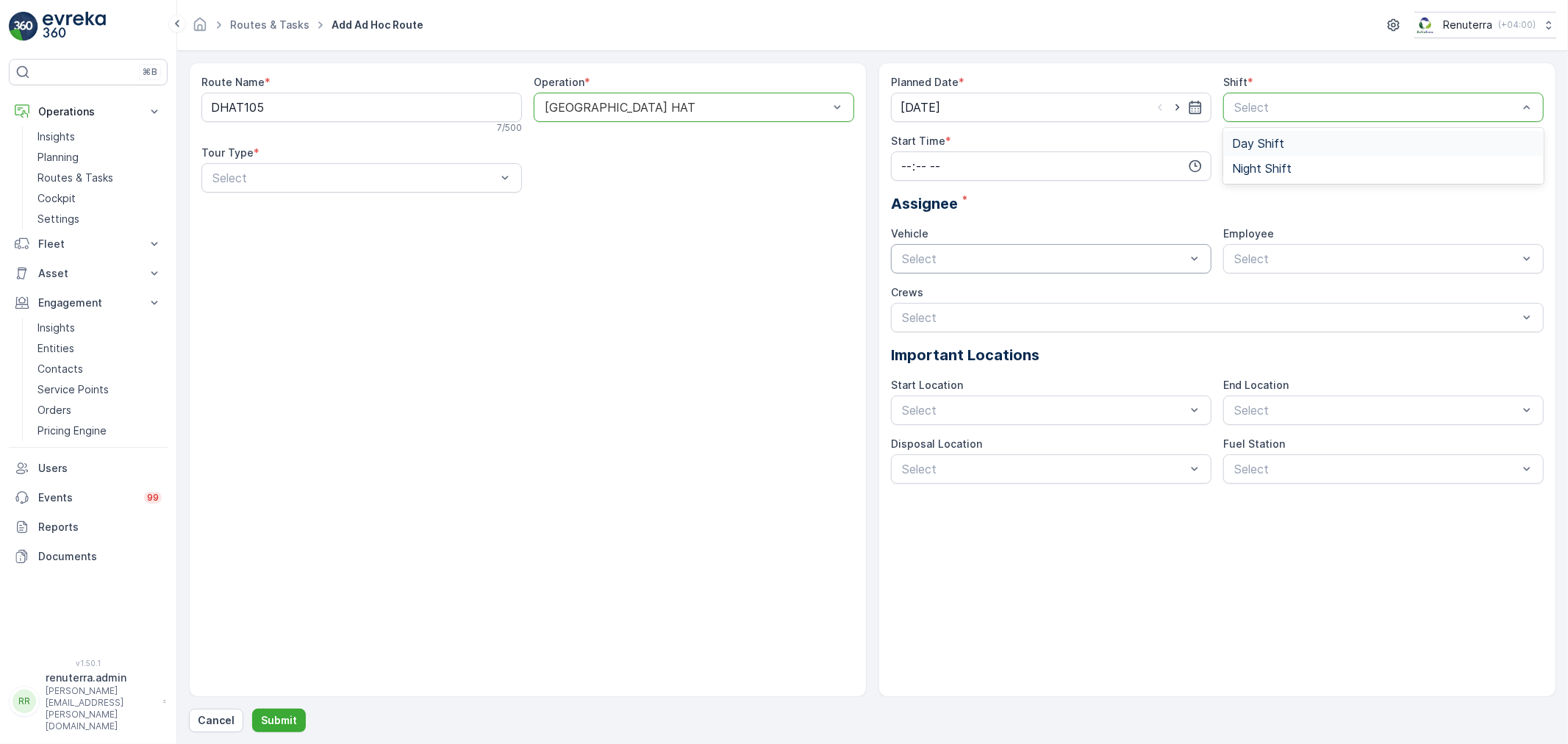
click at [1291, 152] on div "Day Shift" at bounding box center [1383, 143] width 320 height 25
click at [1189, 161] on icon "button" at bounding box center [1195, 166] width 14 height 14
click at [907, 234] on span "02" at bounding box center [906, 235] width 12 height 14
type input "02:00"
click at [1528, 164] on icon "button" at bounding box center [1528, 167] width 12 height 12
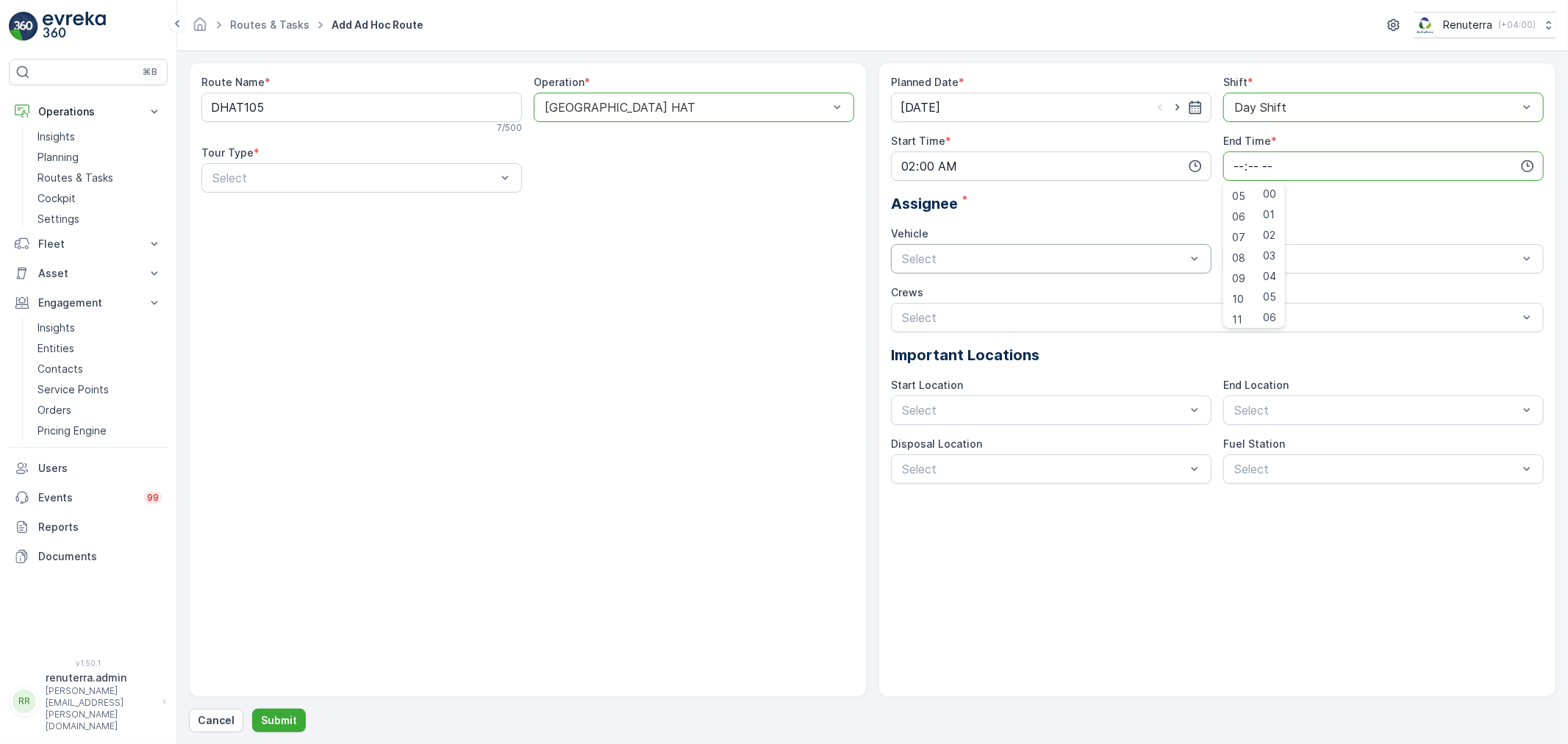
scroll to position [81, 0]
click at [1245, 244] on div "06" at bounding box center [1238, 235] width 25 height 21
type input "06:00"
drag, startPoint x: 1133, startPoint y: 224, endPoint x: 1125, endPoint y: 225, distance: 8.1
click at [1134, 222] on div "Planned Date * 14.09.2025 Shift * option Day Shift, selected. Day Shift Start T…" at bounding box center [1217, 279] width 653 height 409
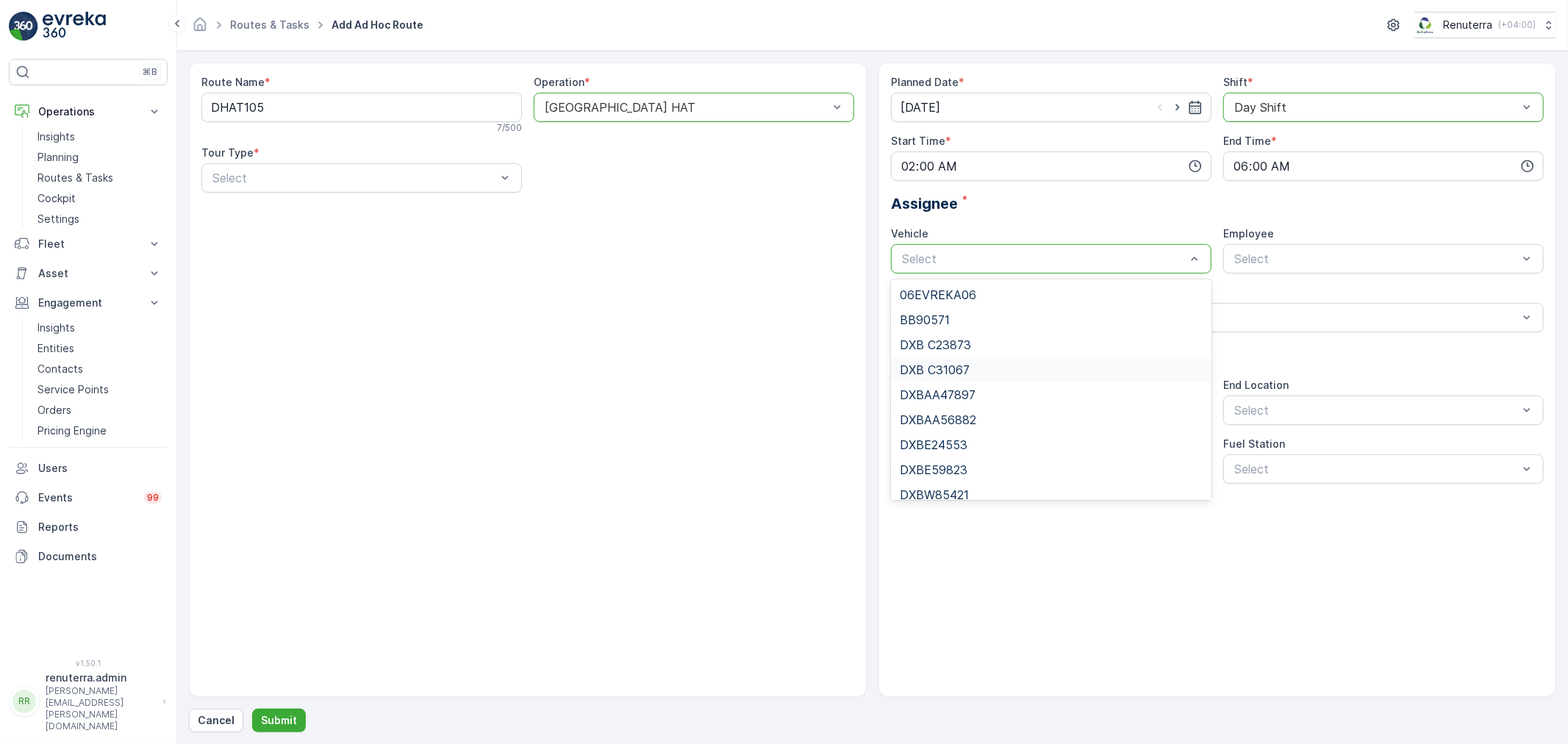
click at [1002, 364] on div "DXB C31067" at bounding box center [1051, 369] width 303 height 13
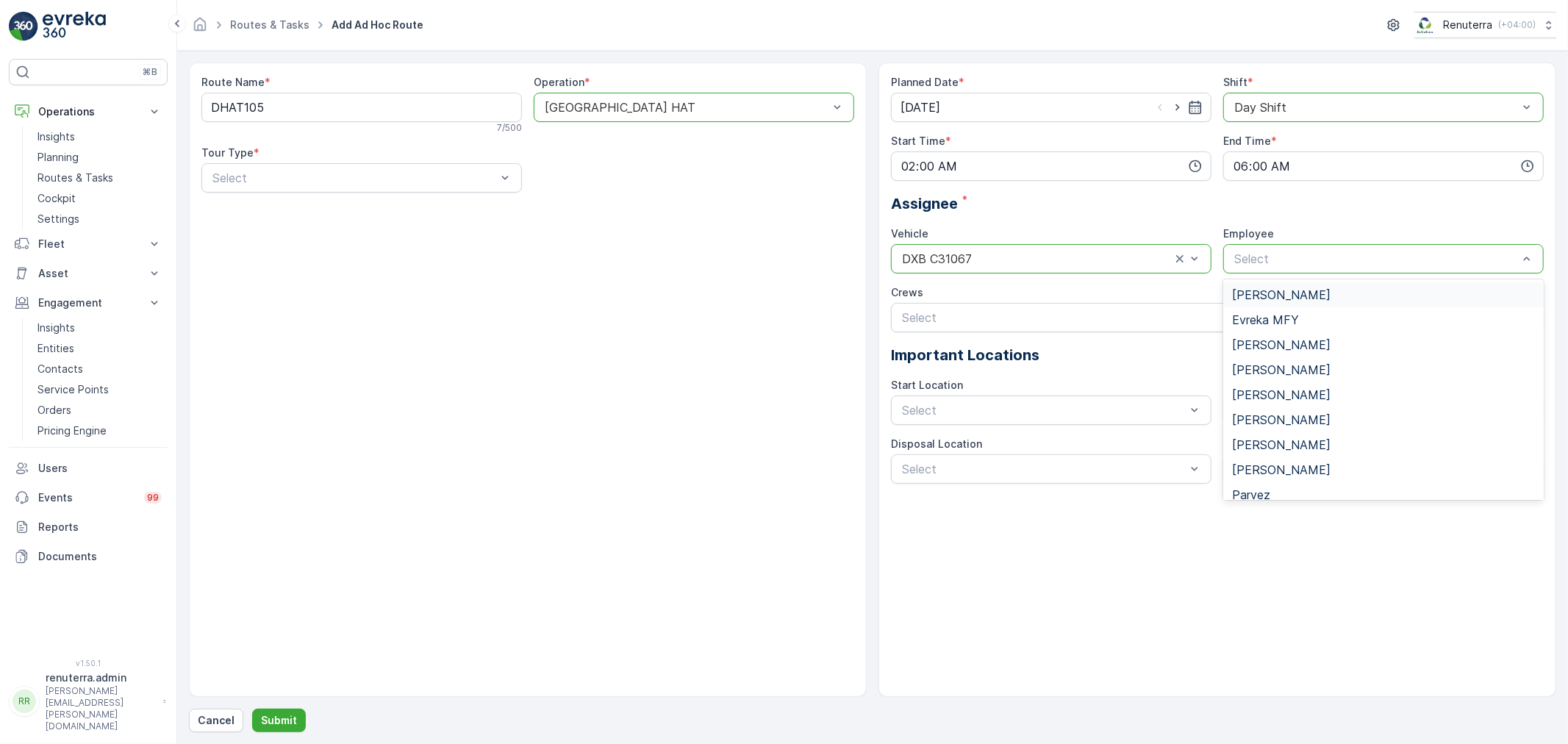
type input "N"
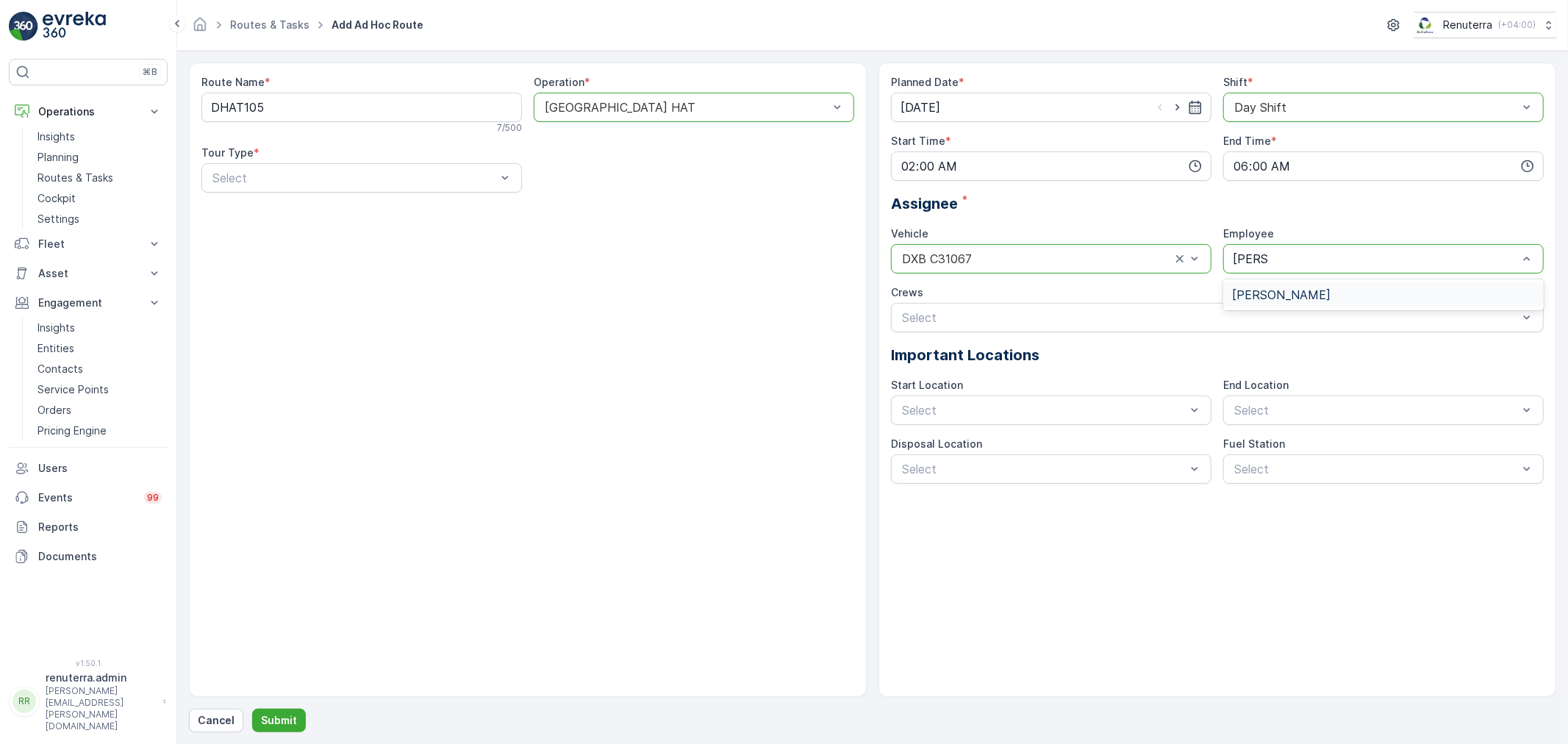
type input "RAZON"
click at [1291, 300] on span "Razon Miah" at bounding box center [1281, 295] width 98 height 13
drag, startPoint x: 1159, startPoint y: 417, endPoint x: 1049, endPoint y: 417, distance: 110.0
drag, startPoint x: 926, startPoint y: 444, endPoint x: 1136, endPoint y: 439, distance: 210.1
click at [942, 443] on span "Start/End Location" at bounding box center [953, 445] width 107 height 13
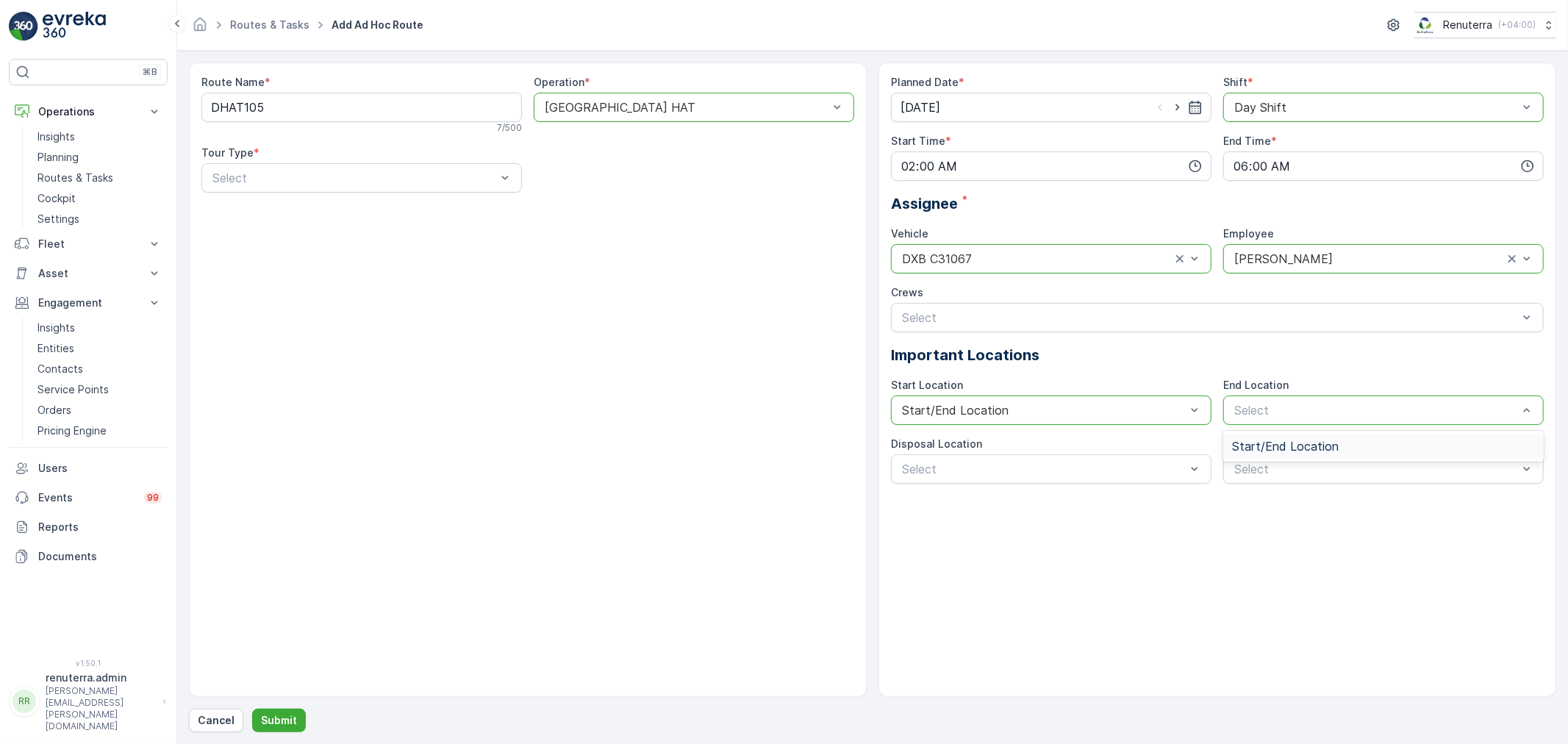
click at [1318, 459] on div "Start/End Location" at bounding box center [1383, 446] width 320 height 31
drag, startPoint x: 1265, startPoint y: 449, endPoint x: 1117, endPoint y: 449, distance: 148.0
click at [1258, 449] on span "Start/End Location" at bounding box center [1286, 445] width 107 height 13
drag, startPoint x: 1117, startPoint y: 449, endPoint x: 1104, endPoint y: 471, distance: 25.6
click at [1117, 450] on div "Disposal Location" at bounding box center [1050, 444] width 320 height 14
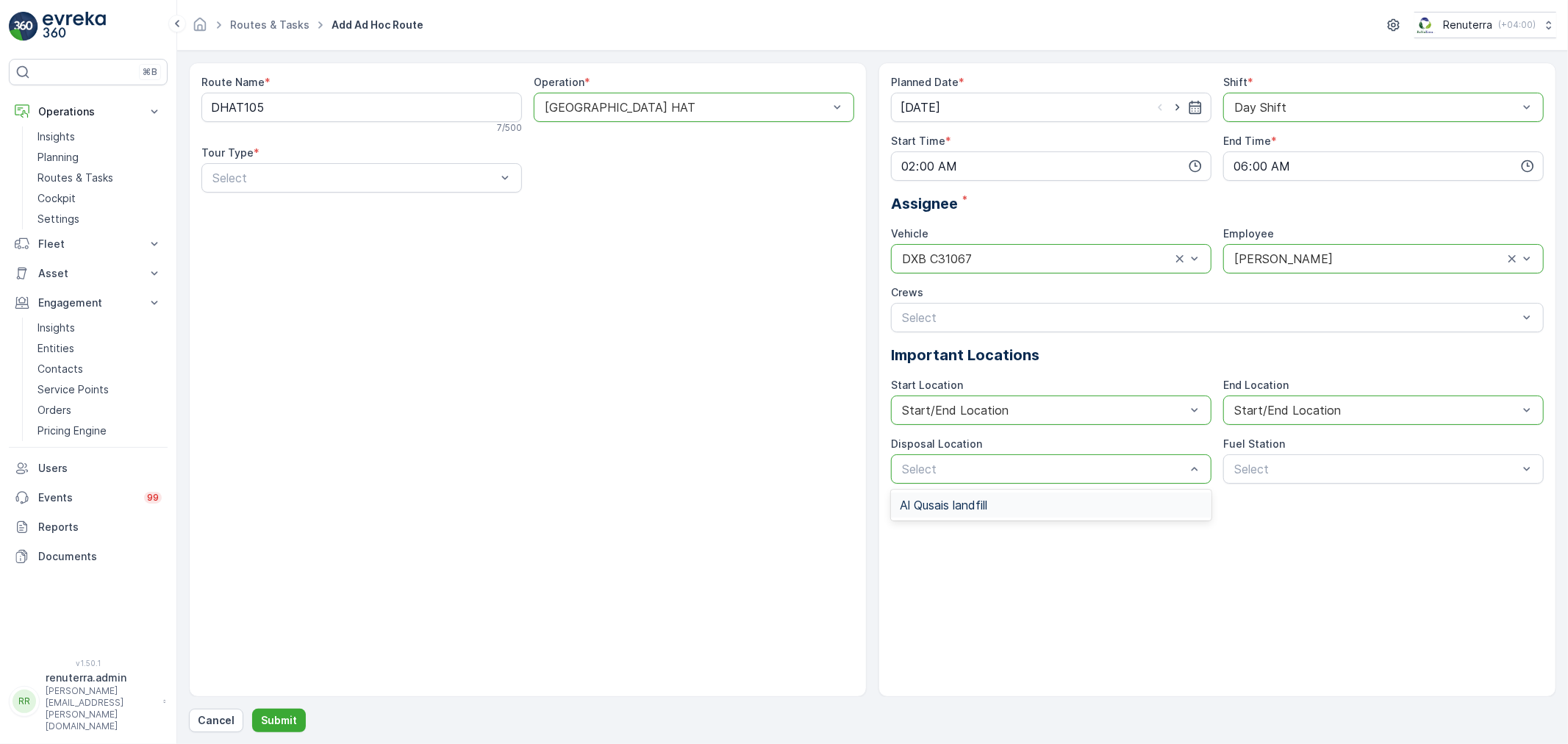
click at [1092, 499] on div "Al Qusais landfill" at bounding box center [1051, 505] width 303 height 13
click at [1308, 504] on span "Dubai Fuel Supply" at bounding box center [1280, 505] width 95 height 13
click at [285, 717] on p "Submit" at bounding box center [279, 720] width 36 height 14
click at [279, 185] on p "Select" at bounding box center [354, 177] width 284 height 18
click at [263, 238] on div "Dynamic" at bounding box center [362, 238] width 303 height 13
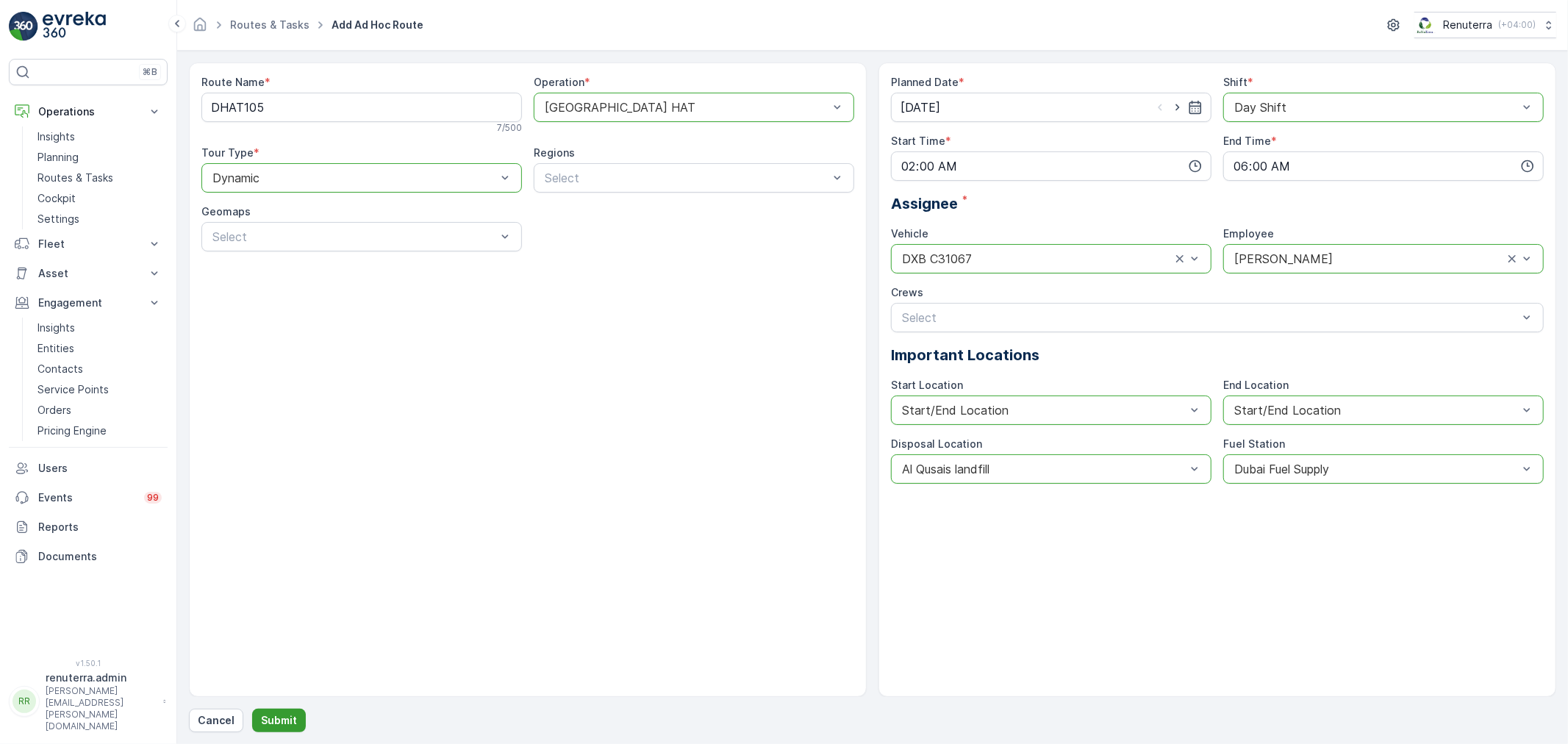
click at [279, 724] on p "Submit" at bounding box center [279, 720] width 36 height 14
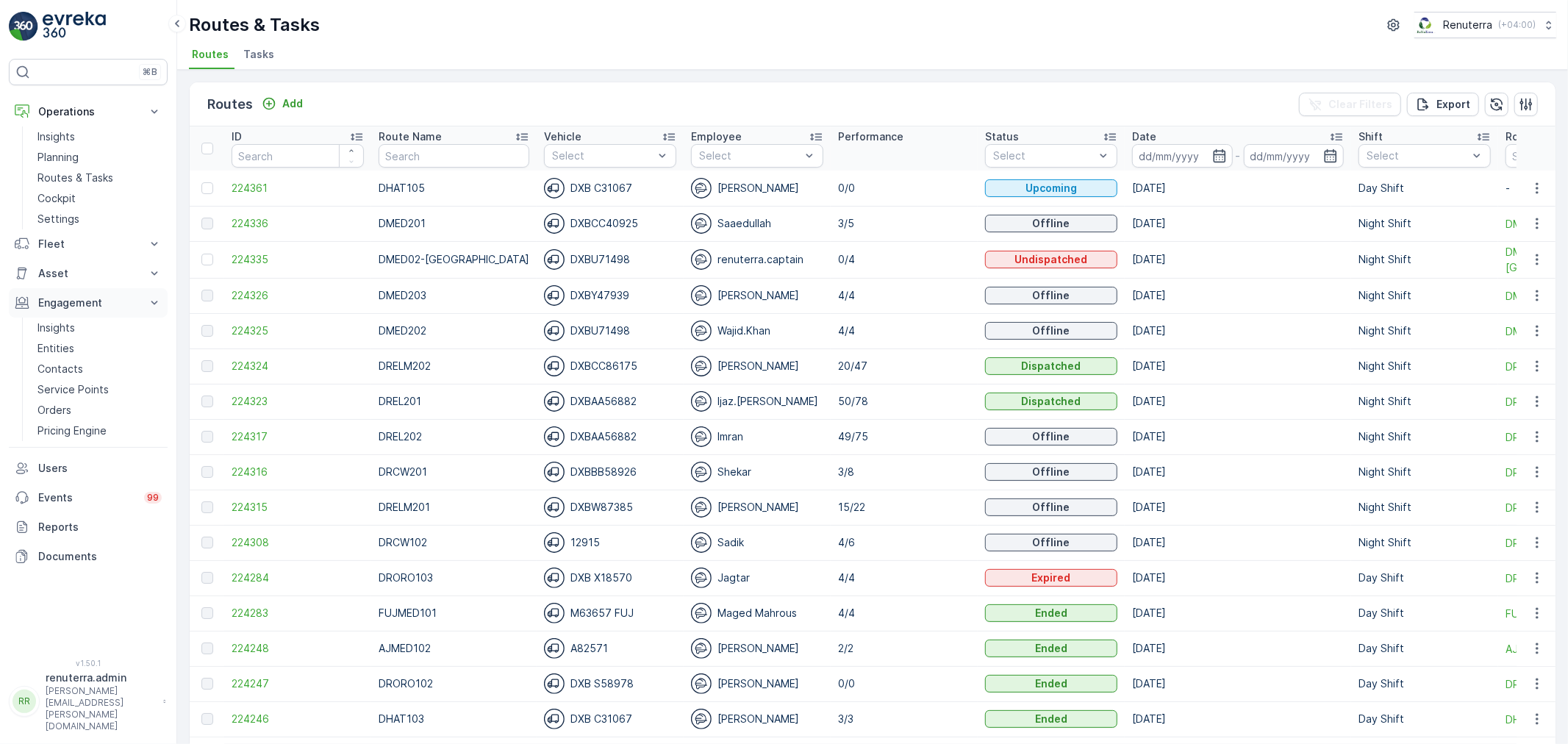
click at [100, 295] on button "Engagement" at bounding box center [88, 303] width 159 height 30
click at [268, 222] on span "224336" at bounding box center [298, 223] width 132 height 14
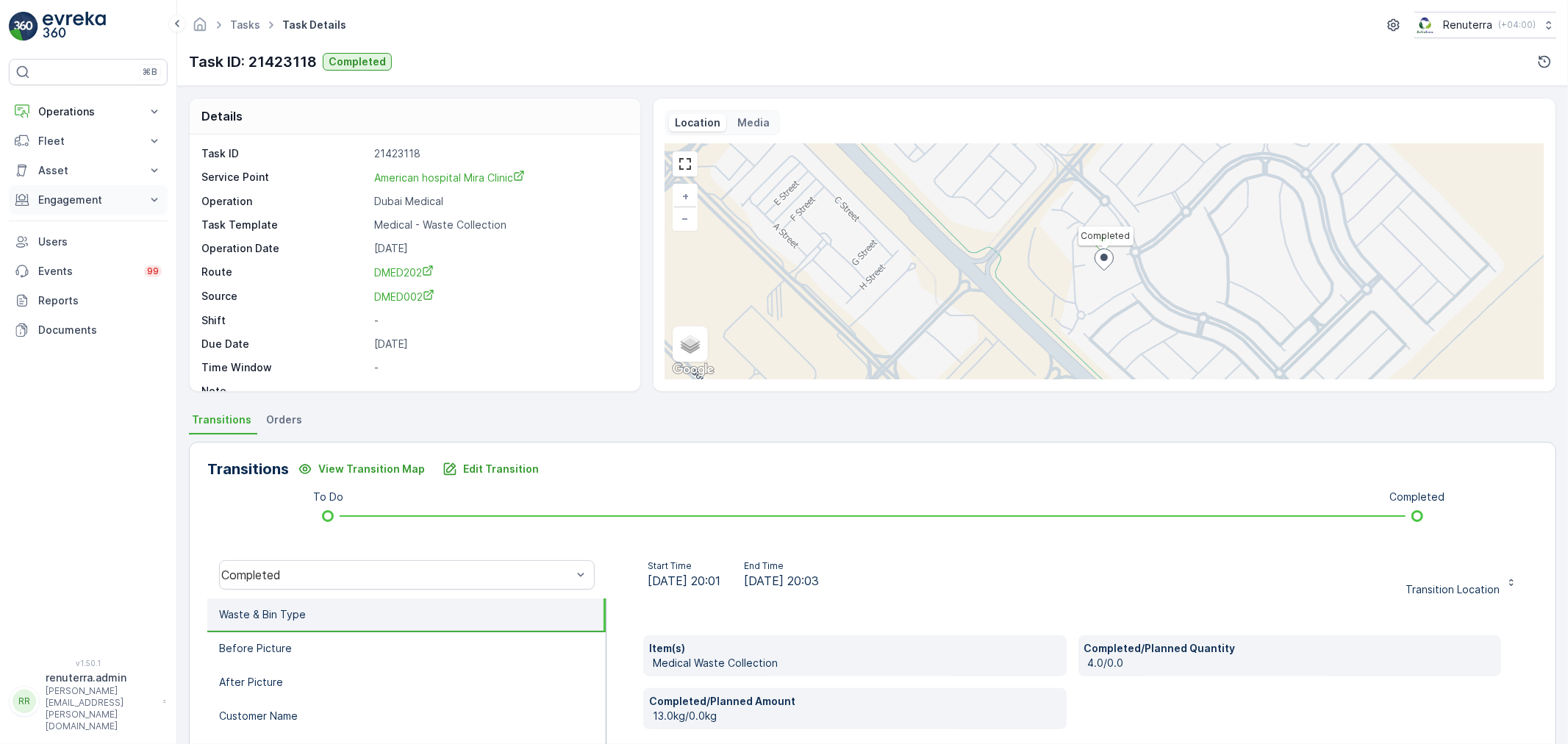
click at [67, 199] on p "Engagement" at bounding box center [88, 200] width 100 height 14
click at [74, 280] on p "Service Points" at bounding box center [73, 286] width 72 height 14
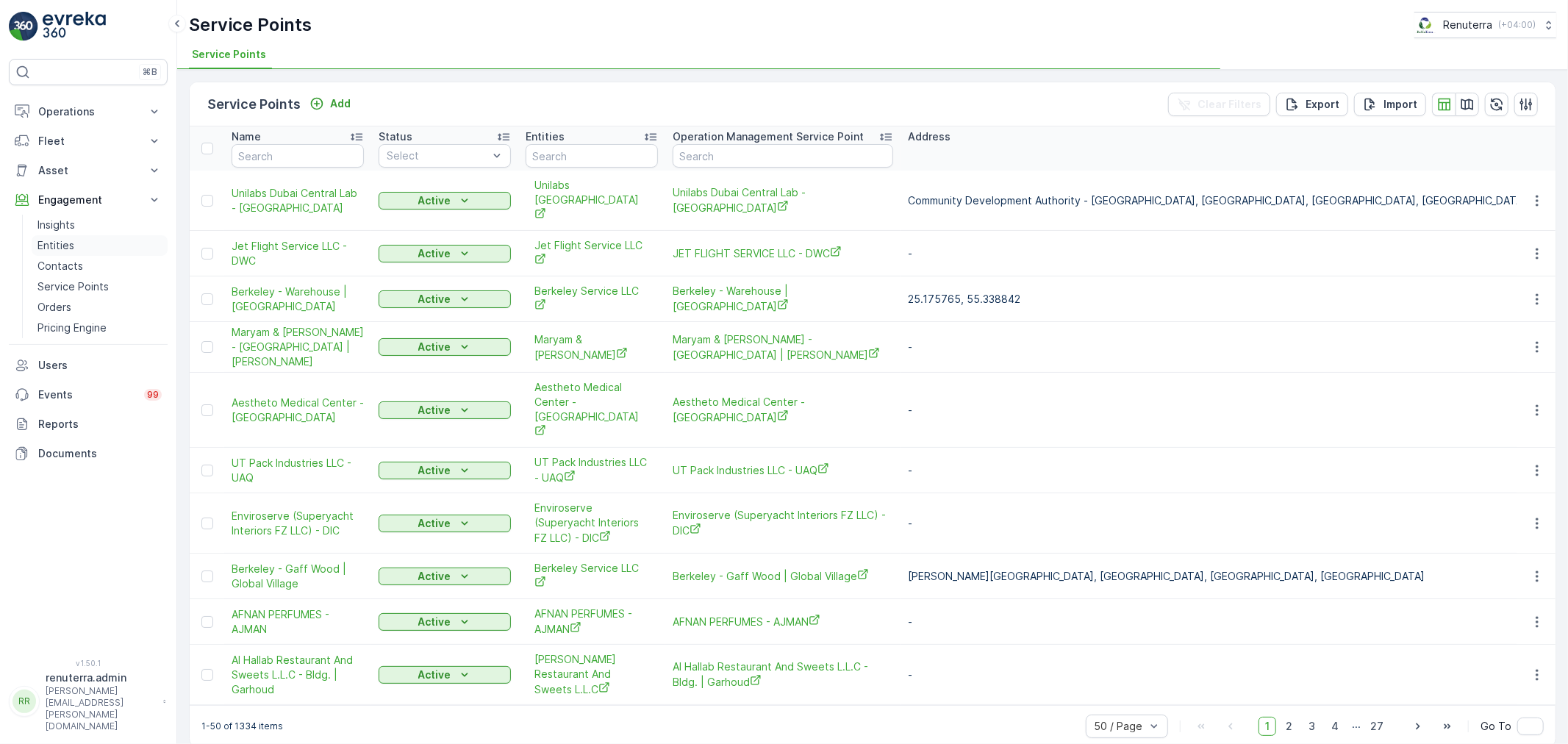
click at [78, 247] on link "Entities" at bounding box center [100, 245] width 136 height 21
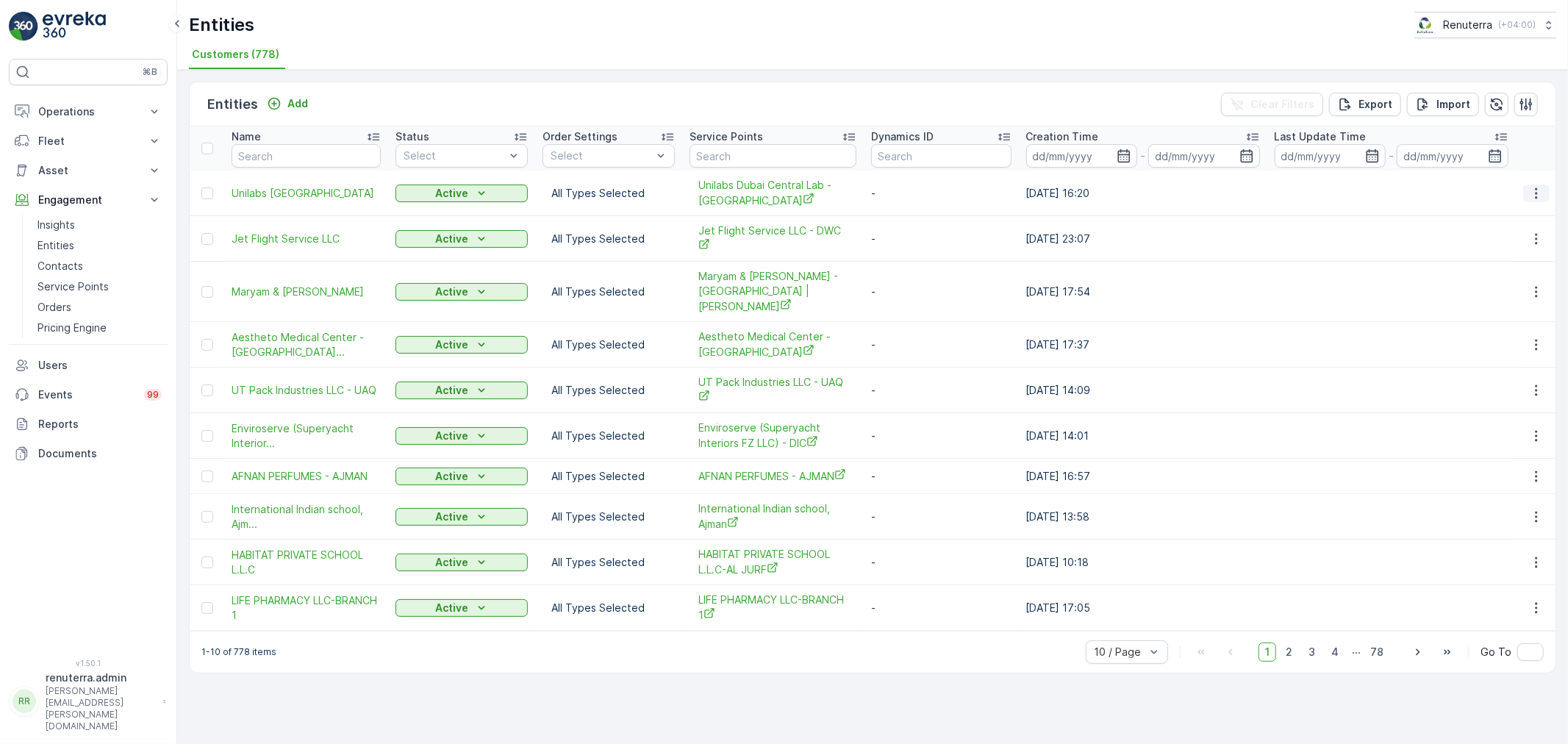
drag, startPoint x: 1538, startPoint y: 180, endPoint x: 1533, endPoint y: 188, distance: 9.4
click at [1537, 182] on td at bounding box center [1535, 193] width 40 height 46
drag, startPoint x: 1533, startPoint y: 188, endPoint x: 1529, endPoint y: 197, distance: 9.8
click at [1533, 189] on icon "button" at bounding box center [1536, 193] width 14 height 14
click at [1480, 238] on span "Edit Entity" at bounding box center [1486, 235] width 51 height 14
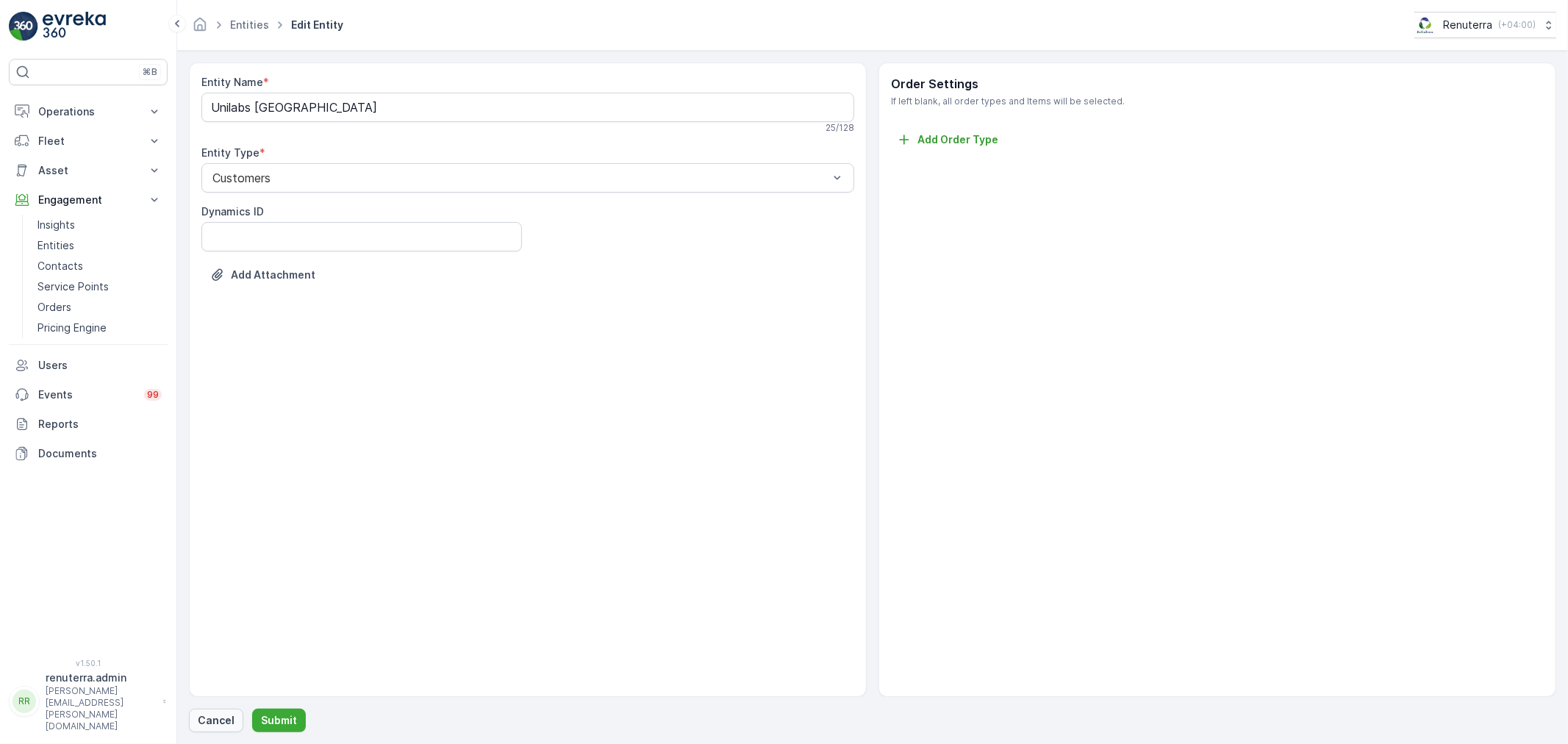
click at [218, 719] on p "Cancel" at bounding box center [216, 720] width 37 height 14
click at [210, 725] on p "Cancel" at bounding box center [216, 720] width 37 height 14
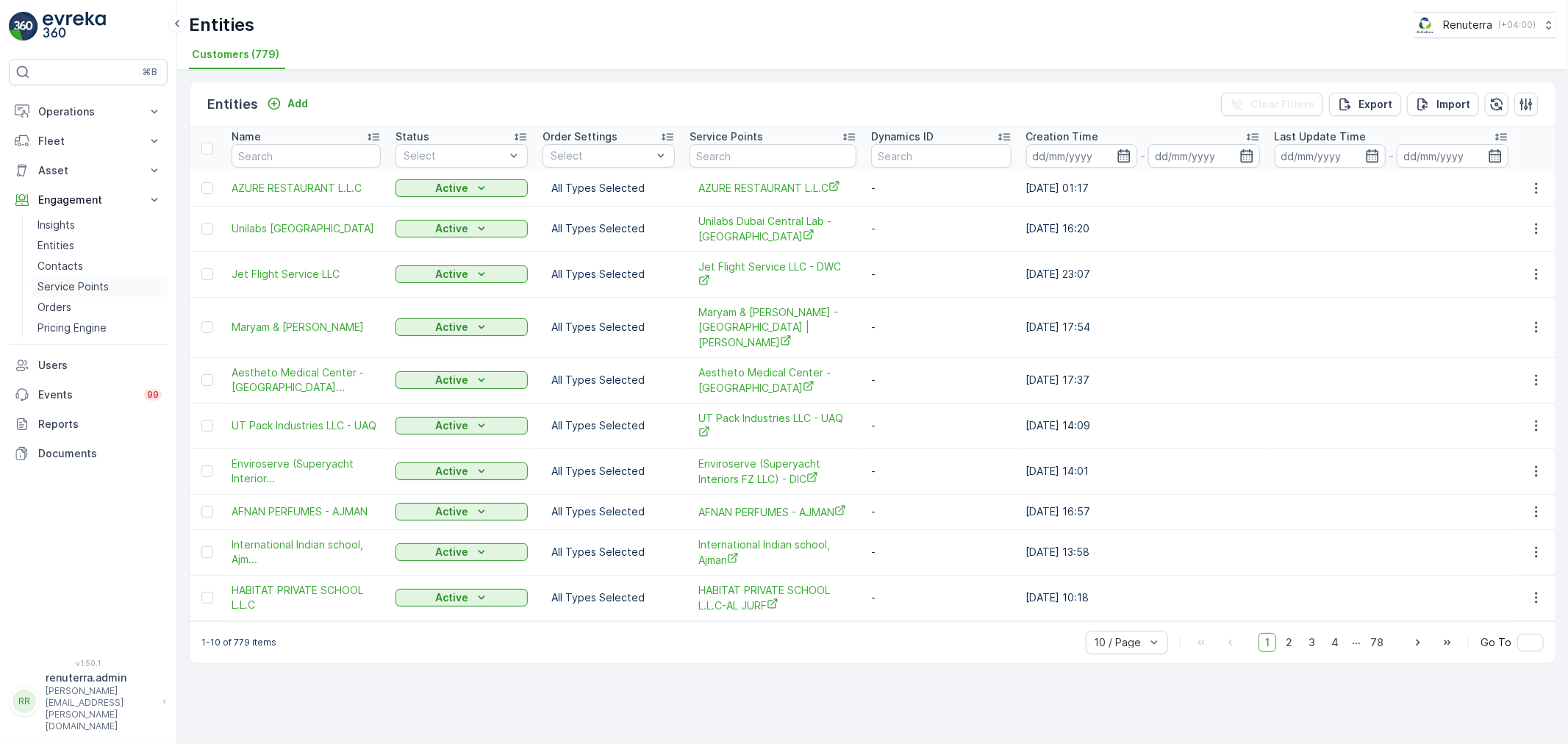
click at [86, 286] on p "Service Points" at bounding box center [73, 286] width 72 height 14
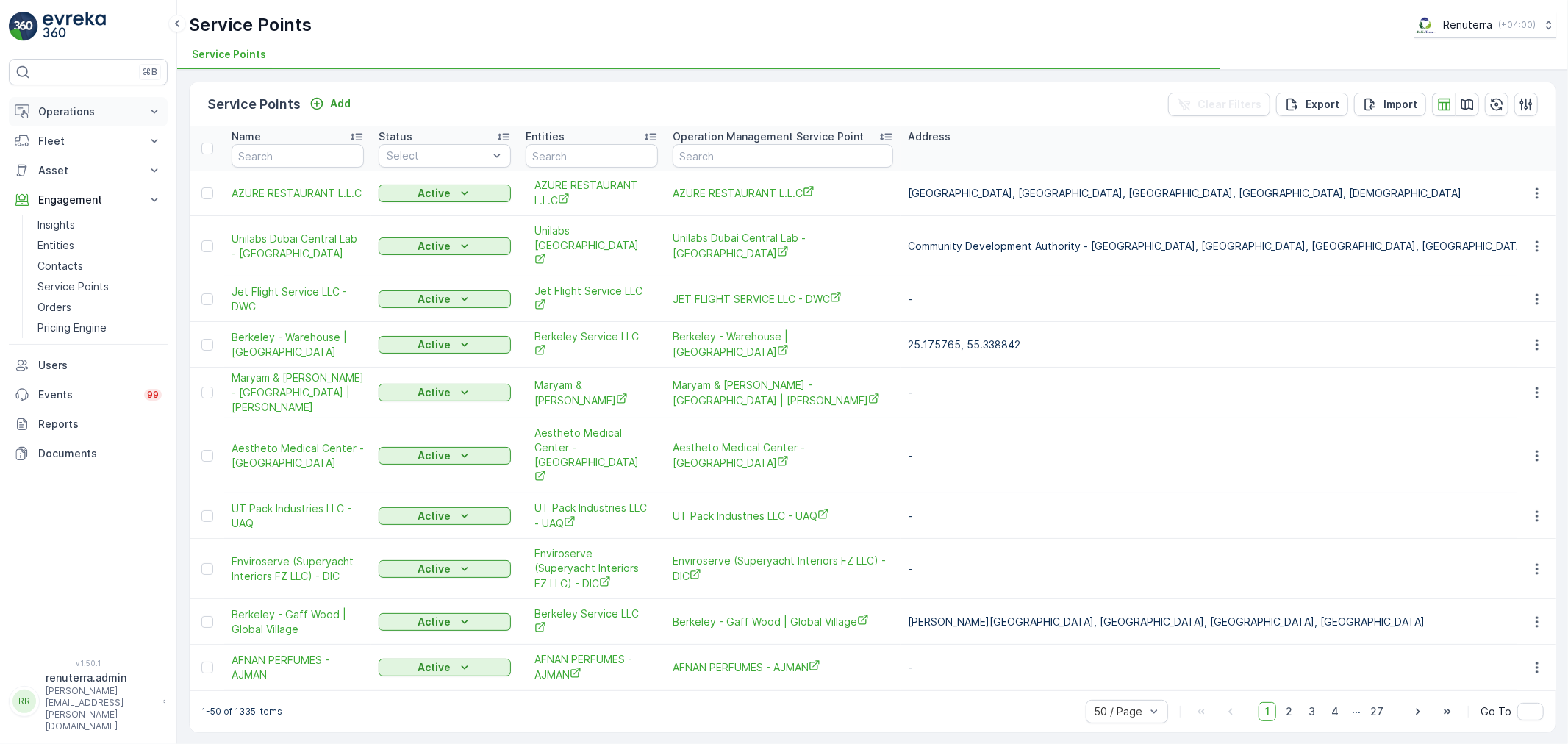
drag, startPoint x: 82, startPoint y: 105, endPoint x: 81, endPoint y: 119, distance: 14.0
click at [83, 105] on p "Operations" at bounding box center [88, 111] width 100 height 14
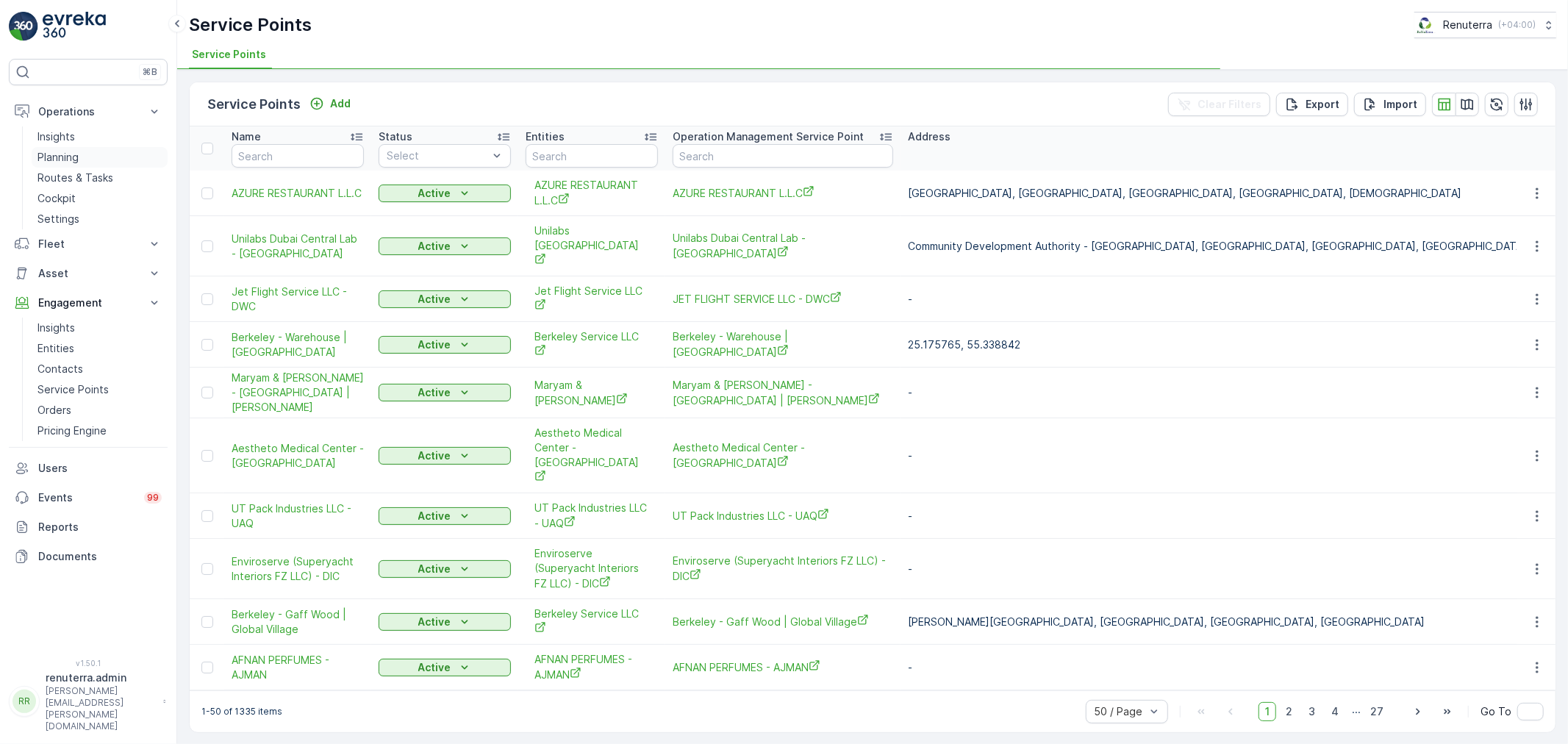
click at [77, 162] on p "Planning" at bounding box center [58, 157] width 41 height 14
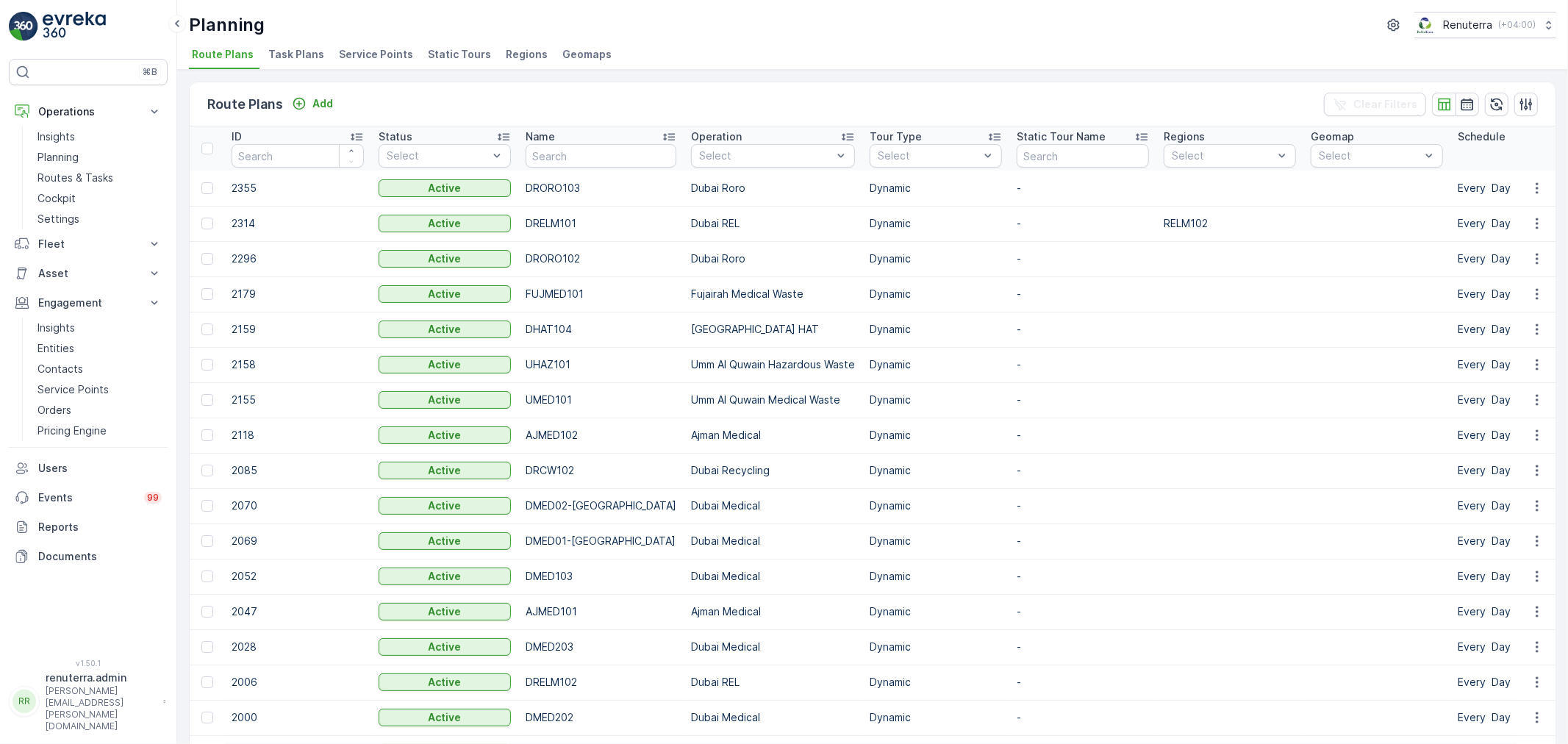
click at [342, 69] on div "Planning Renuterra ( +04:00 ) Route Plans Task Plans Service Points Static Tour…" at bounding box center [872, 35] width 1391 height 70
click at [358, 59] on span "Service Points" at bounding box center [376, 54] width 75 height 14
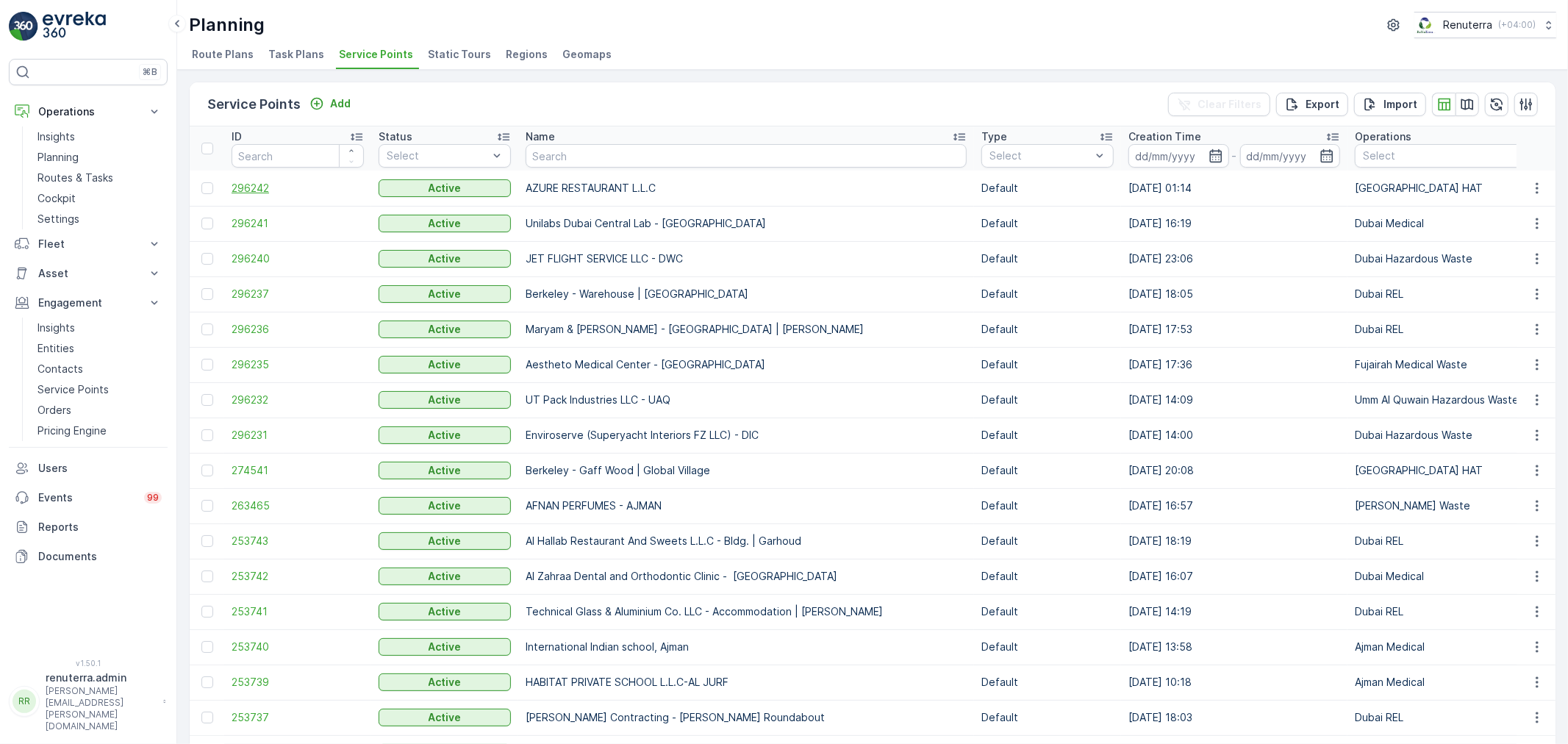
click at [244, 184] on span "296242" at bounding box center [298, 188] width 132 height 14
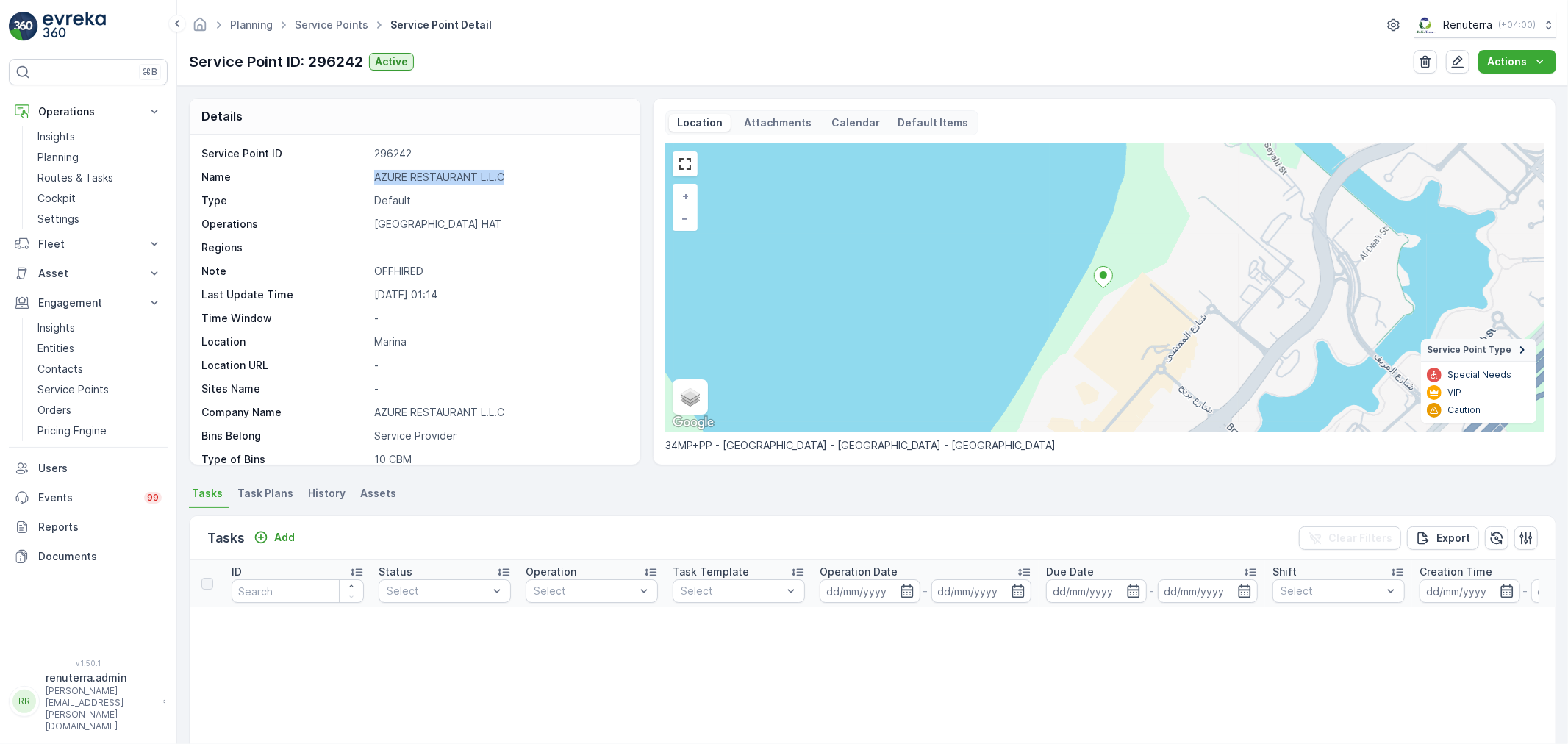
drag, startPoint x: 373, startPoint y: 180, endPoint x: 457, endPoint y: 185, distance: 84.1
click at [503, 185] on div "Service Point ID 296242 Name AZURE RESTAURANT L.L.C Type Default Operations Dub…" at bounding box center [413, 401] width 423 height 509
copy p "AZURE RESTAURANT L.L.C"
